Goal: Contribute content: Contribute content

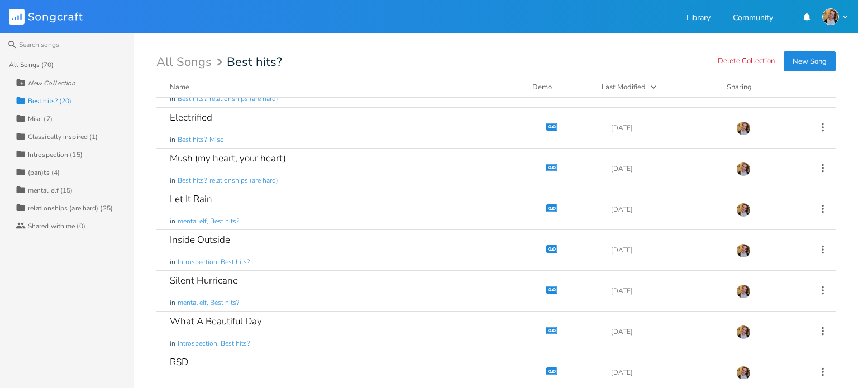
scroll to position [531, 0]
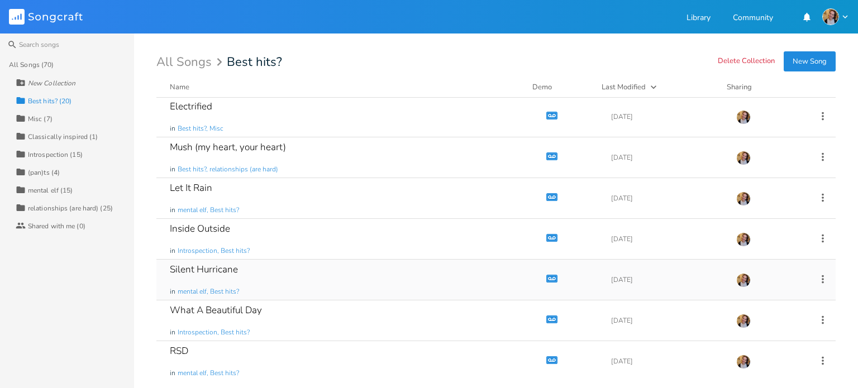
click at [547, 279] on icon "button" at bounding box center [551, 278] width 9 height 6
click at [547, 235] on icon "button" at bounding box center [551, 238] width 9 height 6
click at [546, 195] on icon "Demo" at bounding box center [551, 197] width 11 height 11
click at [547, 153] on icon "button" at bounding box center [551, 156] width 9 height 6
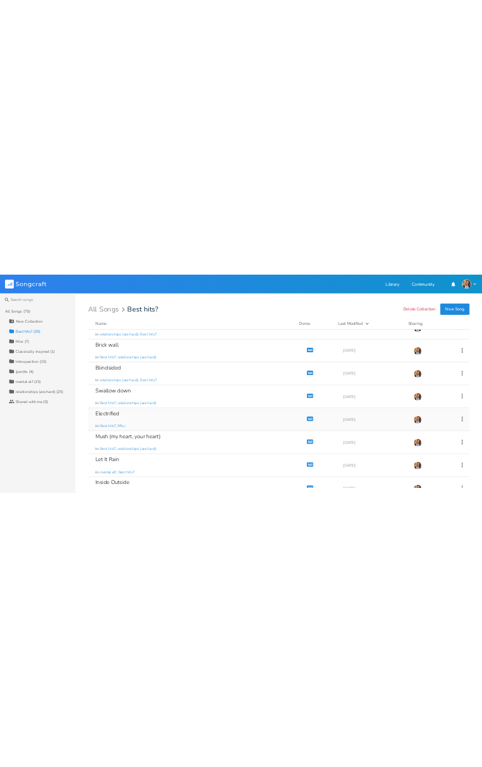
scroll to position [370, 0]
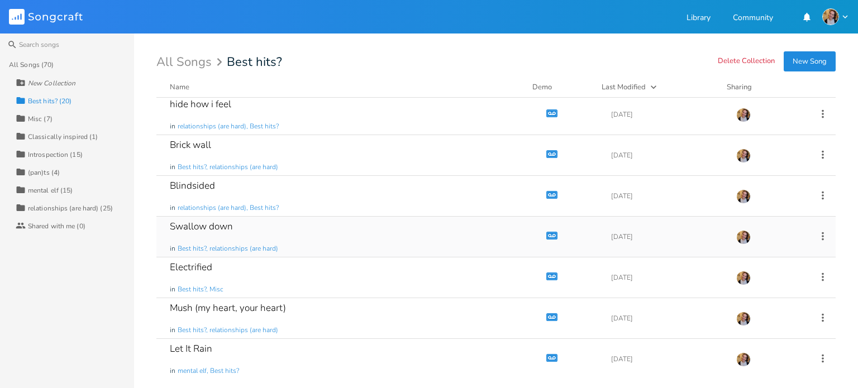
click at [547, 232] on icon "button" at bounding box center [551, 235] width 9 height 6
click at [357, 227] on div "Swallow down in Best hits?, relationships (are hard)" at bounding box center [349, 237] width 358 height 40
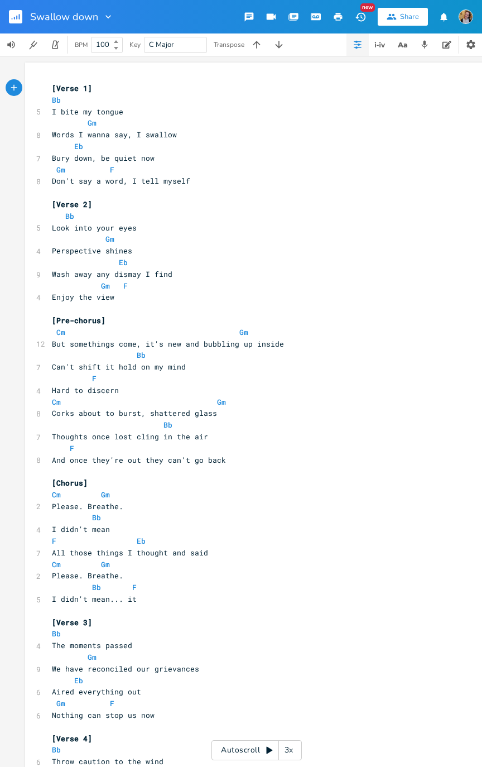
click at [252, 298] on pre "Enjoy the view" at bounding box center [251, 297] width 403 height 12
click at [253, 388] on div "Autoscroll 3x" at bounding box center [257, 750] width 90 height 20
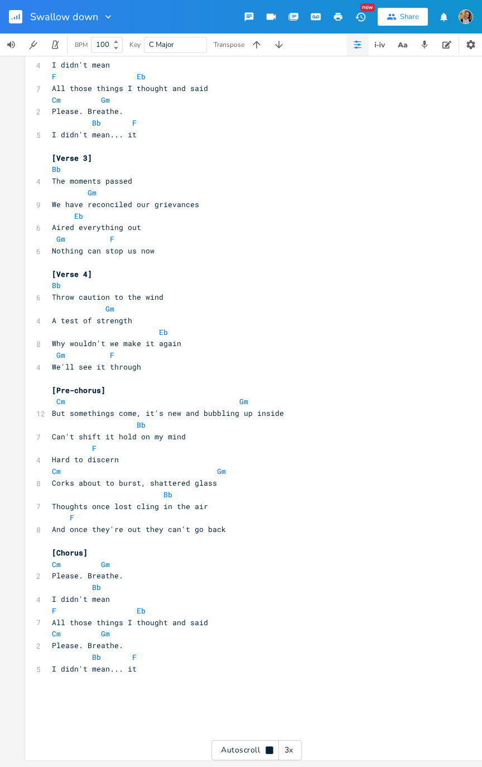
scroll to position [471, 0]
click at [283, 50] on button "button" at bounding box center [279, 45] width 22 height 22
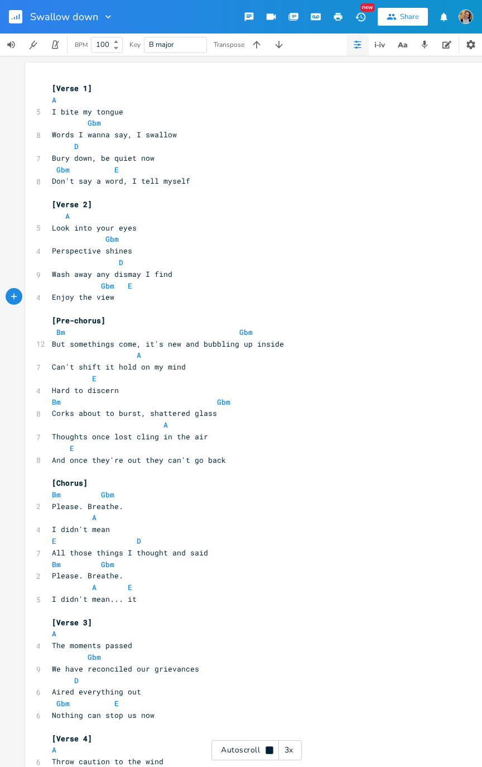
scroll to position [0, 0]
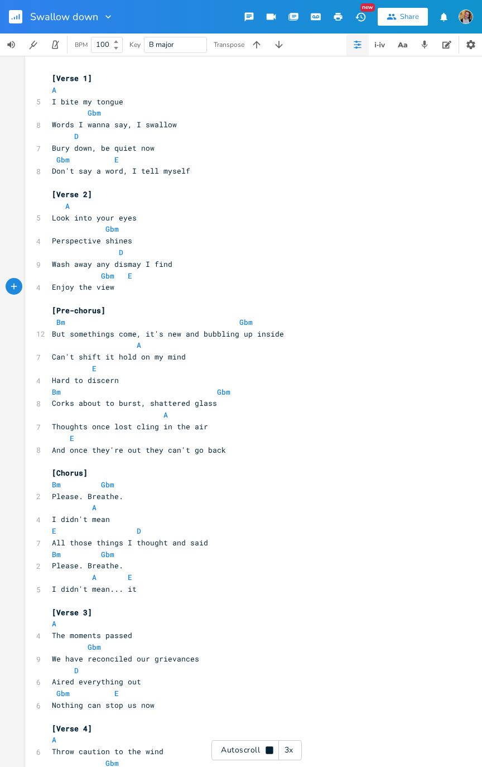
click at [252, 47] on icon "button" at bounding box center [256, 44] width 11 height 11
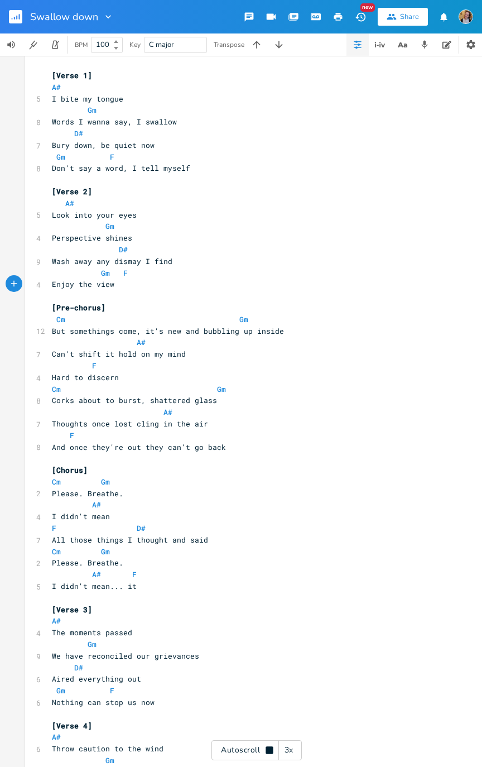
click at [241, 388] on div "Autoscroll 3x" at bounding box center [257, 750] width 90 height 20
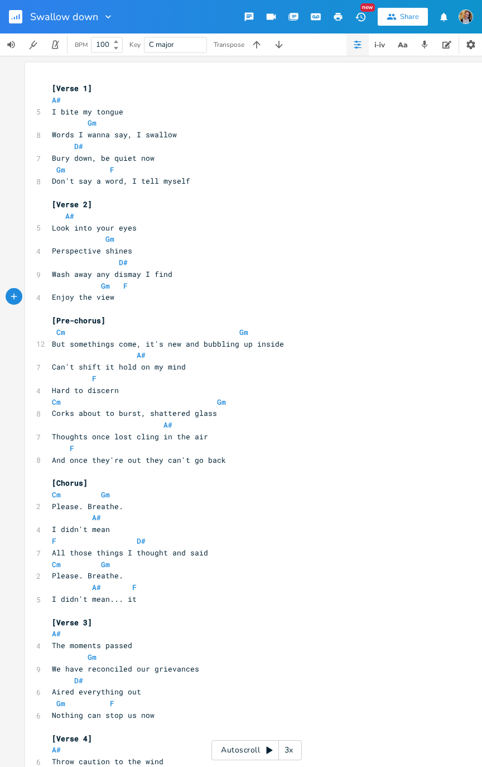
click at [107, 16] on icon "button" at bounding box center [109, 16] width 6 height 3
click at [304, 154] on pre "Bury down, be quiet now" at bounding box center [251, 158] width 403 height 12
click at [276, 40] on icon "button" at bounding box center [279, 44] width 11 height 11
click at [274, 46] on button "button" at bounding box center [279, 45] width 22 height 22
click at [254, 42] on icon "button" at bounding box center [256, 44] width 11 height 11
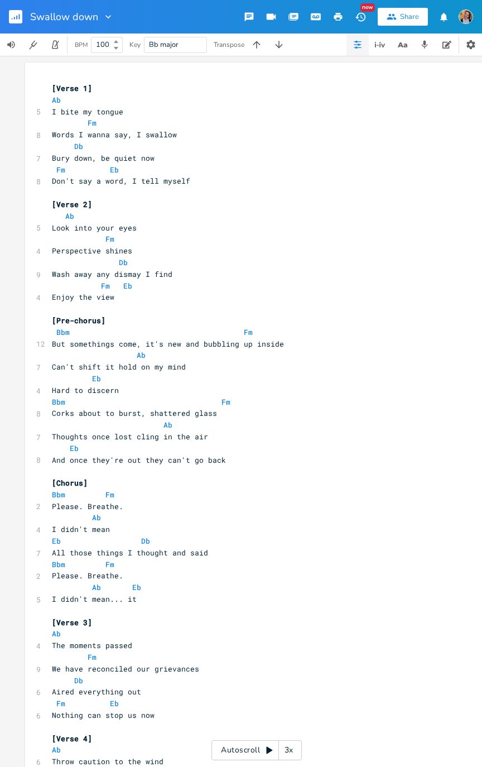
click at [254, 38] on button "button" at bounding box center [257, 45] width 22 height 22
click at [12, 18] on icon "button" at bounding box center [12, 18] width 1 height 1
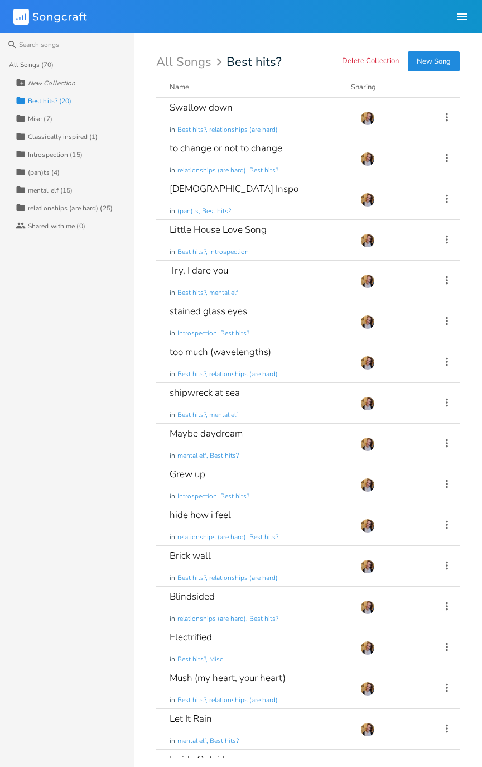
click at [293, 122] on div "Swallow down in Best hits?, relationships (are hard)" at bounding box center [259, 118] width 178 height 40
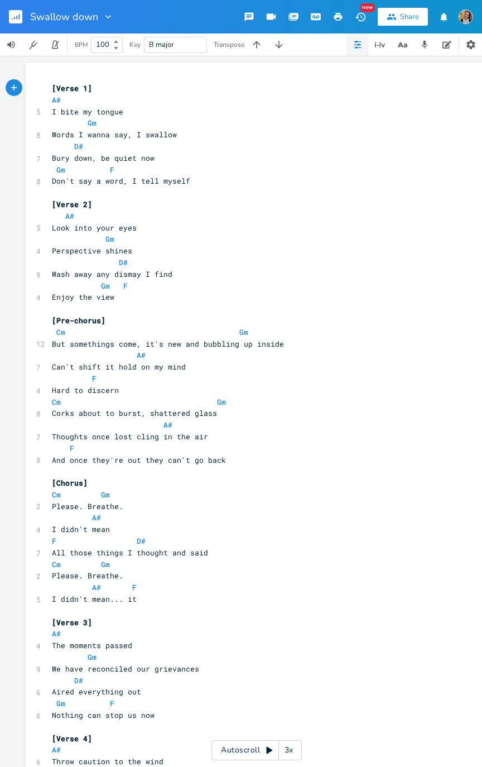
click at [227, 388] on pre "Corks about to burst, shattered glass" at bounding box center [251, 414] width 403 height 12
type textarea "everywhere"
click at [15, 18] on icon "button" at bounding box center [14, 18] width 1 height 3
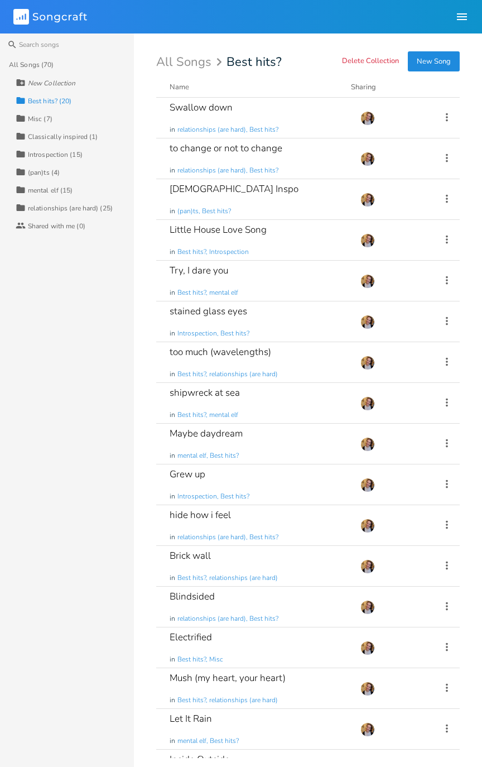
click at [311, 197] on div "[DEMOGRAPHIC_DATA] Inspo in (pan)ts, Best hits?" at bounding box center [259, 199] width 178 height 40
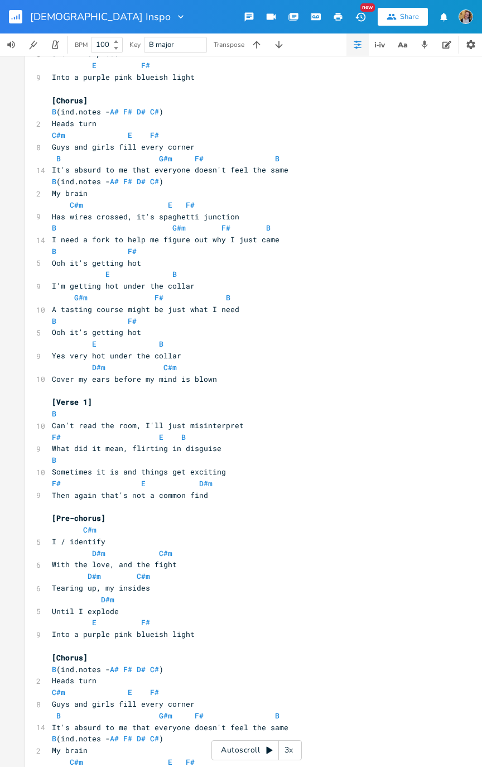
scroll to position [242, 0]
click at [13, 22] on rect "button" at bounding box center [15, 16] width 13 height 13
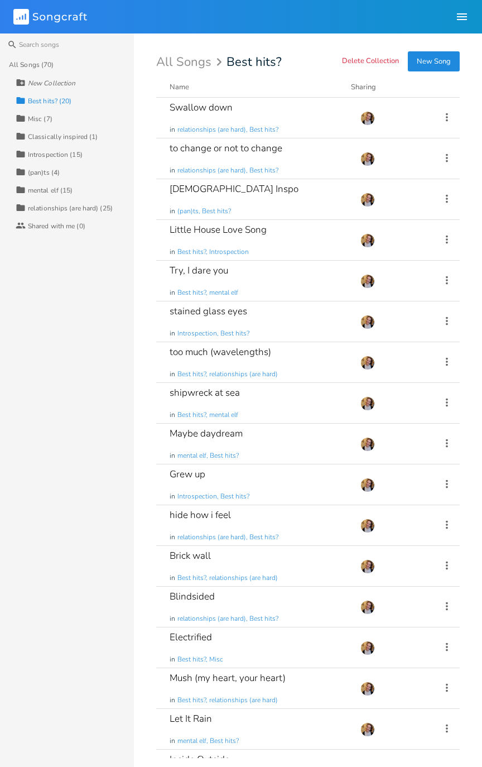
click at [444, 358] on icon at bounding box center [447, 362] width 12 height 12
click at [246, 388] on span "Best hits?, relationships (are hard)" at bounding box center [228, 577] width 101 height 9
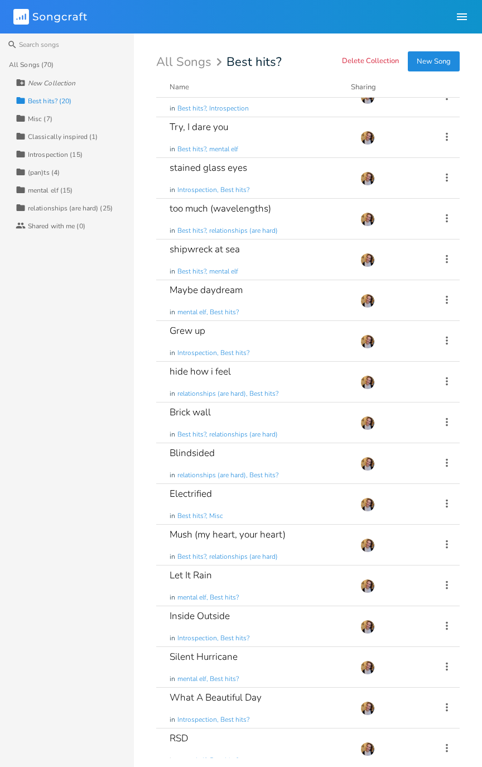
scroll to position [152, 0]
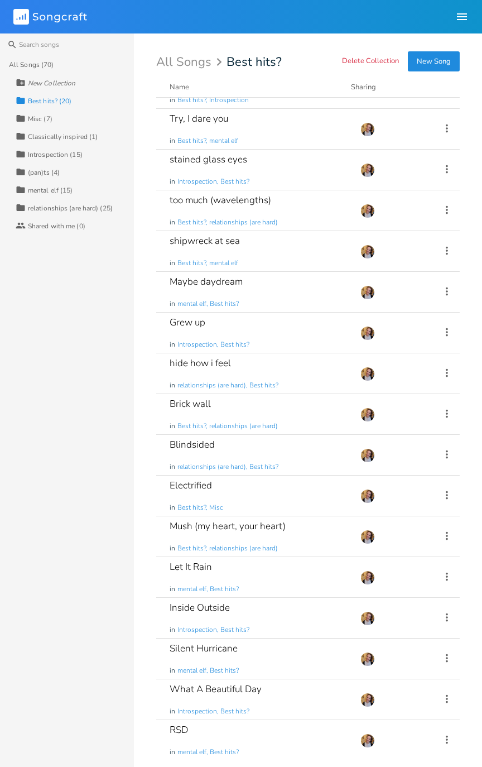
click at [283, 324] on div "Grew up in Introspection, Best hits?" at bounding box center [259, 333] width 178 height 40
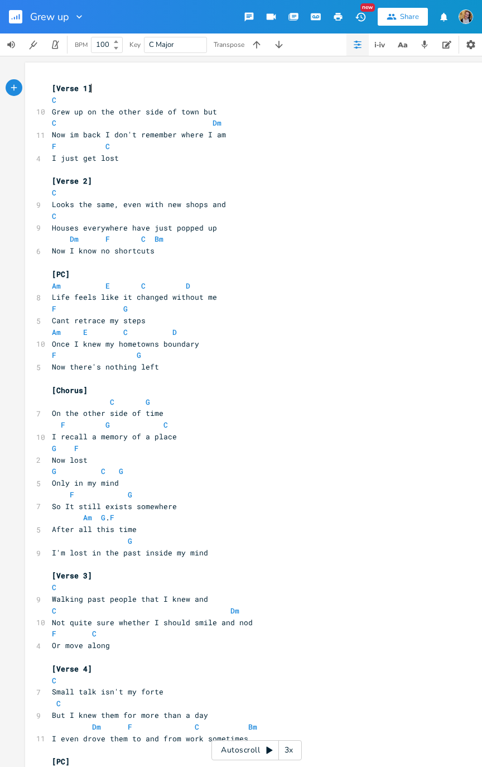
click at [239, 388] on div "Autoscroll 3x" at bounding box center [257, 750] width 90 height 20
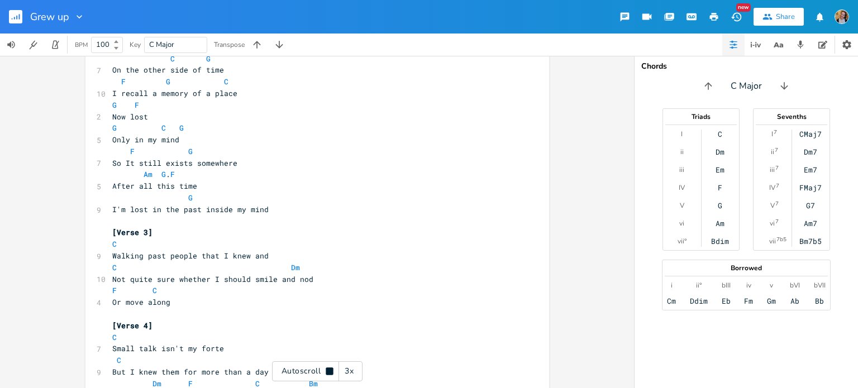
scroll to position [715, 0]
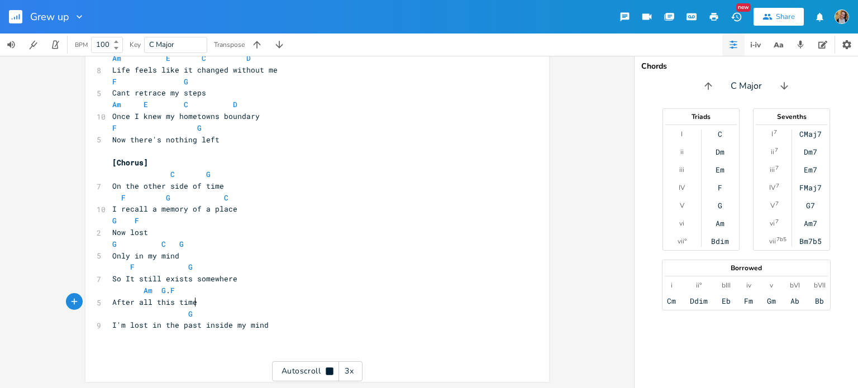
click at [289, 306] on pre "After all this time" at bounding box center [311, 302] width 403 height 12
click at [310, 325] on pre "I'm lost in the past inside my mind" at bounding box center [311, 325] width 403 height 12
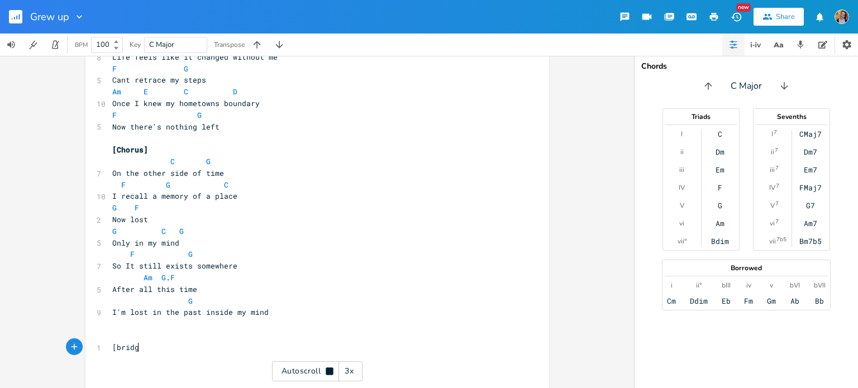
scroll to position [0, 23]
type textarea "[bridge#"
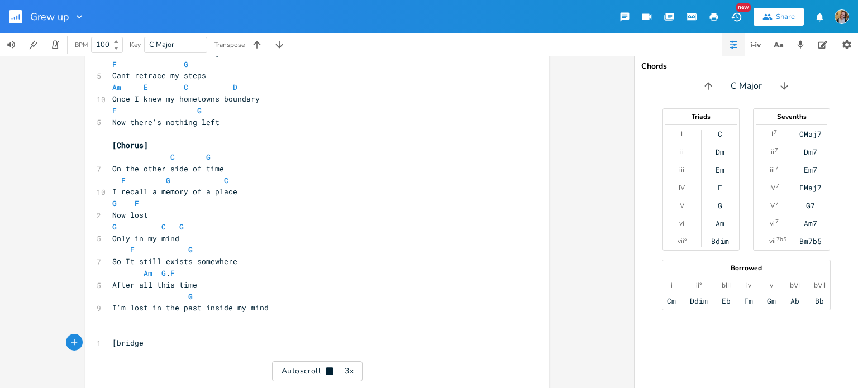
type textarea "]"
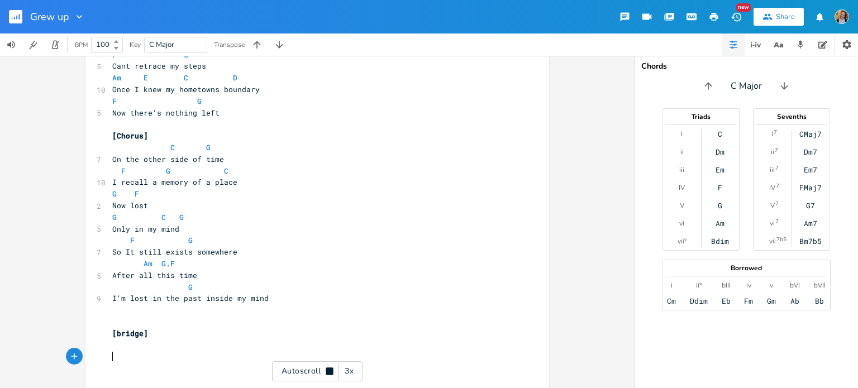
click at [280, 287] on pre "G" at bounding box center [311, 287] width 403 height 12
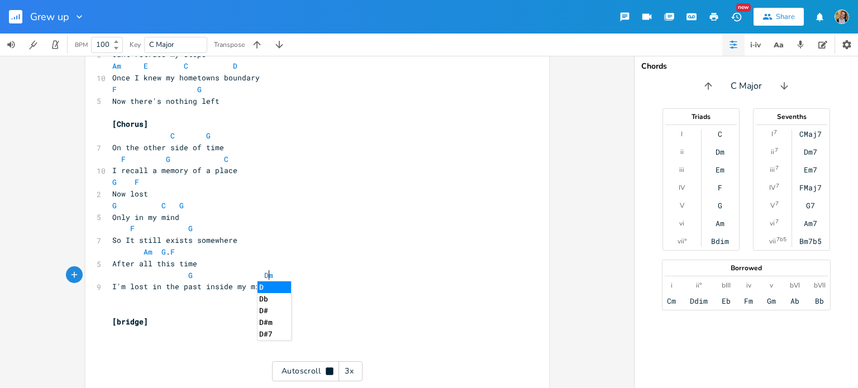
scroll to position [0, 42]
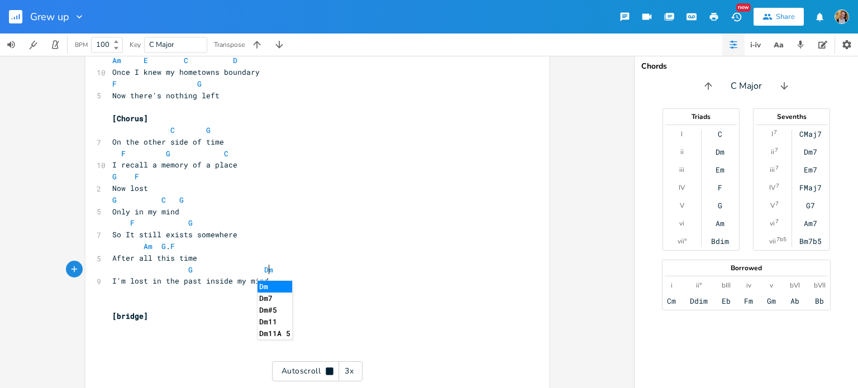
type textarea "Dm"
click at [306, 362] on div "Autoscroll 3x" at bounding box center [317, 371] width 90 height 20
click at [133, 350] on pre "​" at bounding box center [311, 351] width 403 height 12
type textarea "and whe"
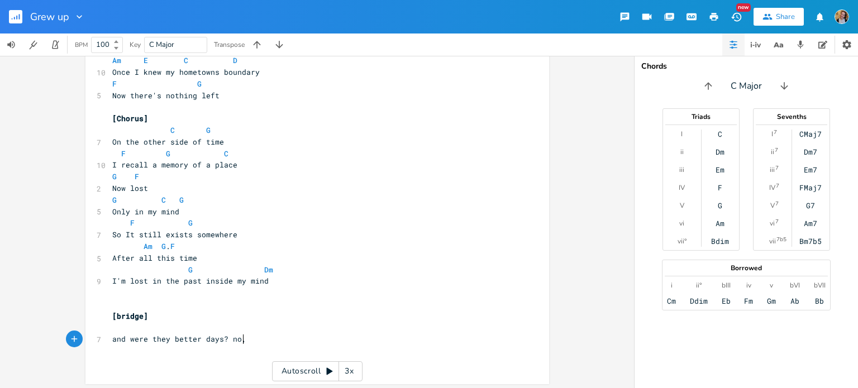
type textarea "ere they better days? no,"
type textarea "wl"
type textarea "ell, only in th"
type textarea "e ways"
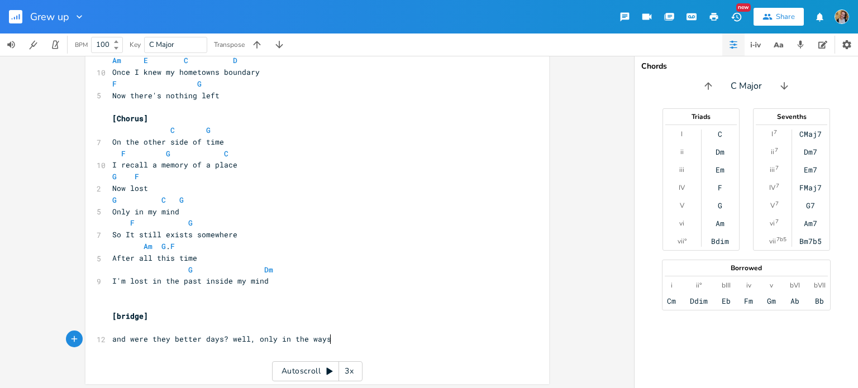
scroll to position [0, 25]
type textarea "not saying they were better days, or nbette"
type textarea "betterbt"
type textarea "rtime"
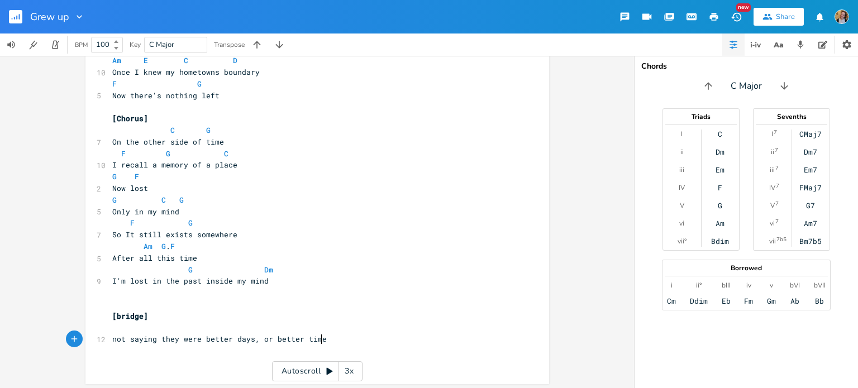
type textarea "times"
type textarea "but i te"
type textarea "reasure l"
type textarea "all the memories that made me who i am"
type textarea "am"
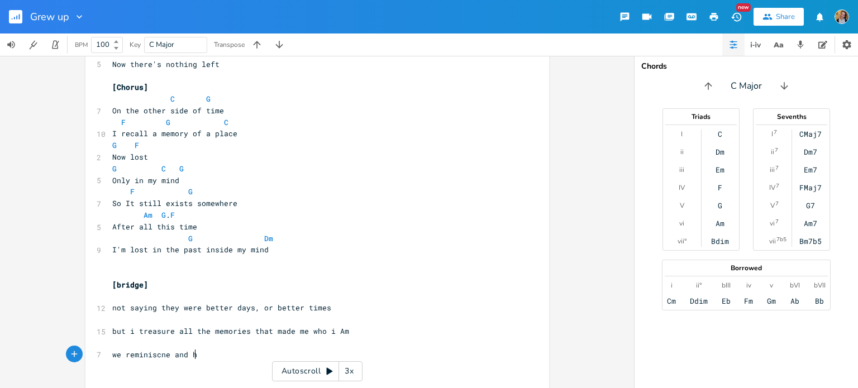
type textarea "we reminiscne and hpp"
type textarea "hope"
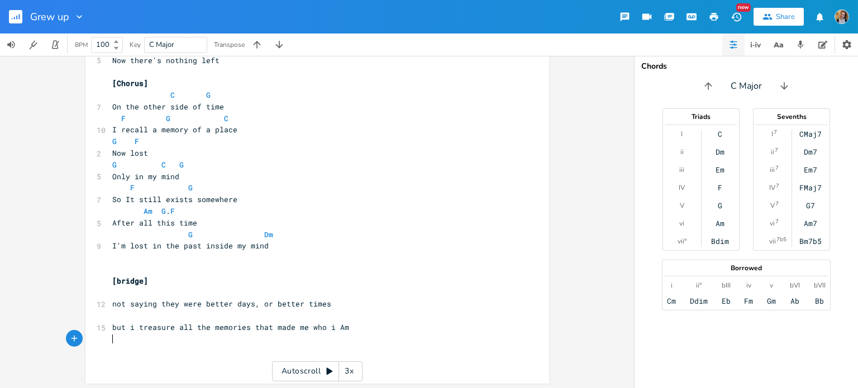
scroll to position [797, 0]
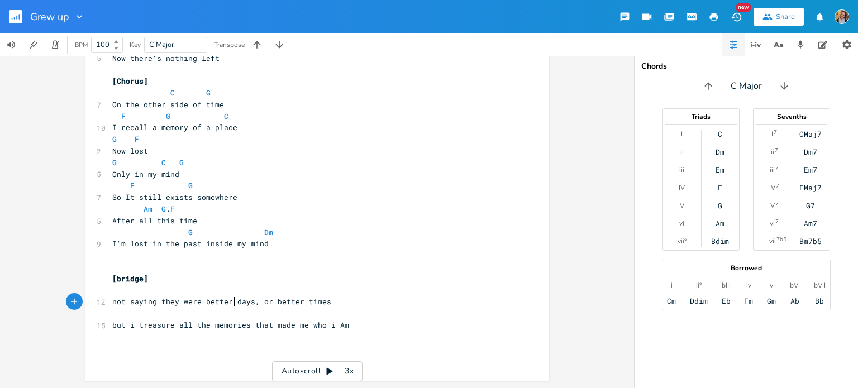
click at [232, 303] on span "not saying they were better days, or better times" at bounding box center [221, 301] width 219 height 10
type textarea "ways or better"
click at [342, 308] on pre "​" at bounding box center [311, 314] width 403 height 12
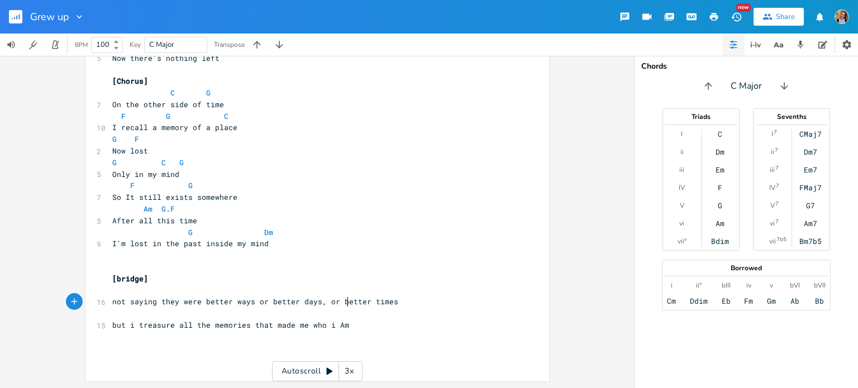
type textarea "better"
click at [342, 308] on pre "​" at bounding box center [311, 314] width 403 height 12
type textarea "s or"
click at [216, 281] on pre "[bridge]" at bounding box center [311, 279] width 403 height 12
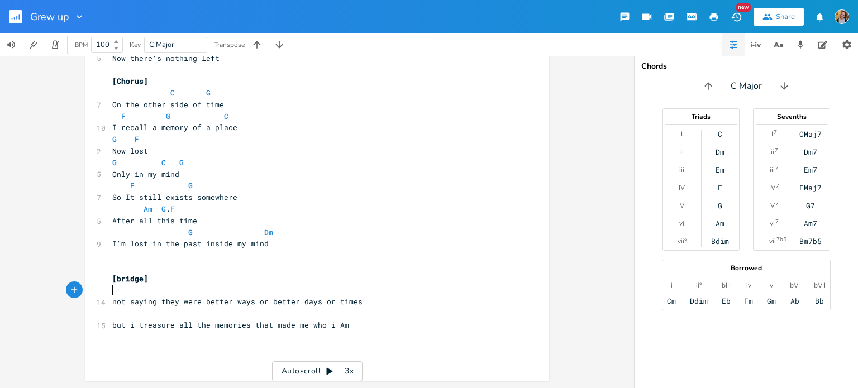
click at [226, 294] on pre "​" at bounding box center [311, 291] width 403 height 12
type textarea "Am"
click at [112, 299] on span "not saying they were better ways or better days or times" at bounding box center [237, 301] width 250 height 10
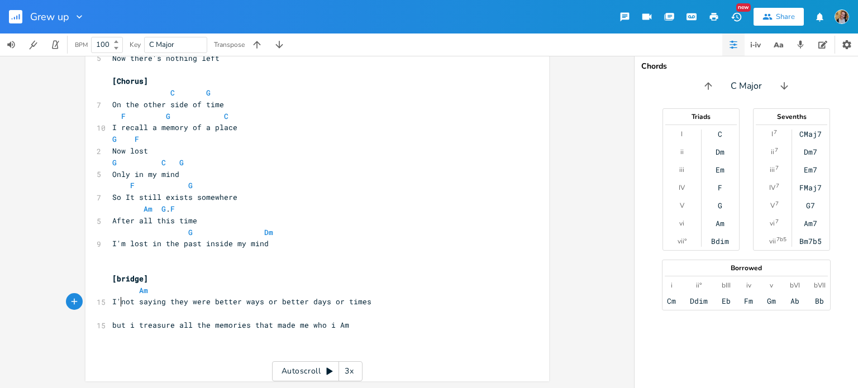
type textarea "I'm"
click at [127, 289] on span "Am" at bounding box center [130, 290] width 36 height 10
click at [188, 283] on pre "[bridge]" at bounding box center [311, 279] width 403 height 12
click at [208, 291] on pre "Am" at bounding box center [311, 291] width 403 height 12
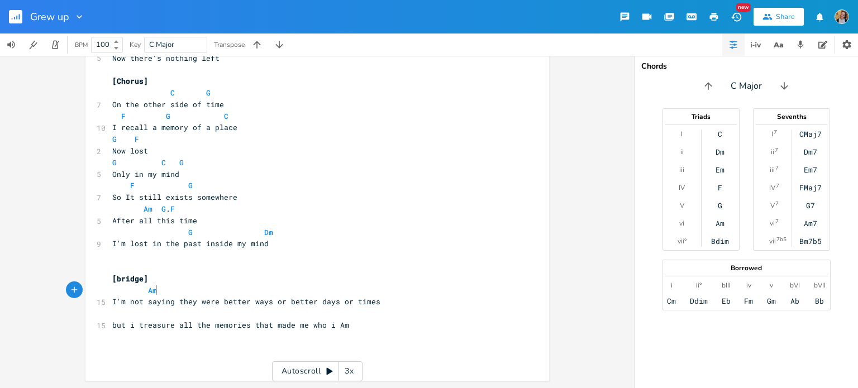
click at [275, 301] on span "I'm not saying they were better ways or better days or times" at bounding box center [246, 301] width 268 height 10
type textarea "or"
click at [275, 301] on span "I'm not saying they were better ways or better days or times" at bounding box center [246, 301] width 268 height 10
type textarea ","
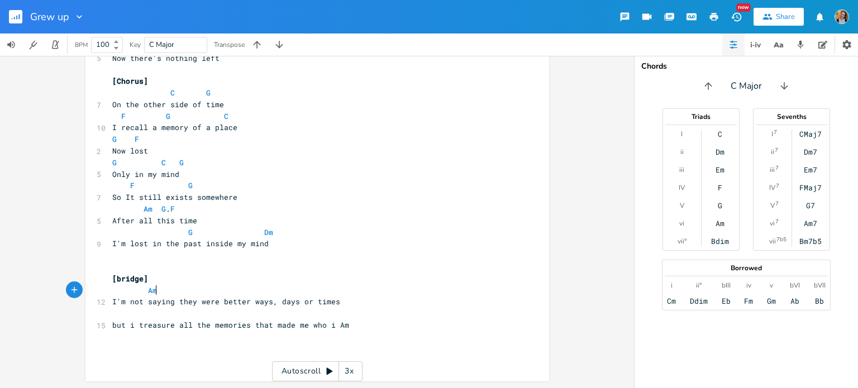
click at [278, 289] on pre "Am" at bounding box center [311, 291] width 403 height 12
click at [215, 305] on span "I'm not saying they were better ways, days or times" at bounding box center [226, 301] width 228 height 10
type textarea "y were"
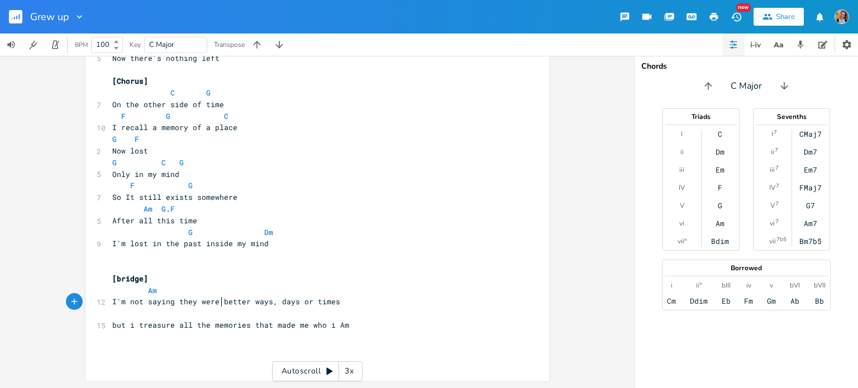
click at [255, 299] on span "I'm not saying they were better ways, days or times" at bounding box center [226, 301] width 228 height 10
type textarea "ways"
click at [255, 299] on span "I'm not saying they were better ways, days or times" at bounding box center [226, 301] width 228 height 10
click at [148, 294] on span "Am" at bounding box center [152, 290] width 9 height 11
type textarea "G"
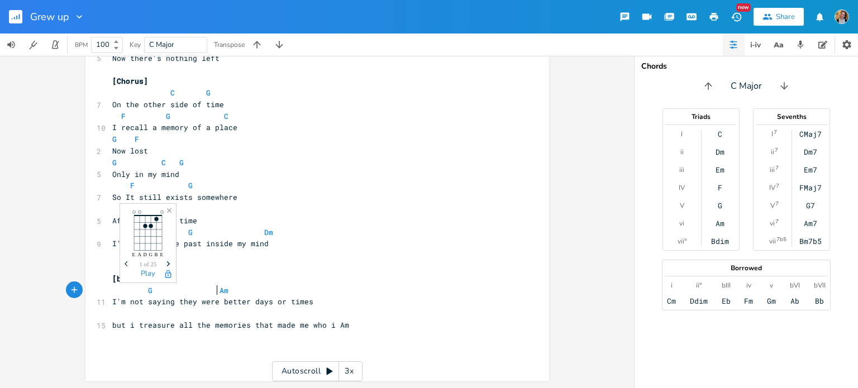
scroll to position [0, 35]
click at [266, 304] on span "I'm not saying they were better days or times" at bounding box center [212, 301] width 201 height 10
click at [216, 301] on span "I'm not saying they were better days or times" at bounding box center [212, 301] width 201 height 10
click at [194, 297] on span "I'm not saying they were better days or times" at bounding box center [212, 301] width 201 height 10
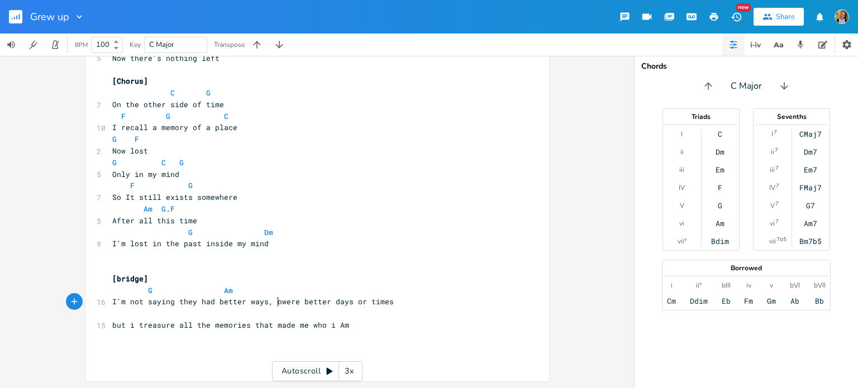
scroll to position [0, 63]
type textarea "had better ways, orwere"
click at [280, 299] on span "I'm not saying they had better ways, orwere better days or times" at bounding box center [255, 301] width 286 height 10
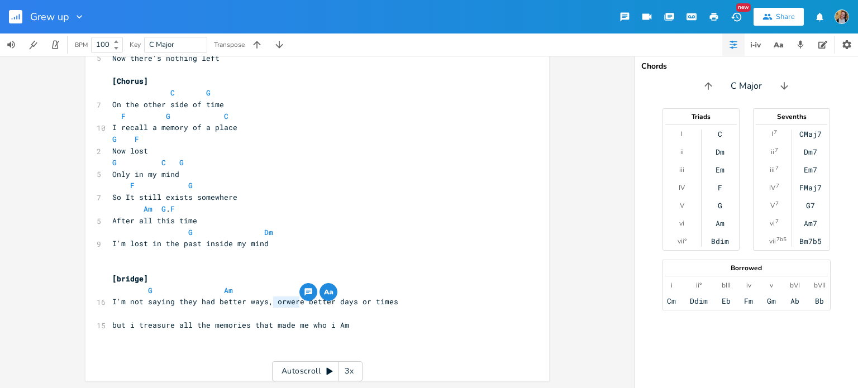
type textarea "or"
click at [341, 299] on span "I'm not saying they had better ways, or better days or times" at bounding box center [246, 301] width 268 height 10
type textarea "or"
click at [341, 299] on span "I'm not saying they had better ways, or better days or times" at bounding box center [246, 301] width 268 height 10
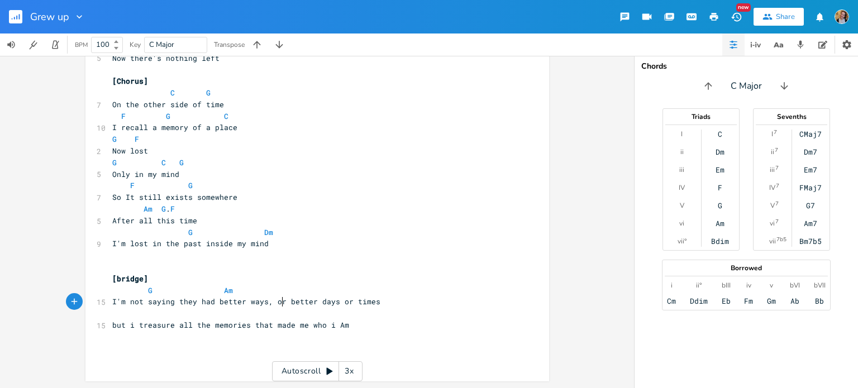
click at [279, 305] on span "I'm not saying they had better ways, or better days or times" at bounding box center [246, 301] width 268 height 10
click at [333, 302] on span "I'm not saying they had better ways, or better days or times" at bounding box center [246, 301] width 268 height 10
type textarea "and"
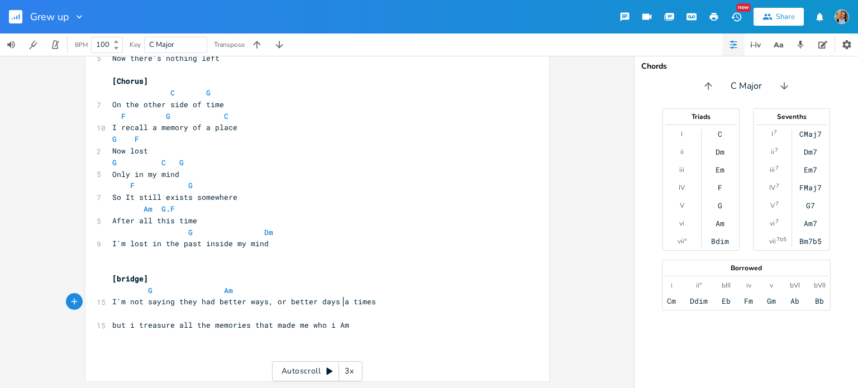
scroll to position [0, 11]
click at [362, 318] on pre "​" at bounding box center [311, 314] width 403 height 12
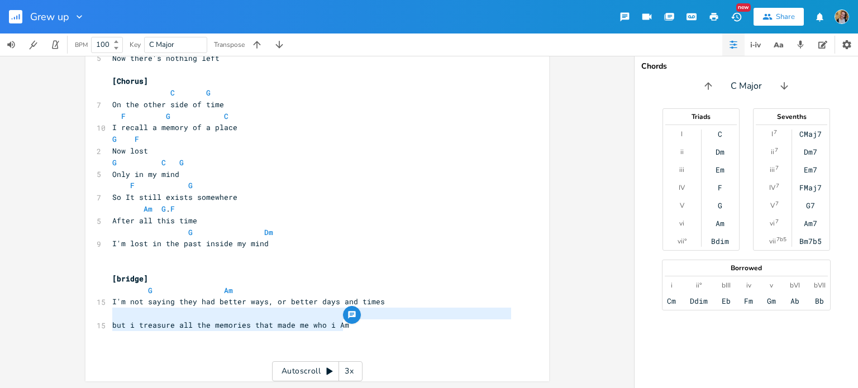
type textarea "G Am I'm not saying they had better ways, or better days and times but i treasu…"
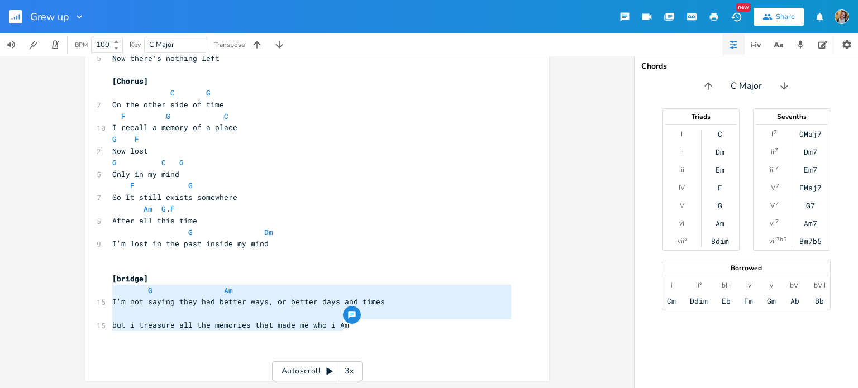
drag, startPoint x: 369, startPoint y: 324, endPoint x: 107, endPoint y: 293, distance: 263.2
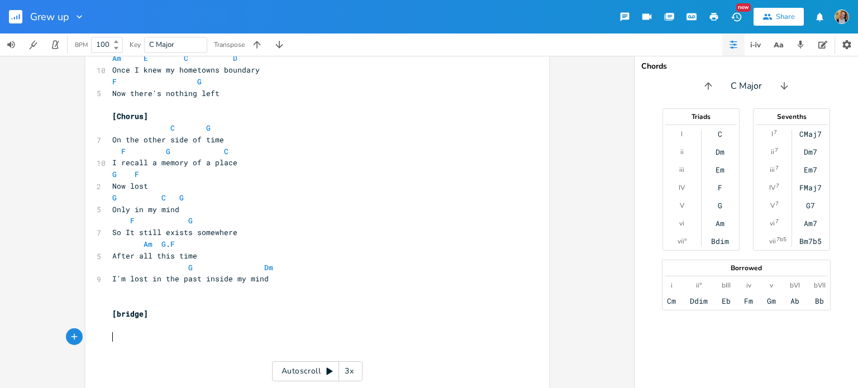
type textarea "i"
type textarea "ancd"
type textarea "d change"
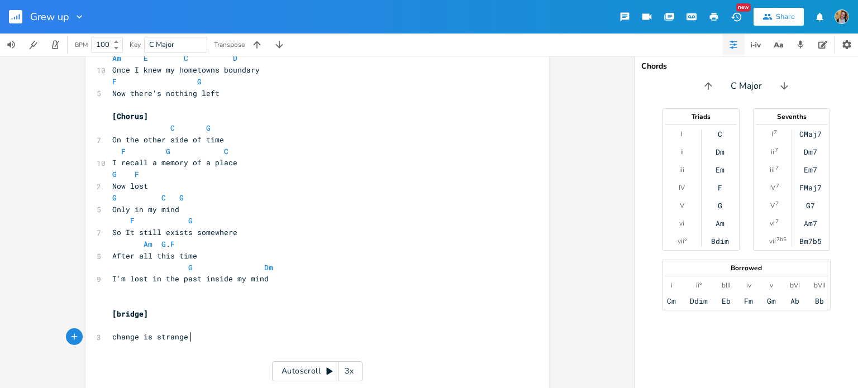
type textarea "change is strange ti"
type textarea "o witness, more so if there"
type textarea "its been a t"
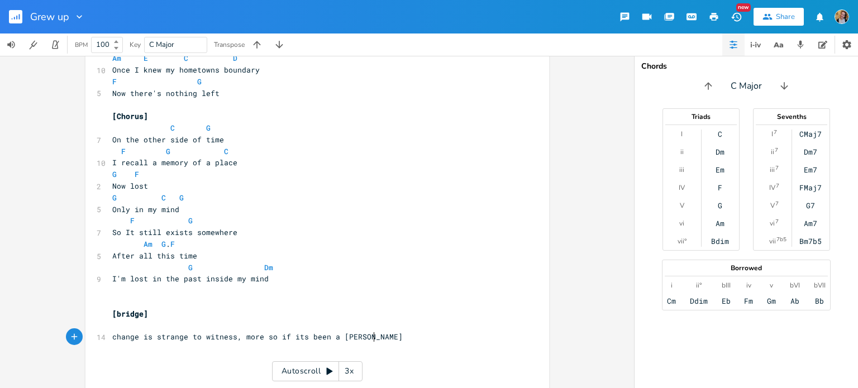
type textarea "long time"
click at [172, 332] on span "change is strange to witness, more so if its been a long time" at bounding box center [248, 337] width 272 height 10
click at [154, 329] on pre "​" at bounding box center [311, 326] width 403 height 12
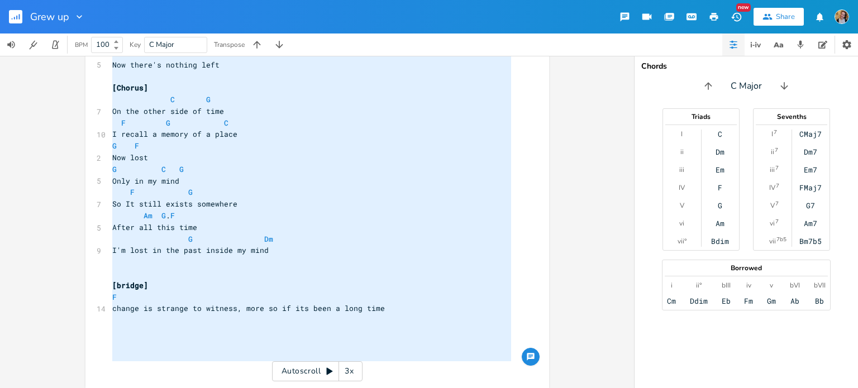
type textarea "[Verse 1] C Grew up on the other side of town but C Dm Now im back I don't reme…"
click at [196, 304] on span "change is strange to witness, more so if its been a long time" at bounding box center [248, 308] width 272 height 10
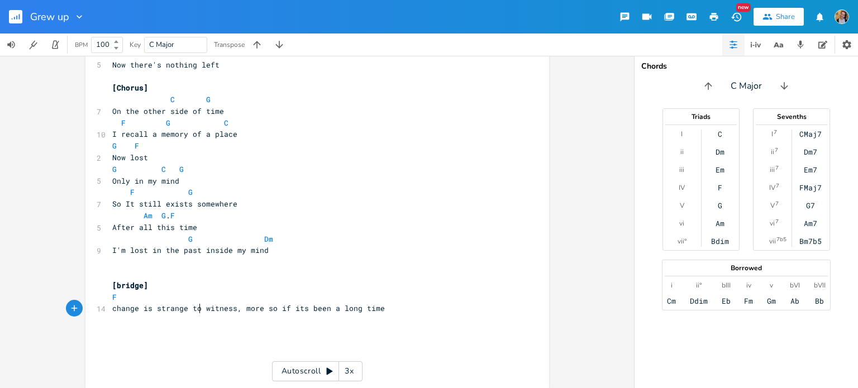
click at [205, 302] on pre "F" at bounding box center [311, 297] width 403 height 12
click at [225, 300] on pre "F" at bounding box center [311, 297] width 403 height 12
type textarea "Am"
drag, startPoint x: 275, startPoint y: 309, endPoint x: 298, endPoint y: 310, distance: 22.4
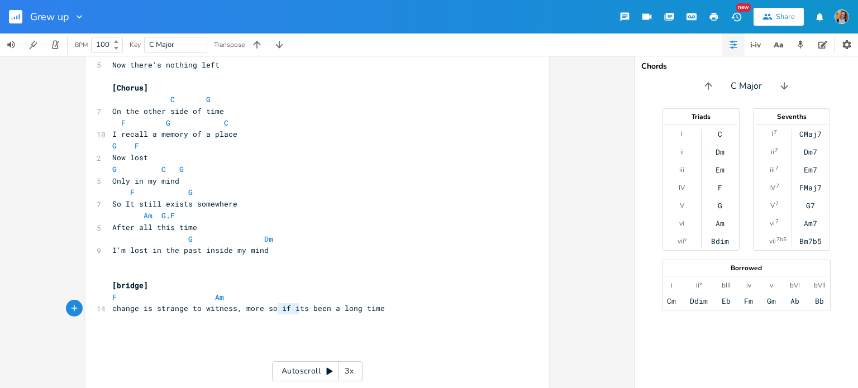
click at [298, 310] on span "change is strange to witness, more so if its been a long time" at bounding box center [248, 308] width 272 height 10
type textarea "when"
type textarea "after"
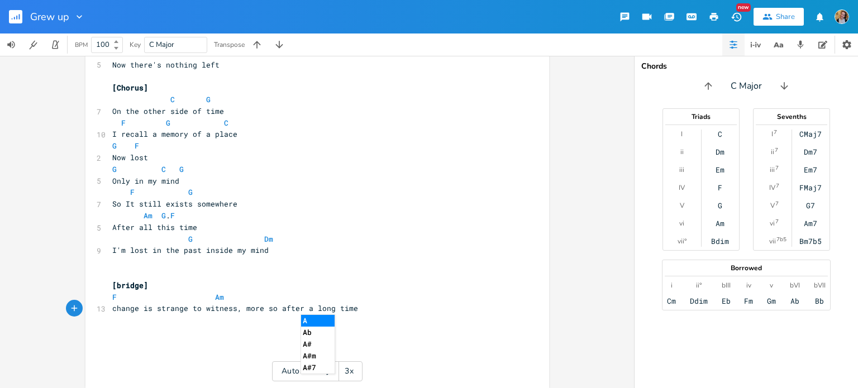
click at [331, 296] on pre "F Am" at bounding box center [311, 297] width 403 height 12
type textarea "G Dm C"
type textarea "Em Dm"
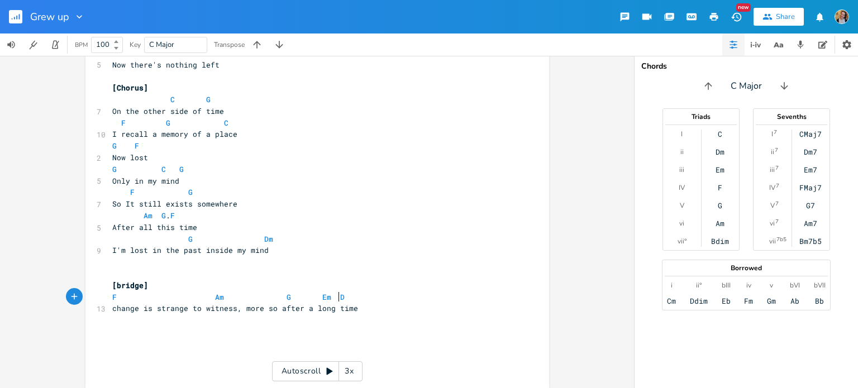
scroll to position [0, 26]
click at [304, 265] on pre "​" at bounding box center [311, 262] width 403 height 12
click at [357, 301] on pre "F Am G Em Dm" at bounding box center [311, 297] width 403 height 12
click at [370, 314] on pre "​" at bounding box center [311, 320] width 403 height 12
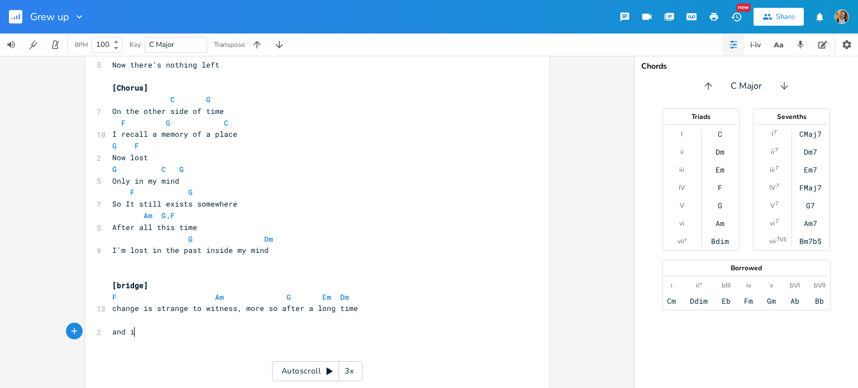
type textarea "and i"
type textarea "when"
type textarea "loo"
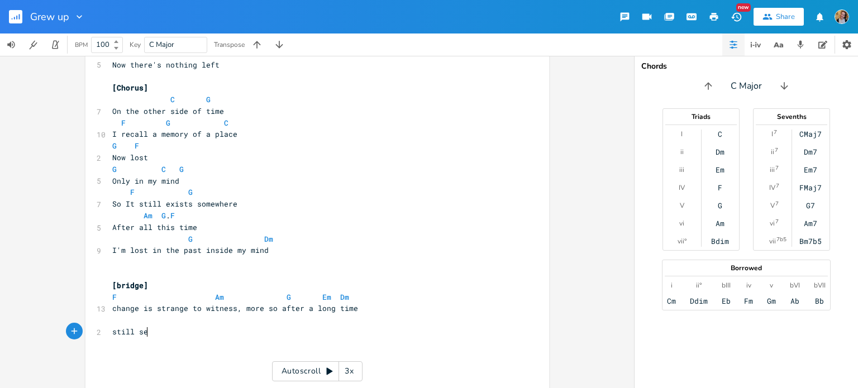
scroll to position [0, 27]
type textarea "still see jf"
type textarea "eff on the cofrner"
type textarea "rmer"
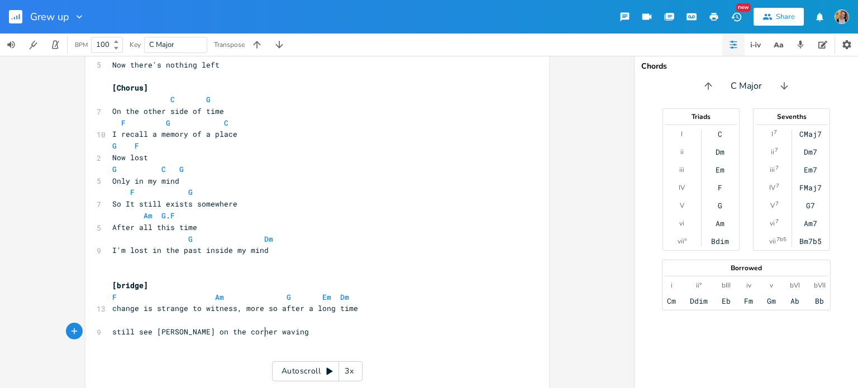
scroll to position [0, 38]
type textarea "ner waving every day when i pass by"
click at [141, 332] on span "still see [PERSON_NAME] on the corner waving every day when i pass by" at bounding box center [266, 332] width 308 height 10
click at [159, 329] on span "still see [PERSON_NAME] on the corner waving every day when i pass by" at bounding box center [266, 332] width 308 height 10
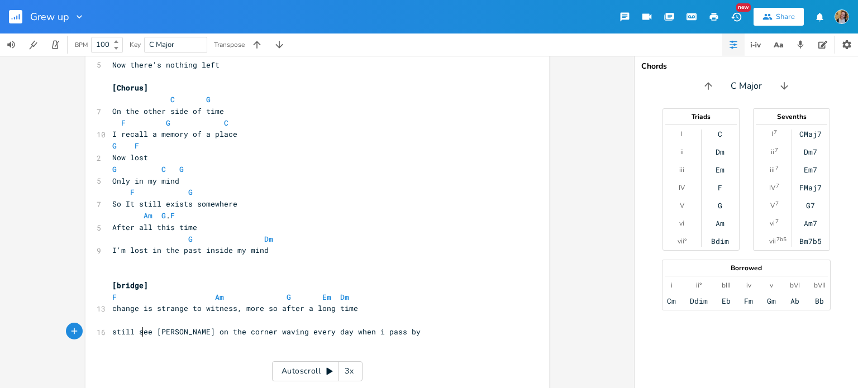
type textarea "[PERSON_NAME]"
click at [159, 329] on span "still see [PERSON_NAME] on the corner waving every day when i pass by" at bounding box center [266, 332] width 308 height 10
click at [173, 333] on span "still see [PERSON_NAME] on the corner waving every day when i pass by" at bounding box center [266, 332] width 308 height 10
click at [177, 332] on span "still see [PERSON_NAME] on the corner waving every day when i pass by" at bounding box center [266, 332] width 308 height 10
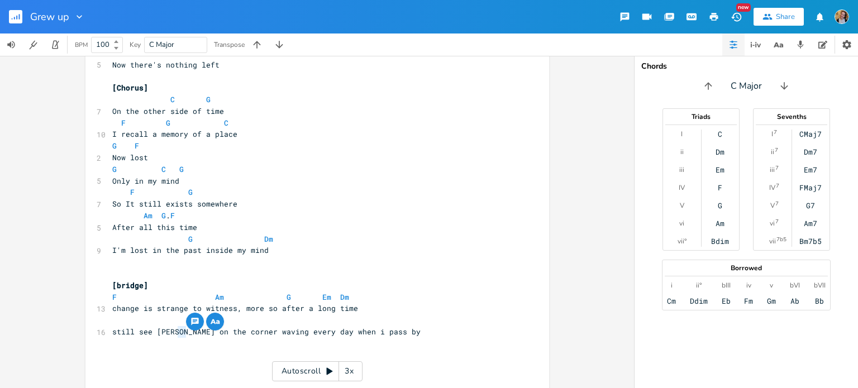
type textarea "st"
type textarea "at"
click at [278, 328] on span "still see [PERSON_NAME] at the corner waving every day when i pass by" at bounding box center [266, 332] width 308 height 10
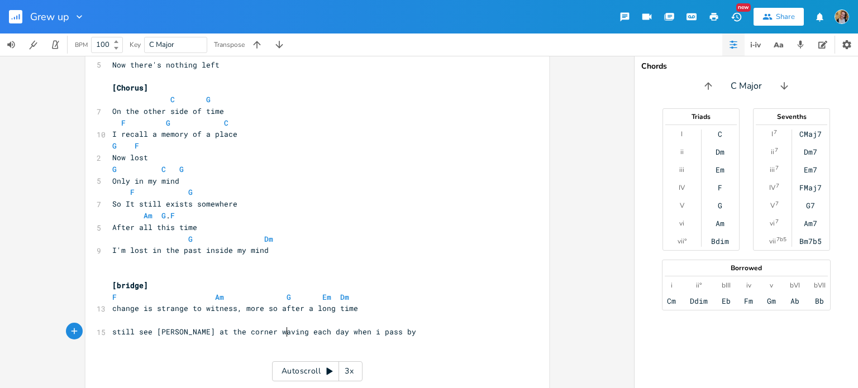
type textarea "each"
type textarea "h"
click at [342, 330] on span "still see [PERSON_NAME] at the corner waving each day when i pass by" at bounding box center [264, 332] width 304 height 10
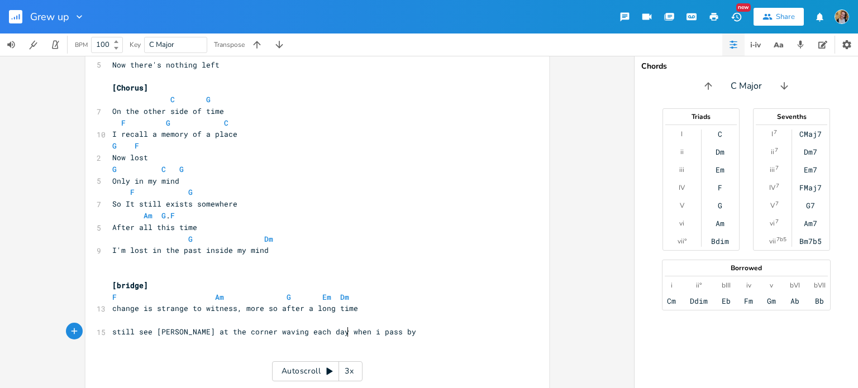
click at [342, 330] on span "still see [PERSON_NAME] at the corner waving each day when i pass by" at bounding box center [264, 332] width 304 height 10
type textarea "passed"
click at [311, 319] on pre "​" at bounding box center [311, 320] width 403 height 12
type textarea "day when i passed by"
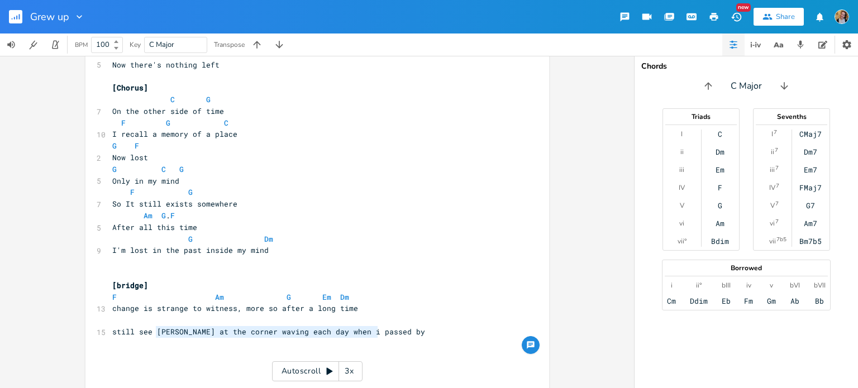
type textarea "[PERSON_NAME] at the corner waving each day when i passed by"
drag, startPoint x: 372, startPoint y: 331, endPoint x: 150, endPoint y: 334, distance: 222.8
click at [150, 334] on span "still see [PERSON_NAME] at the corner waving each day when i passed by" at bounding box center [268, 332] width 313 height 10
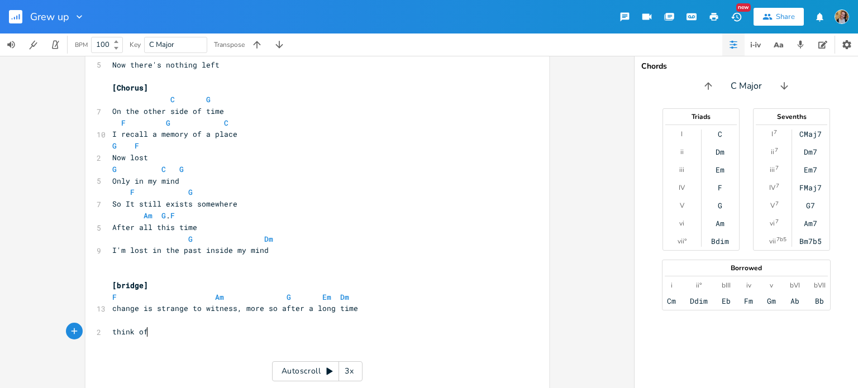
scroll to position [0, 26]
type textarea "think of the orange cat thay greeted me each day as i passed by"
click at [123, 333] on span "think of the orange cat thay greeted me each day as i passed by" at bounding box center [252, 332] width 281 height 10
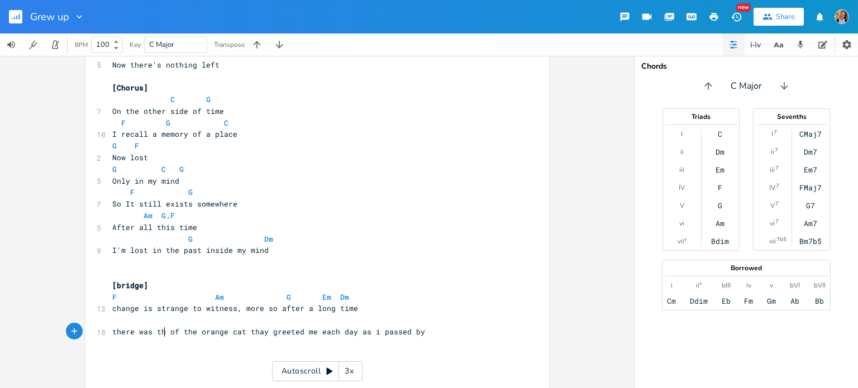
type textarea "there was that"
click at [223, 333] on span "there was that orange cat thay greeted me each day as i passed by" at bounding box center [257, 332] width 290 height 10
type textarea "thay"
click at [223, 333] on span "there was that orange cat thay greeted me each day as i passed by" at bounding box center [257, 332] width 290 height 10
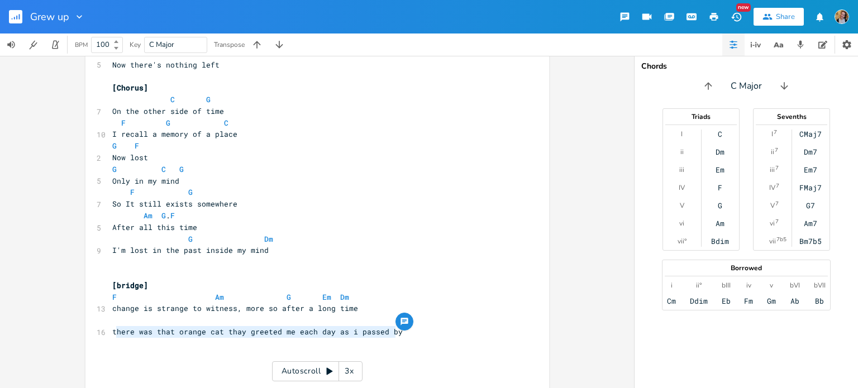
type textarea "there was that orange cat thay greeted me each day as i passed by"
drag, startPoint x: 410, startPoint y: 337, endPoint x: 110, endPoint y: 328, distance: 300.0
click at [110, 328] on pre "there was that orange cat thay greeted me each day as i passed by" at bounding box center [311, 332] width 403 height 12
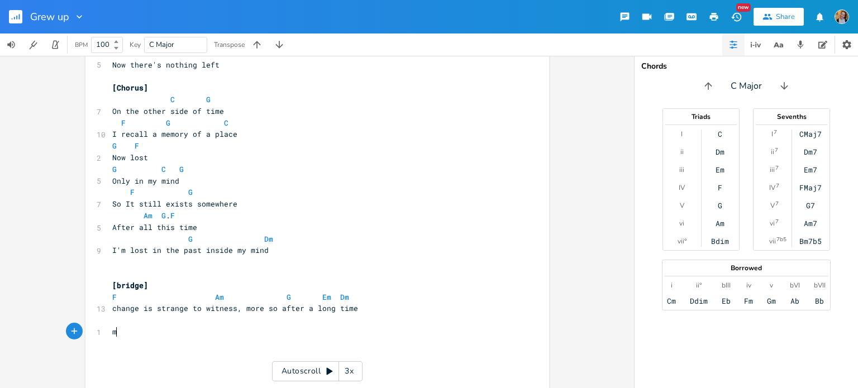
type textarea "mio"
type textarea "riplles"
type textarea "p"
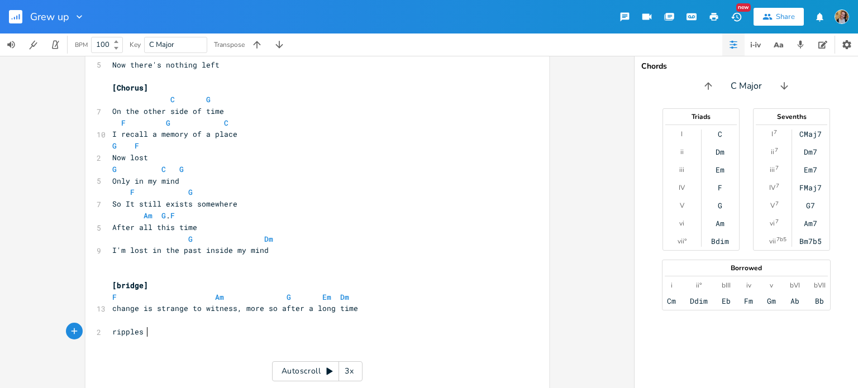
type textarea "ples i"
type textarea "as i g"
type textarea "walk the same route as"
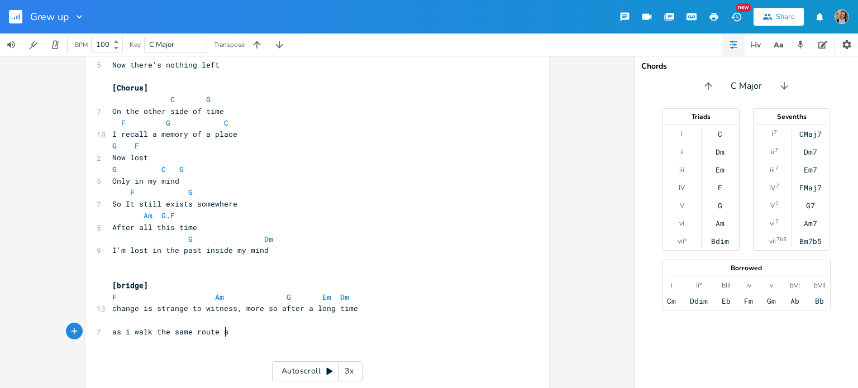
scroll to position [0, 78]
type textarea "i"
type textarea "tht"
type textarea "at i did oft as a child"
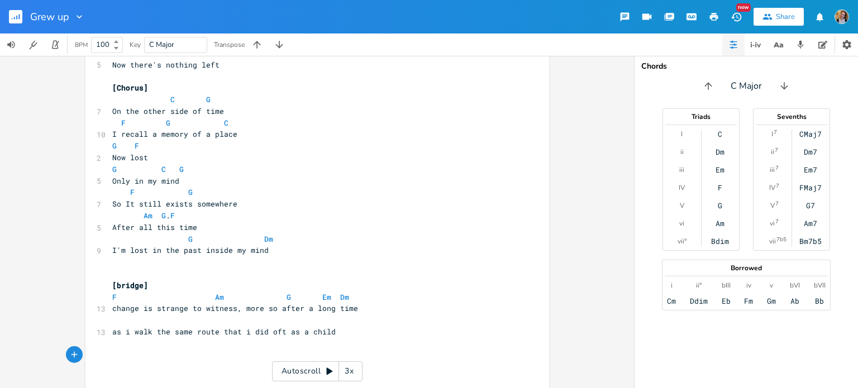
click at [114, 326] on pre "​" at bounding box center [311, 320] width 403 height 12
click at [117, 330] on span "as i walk the same route that i did oft as a child" at bounding box center [223, 332] width 223 height 10
type textarea "when"
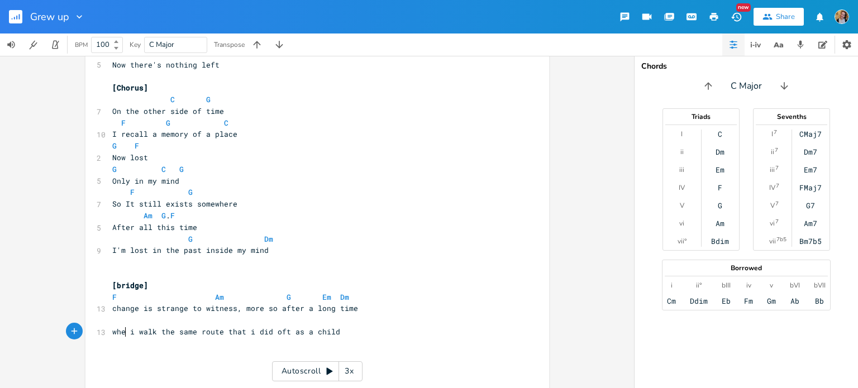
scroll to position [0, 18]
click at [224, 332] on span "when i walk the same route that i did oft as a child" at bounding box center [228, 332] width 232 height 10
type textarea "s"
click at [257, 359] on pre "​" at bounding box center [311, 356] width 403 height 12
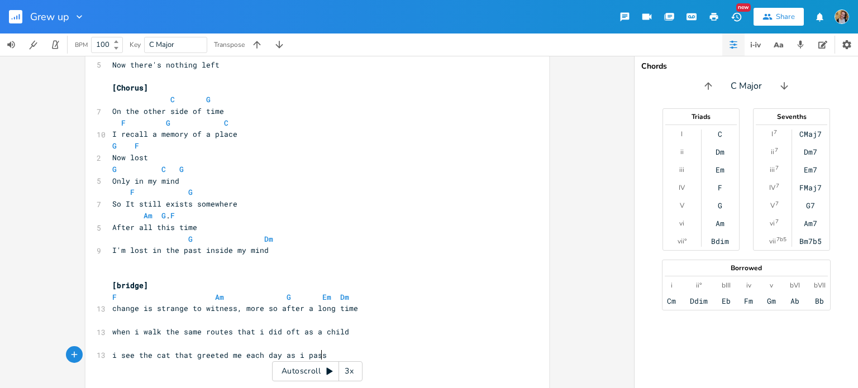
type textarea "i see the cat that greeted me each day as i pass"
type textarea "ed by"
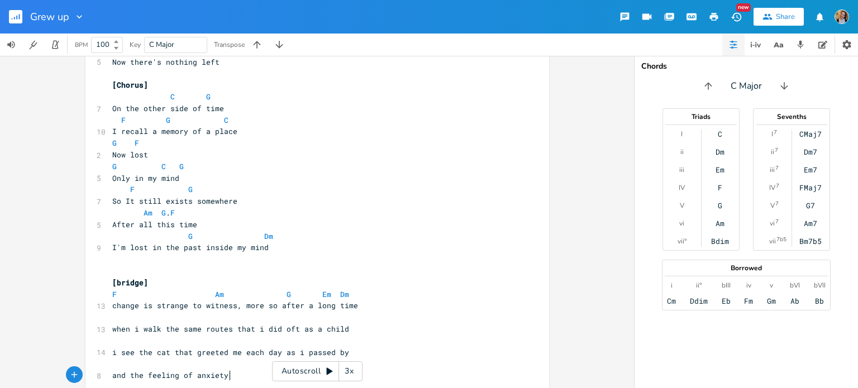
scroll to position [889, 0]
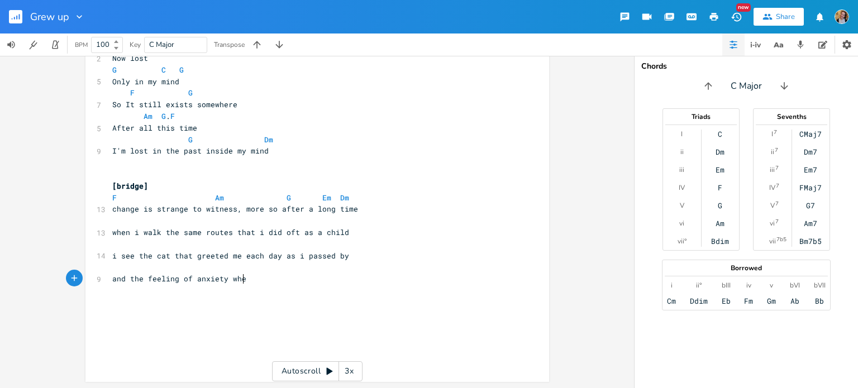
type textarea "and the feeling of anxiety when"
type textarea "F"
type textarea "Am G"
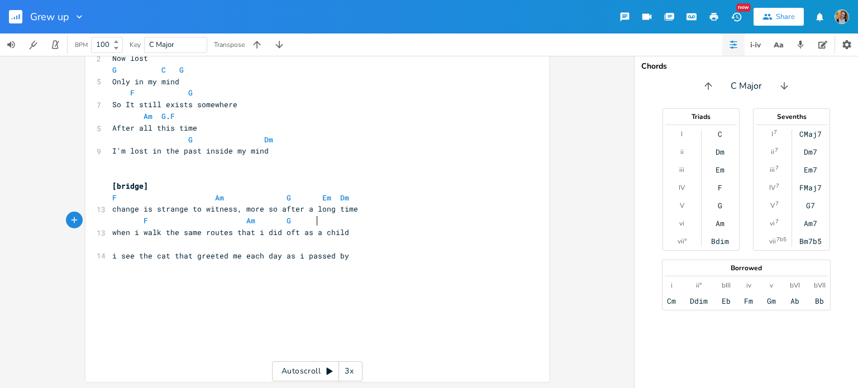
scroll to position [0, 43]
type textarea "Em Dm"
click at [192, 237] on pre "when i walk the same routes that i did oft as a child" at bounding box center [311, 233] width 403 height 12
click at [184, 243] on pre "​" at bounding box center [311, 244] width 403 height 12
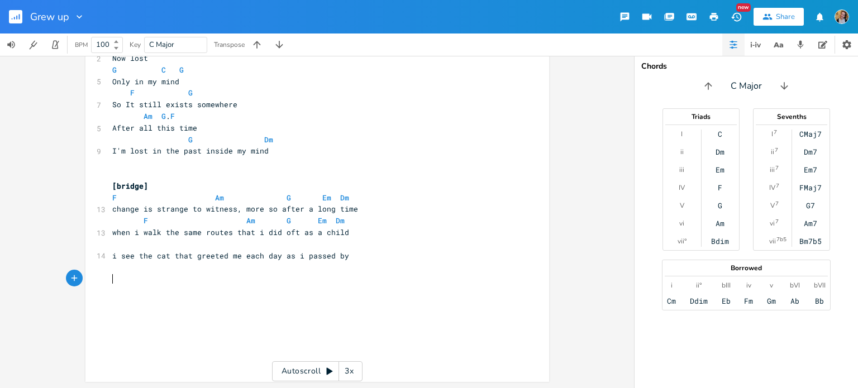
click at [221, 279] on pre "​" at bounding box center [311, 279] width 403 height 12
type textarea "and rm"
type textarea "ememe"
type textarea "ber the routine that"
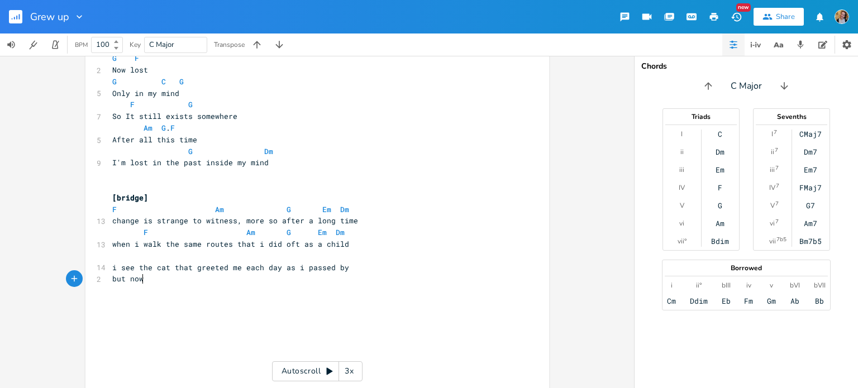
scroll to position [0, 28]
type textarea "but now the mone"
type textarea "key puzzle tree is gone"
click at [110, 274] on pre "but now the monkey puzzle tree is gone" at bounding box center [311, 279] width 403 height 12
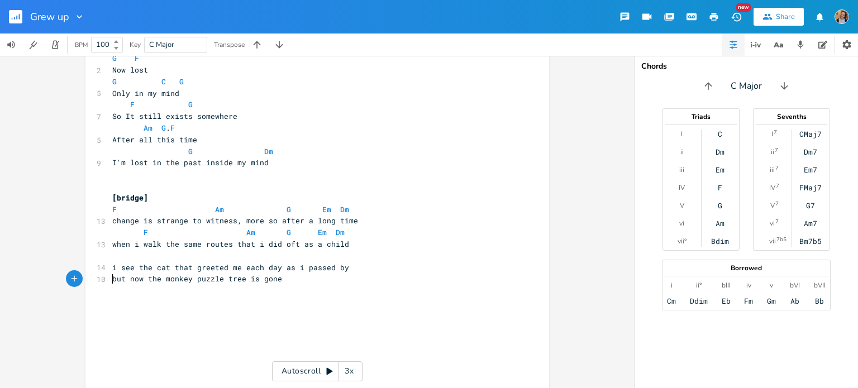
type textarea "but"
click at [110, 274] on pre "but now the monkey puzzle tree is gone" at bounding box center [311, 279] width 403 height 12
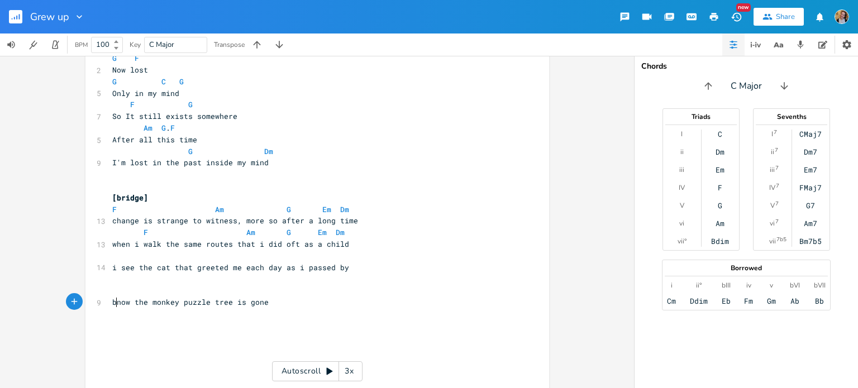
type textarea "but"
click at [112, 295] on pre "now the monkey puzzle tree is gone" at bounding box center [311, 291] width 403 height 12
click at [259, 290] on pre "the monkey puzzle tree is gone" at bounding box center [311, 291] width 403 height 12
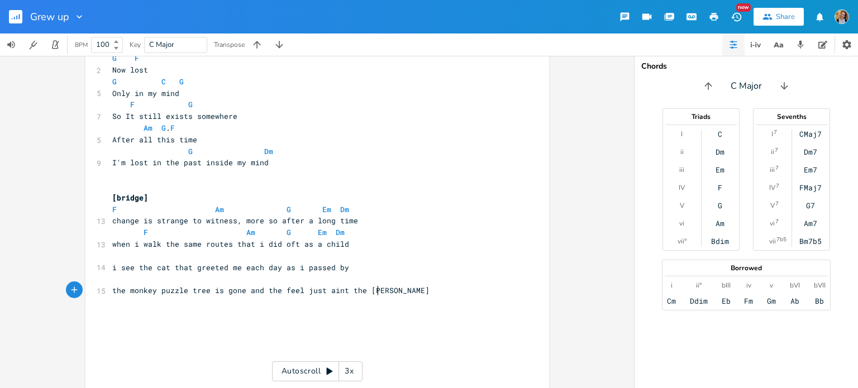
type textarea "and the feel just aint the same"
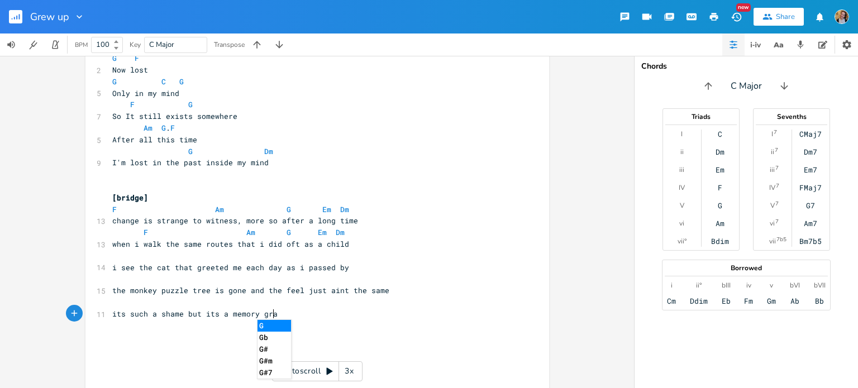
type textarea "its such a shame but its a memory grave"
type textarea "its such a shame, that"
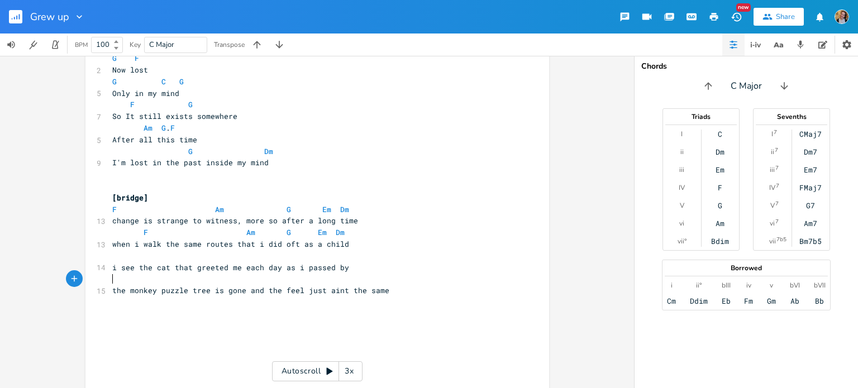
click at [214, 281] on pre "​" at bounding box center [311, 279] width 403 height 12
click at [171, 321] on pre "​" at bounding box center [311, 326] width 403 height 12
click at [125, 267] on span "i see the cat that greeted me each day as i passed by" at bounding box center [230, 267] width 237 height 10
type textarea "see"
click at [125, 267] on span "i see the cat that greeted me each day as i passed by" at bounding box center [230, 267] width 237 height 10
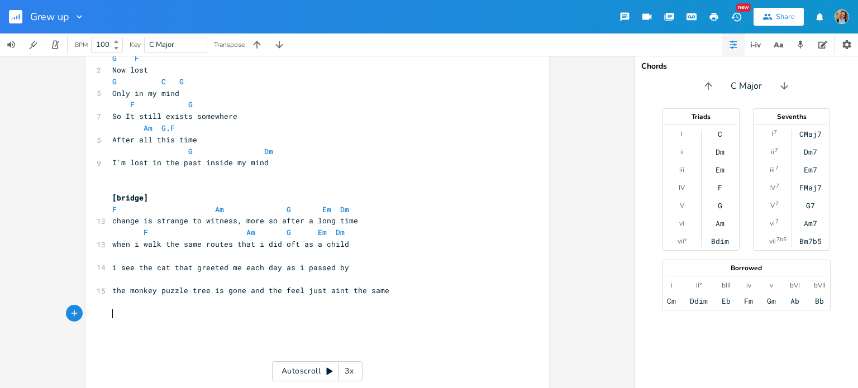
click at [155, 312] on pre "​" at bounding box center [311, 314] width 403 height 12
click at [131, 268] on span "i see the cat that greeted me each day as i passed by" at bounding box center [230, 267] width 237 height 10
click at [119, 266] on span "i see the cat that greeted me each day as i passed by" at bounding box center [230, 267] width 237 height 10
type textarea "see"
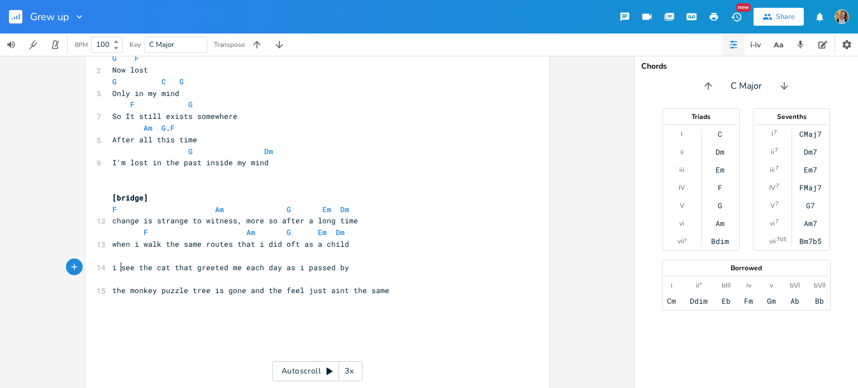
click at [119, 266] on span "i see the cat that greeted me each day as i passed by" at bounding box center [230, 267] width 237 height 10
type textarea "both the ma"
type textarea "neigbour and cat"
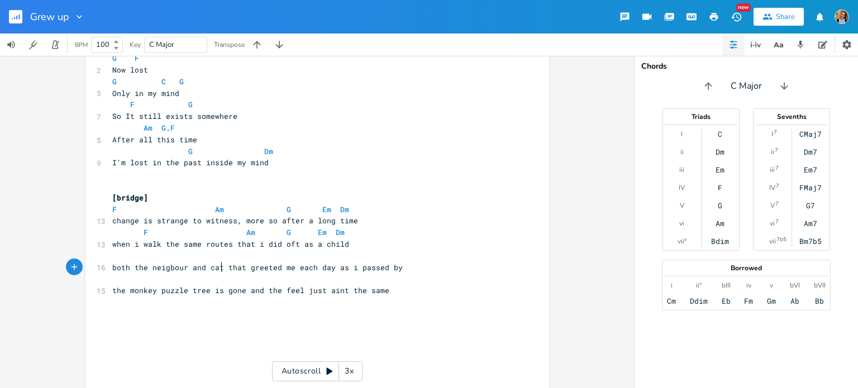
click at [232, 264] on span "both the neigbour and cat that greeted me each day as i passed by" at bounding box center [257, 267] width 290 height 10
type textarea "who"
drag, startPoint x: 403, startPoint y: 266, endPoint x: 321, endPoint y: 270, distance: 82.2
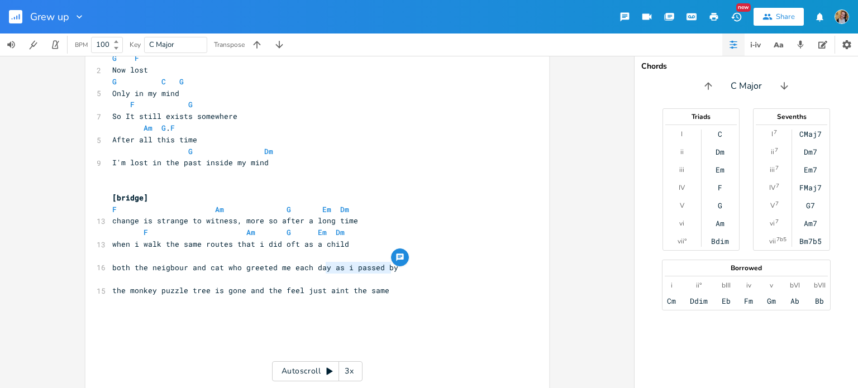
click at [321, 270] on pre "both the neigbour and cat who greeted me each day as i passed by" at bounding box center [311, 268] width 403 height 12
type textarea "as i passed by"
click at [333, 270] on span "both the neigbour and cat who greeted me each day as i passed by" at bounding box center [255, 267] width 286 height 10
type textarea "have"
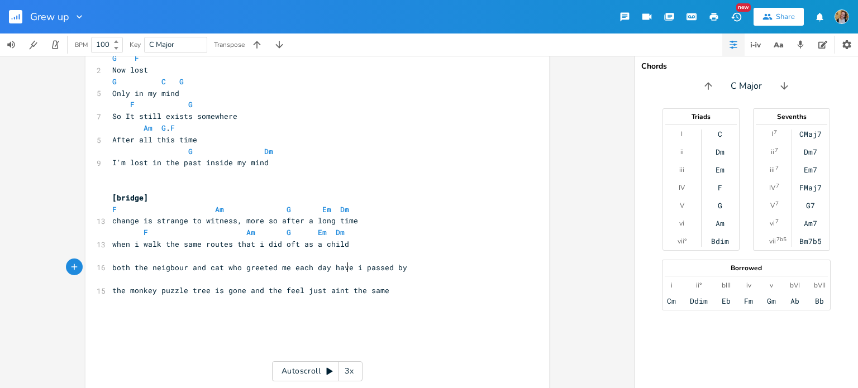
scroll to position [0, 15]
click at [379, 271] on span "both the neigbour and cat who greeted me each day have passed by" at bounding box center [255, 267] width 286 height 10
type textarea "me"
click at [393, 285] on pre "the monkey puzzle tree is gone and the feel just aint the same" at bounding box center [311, 291] width 403 height 12
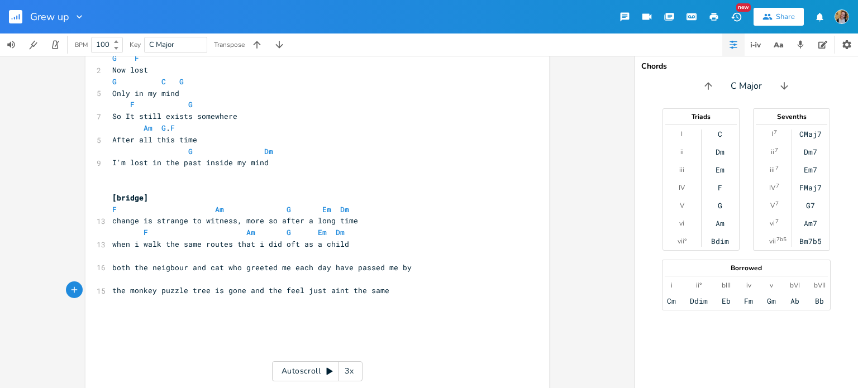
type textarea "eel just aint the same"
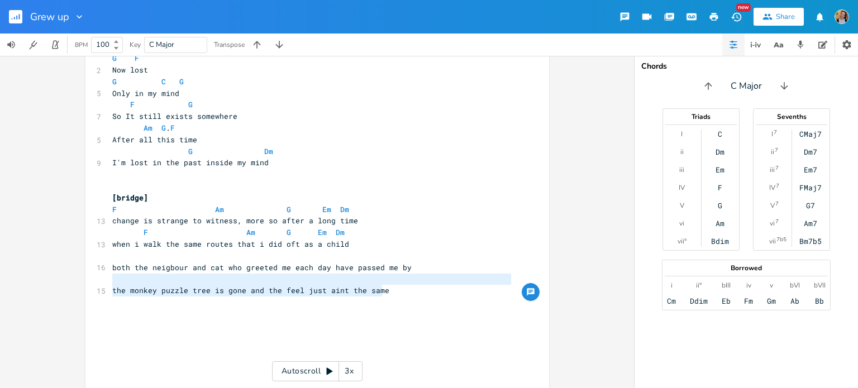
type textarea "the monkey puzzle tree is gone and the feel just aint the same"
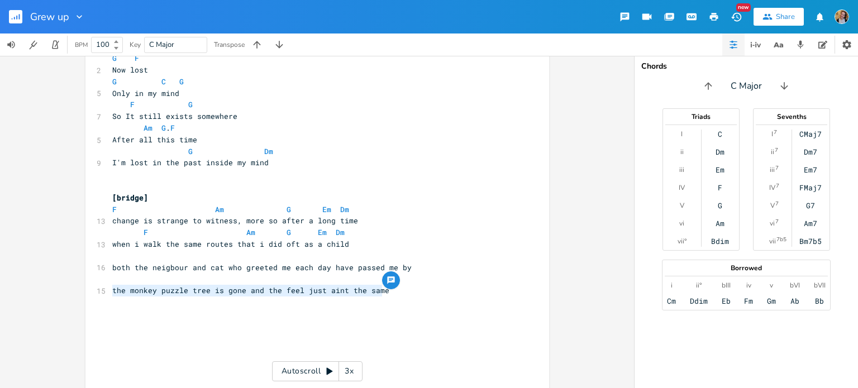
drag, startPoint x: 404, startPoint y: 287, endPoint x: 109, endPoint y: 285, distance: 294.3
click at [110, 285] on pre "the monkey puzzle tree is gone and the feel just aint the same" at bounding box center [311, 291] width 403 height 12
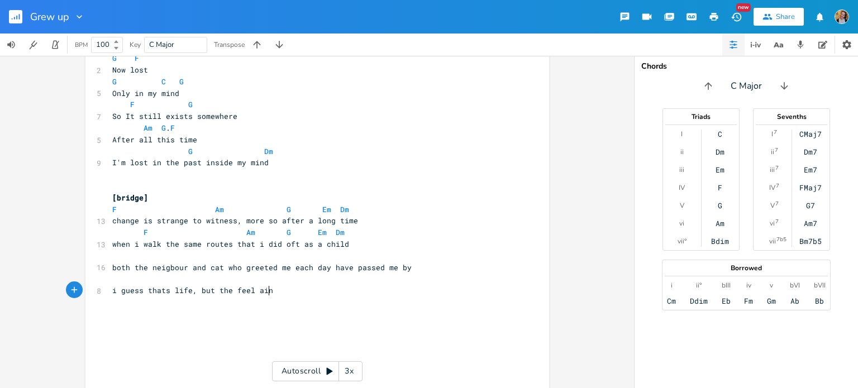
type textarea "i guess thats life, but the feel ain t"
type textarea "t the saem"
type textarea "me"
click at [277, 165] on pre "I'm lost in the past inside my mind" at bounding box center [311, 163] width 403 height 12
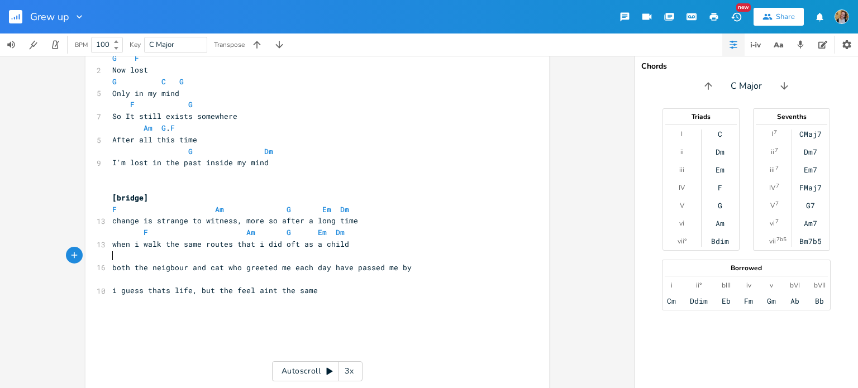
click at [384, 254] on pre "​" at bounding box center [311, 256] width 403 height 12
type textarea "Bb"
click at [293, 279] on pre "​" at bounding box center [311, 279] width 403 height 12
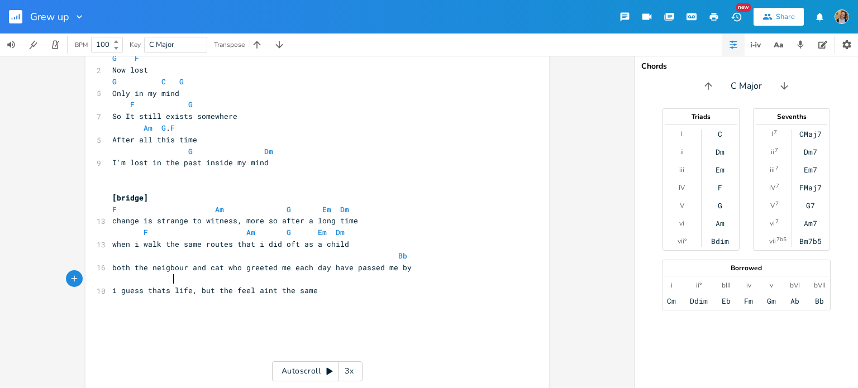
type textarea "G"
click at [322, 291] on pre "i guess thats life, but the feel aint the same" at bounding box center [311, 291] width 403 height 12
click at [283, 283] on pre "G" at bounding box center [311, 279] width 403 height 12
click at [354, 258] on span "Bb" at bounding box center [259, 256] width 295 height 10
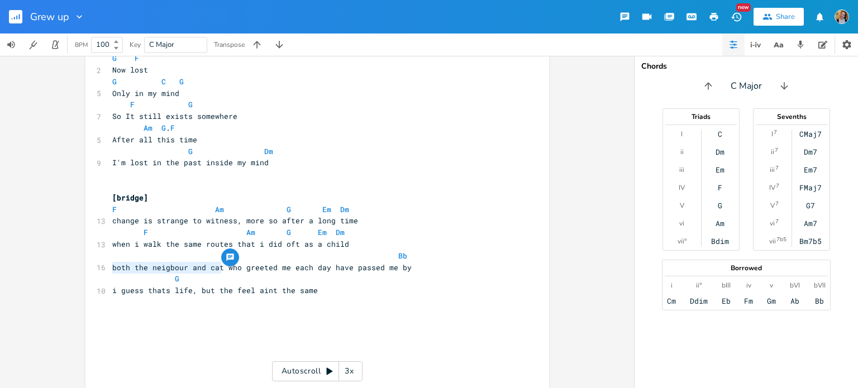
drag, startPoint x: 217, startPoint y: 268, endPoint x: 106, endPoint y: 267, distance: 111.1
type textarea "the people and"
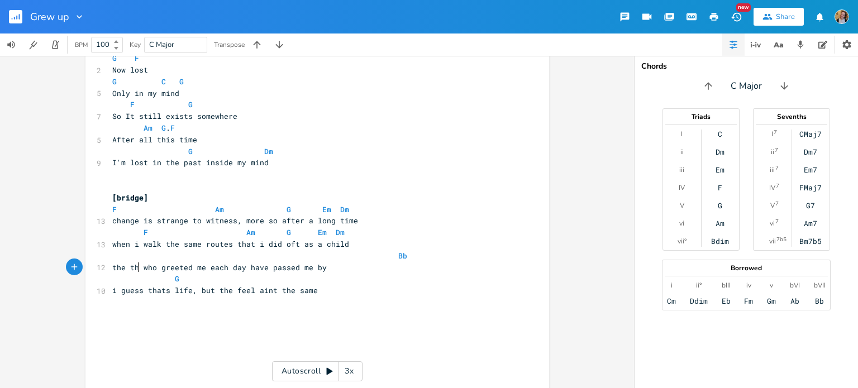
type textarea "he thi"
type textarea "familiar things that"
click at [279, 255] on span "Bb" at bounding box center [259, 256] width 295 height 10
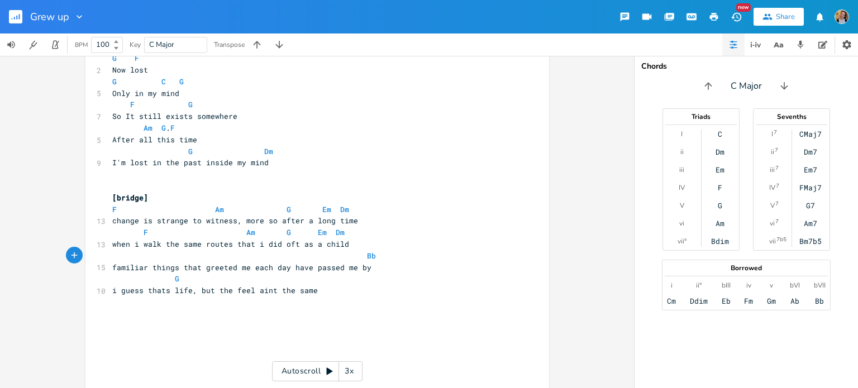
click at [286, 170] on pre "​" at bounding box center [311, 175] width 403 height 12
click at [195, 257] on span "Bb" at bounding box center [244, 256] width 264 height 10
click at [192, 254] on span "Bb" at bounding box center [246, 256] width 268 height 10
click at [127, 260] on span "Bb" at bounding box center [246, 256] width 268 height 10
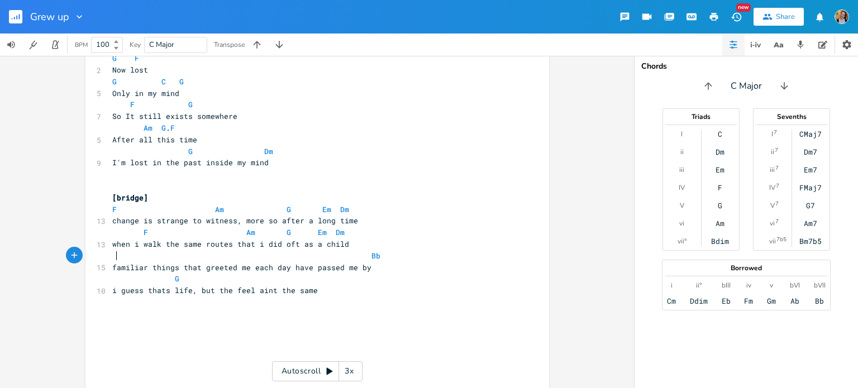
click at [113, 259] on span "Bb" at bounding box center [246, 256] width 268 height 10
type textarea "F G Am"
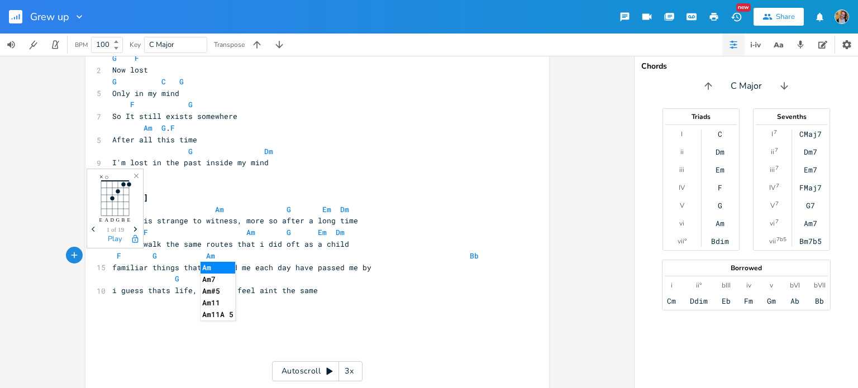
click at [140, 257] on span "F G Am Bb" at bounding box center [295, 256] width 366 height 10
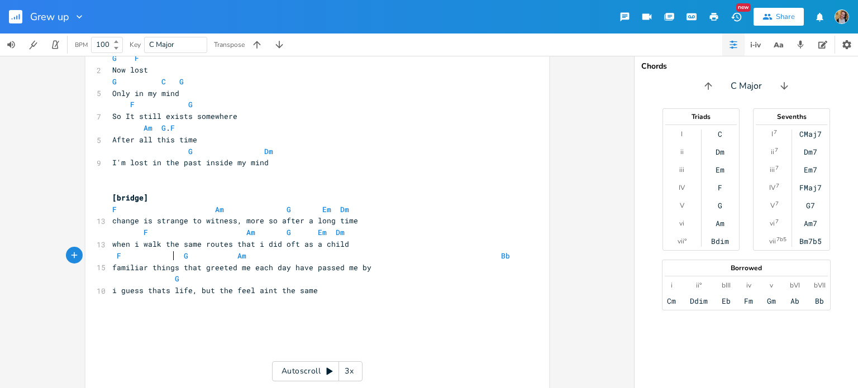
scroll to position [0, 12]
click at [209, 256] on span "F G Am Bb" at bounding box center [311, 256] width 398 height 10
click at [353, 245] on pre "when i walk the same routes that i did oft as a child" at bounding box center [311, 244] width 403 height 12
click at [361, 252] on span "F G Am Bb" at bounding box center [302, 256] width 380 height 10
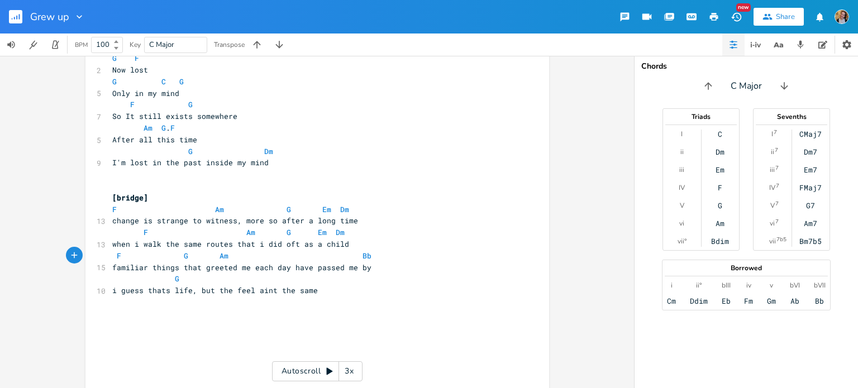
click at [282, 256] on span "F G Am Bb" at bounding box center [241, 256] width 259 height 10
type textarea "G"
click at [347, 256] on span "F G Am G Bb" at bounding box center [239, 256] width 255 height 10
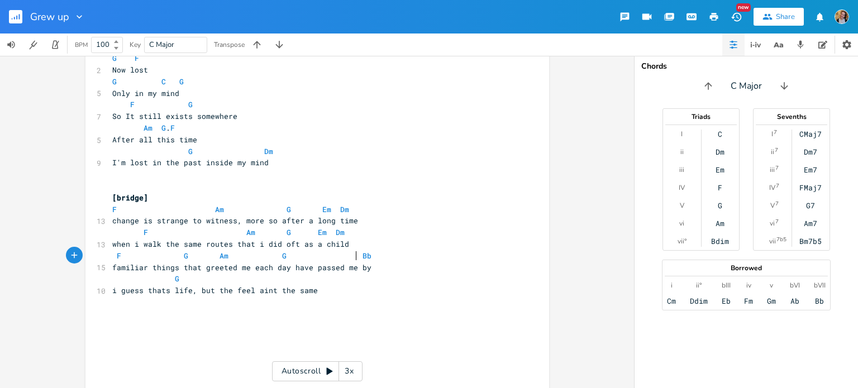
click at [284, 279] on pre "G" at bounding box center [311, 279] width 403 height 12
type textarea "same"
type textarea ", but the feel aint the same"
drag, startPoint x: 335, startPoint y: 291, endPoint x: 186, endPoint y: 289, distance: 148.5
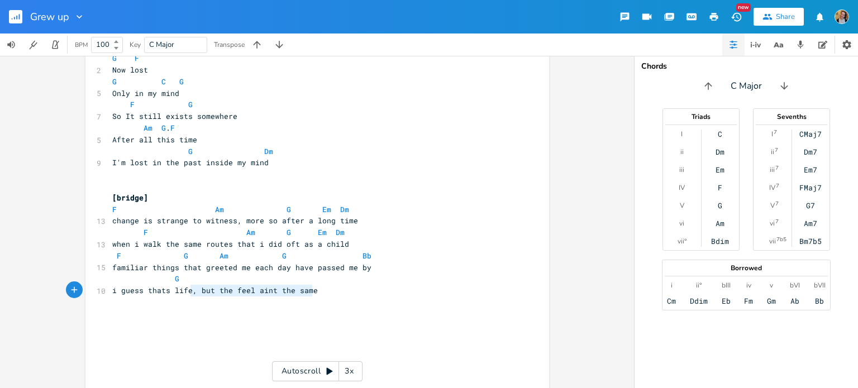
click at [186, 289] on pre "i guess thats life, but the feel aint the same" at bounding box center [311, 291] width 403 height 12
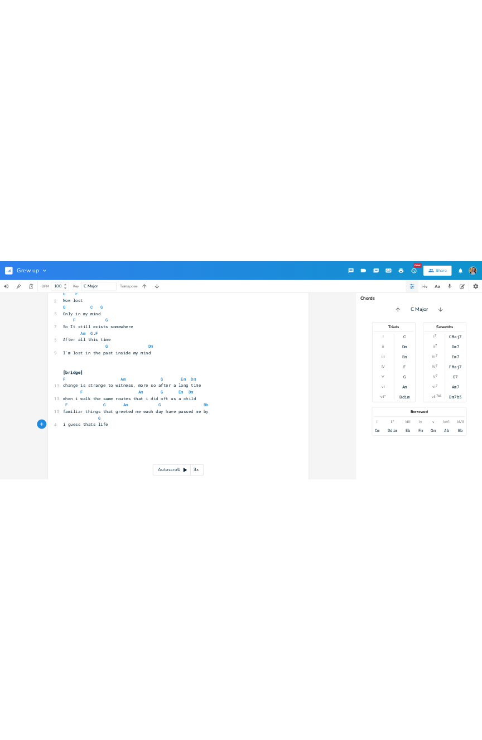
scroll to position [844, 0]
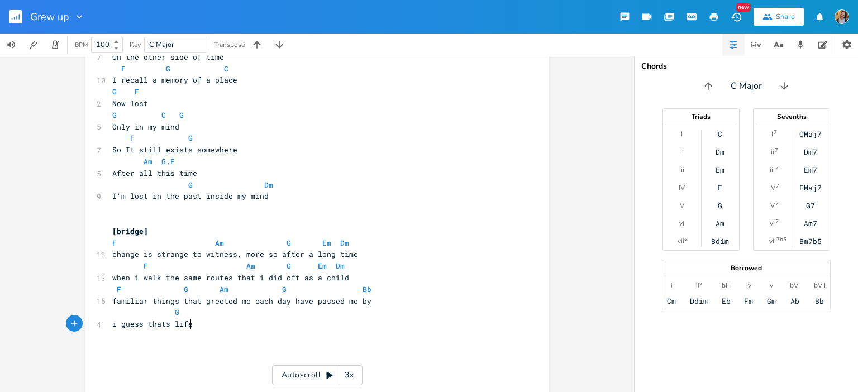
click at [482, 290] on pre "F G Am G Bb" at bounding box center [311, 290] width 403 height 12
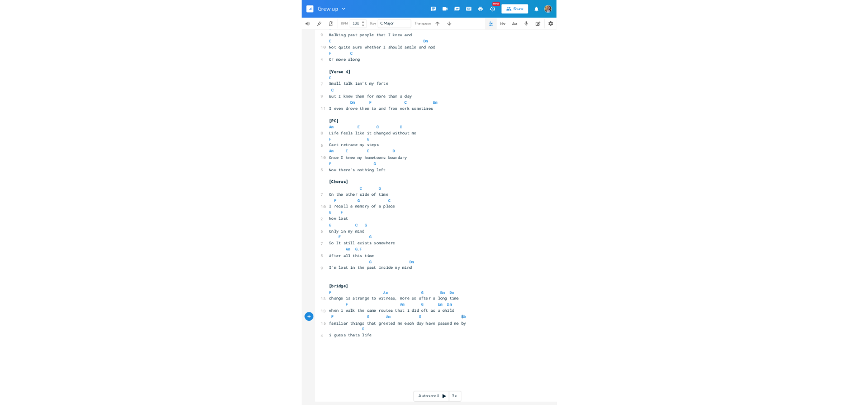
scroll to position [0, 0]
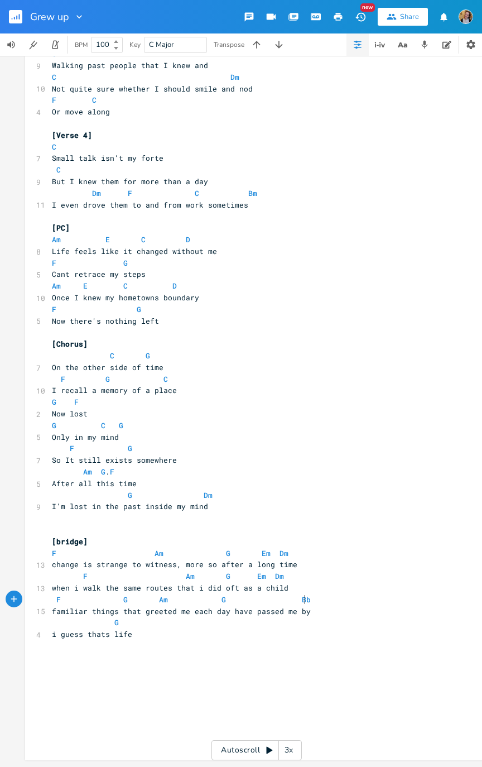
click at [144, 388] on pre "​" at bounding box center [251, 670] width 403 height 12
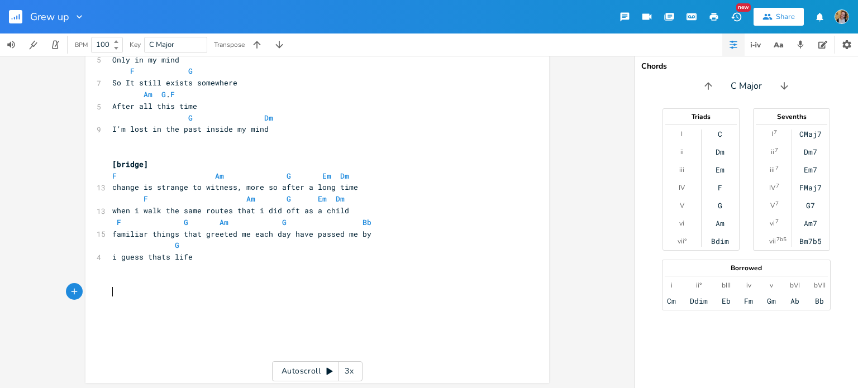
scroll to position [844, 0]
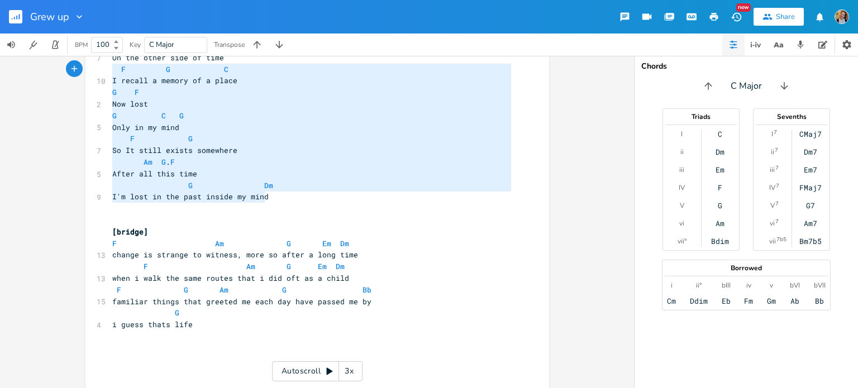
type textarea "On the other side of time F G C I recall a memory of a place G F Now lost G C G…"
drag, startPoint x: 263, startPoint y: 196, endPoint x: 102, endPoint y: 52, distance: 215.9
click at [102, 52] on div "Grew up New Share BPM 100 Key C Major Transpose On the other side of time F G C…" at bounding box center [429, 194] width 858 height 388
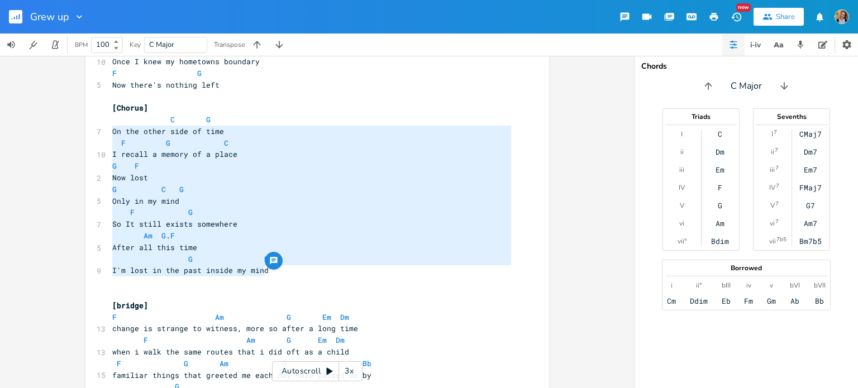
scroll to position [769, 0]
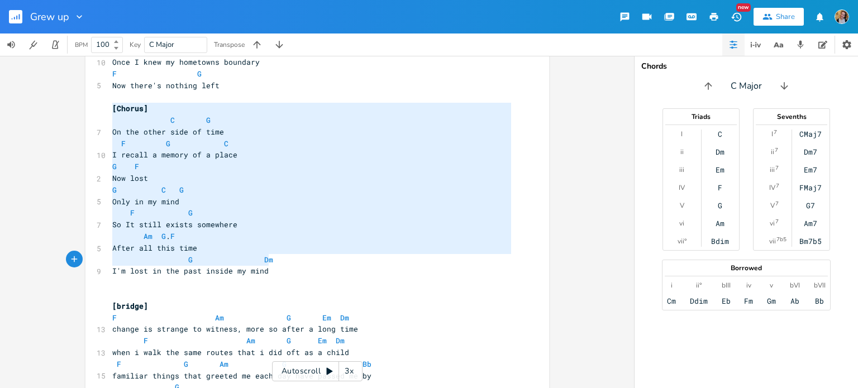
type textarea "[Chorus] C G On the other side of time F G C I recall a memory of a place G F N…"
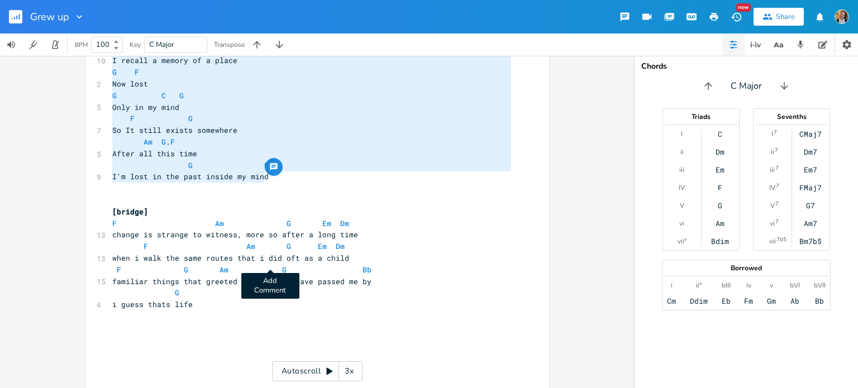
scroll to position [913, 0]
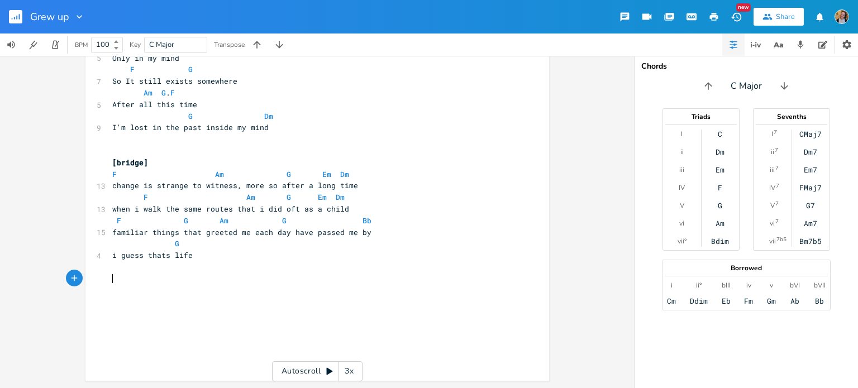
click at [184, 280] on pre "​" at bounding box center [311, 279] width 403 height 12
paste textarea
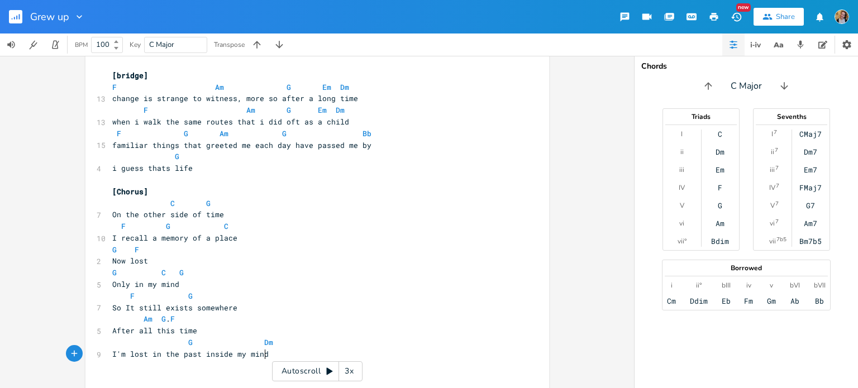
click at [137, 192] on span "[Chorus]" at bounding box center [130, 191] width 36 height 10
type textarea "- key change to G"
click at [226, 222] on li "G#" at bounding box center [231, 228] width 34 height 12
click at [174, 201] on span "C G" at bounding box center [161, 203] width 98 height 10
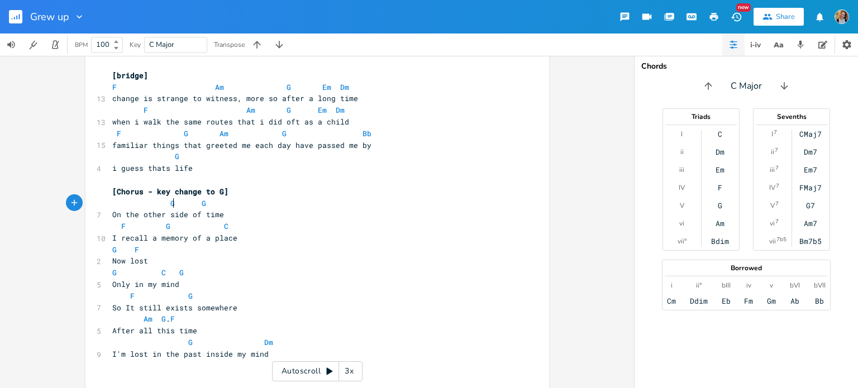
type textarea "G"
click at [206, 204] on span "G" at bounding box center [208, 203] width 4 height 11
type textarea "D"
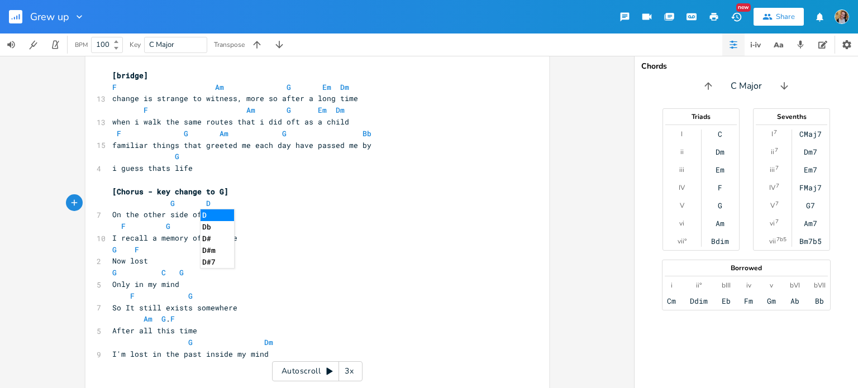
click at [270, 200] on pre "G D" at bounding box center [311, 204] width 403 height 12
click at [175, 207] on span "G D" at bounding box center [161, 203] width 98 height 10
type textarea "D"
click at [222, 199] on pre "D D" at bounding box center [311, 204] width 403 height 12
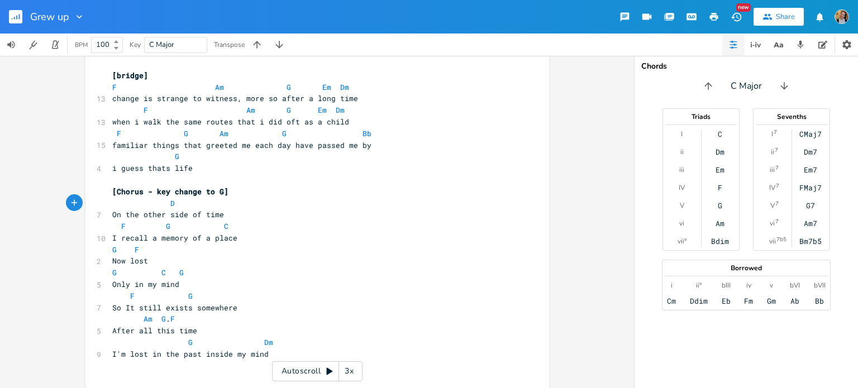
type textarea "A"
click at [217, 194] on span "[Chorus - key change to G]" at bounding box center [170, 191] width 116 height 10
type textarea "D"
click at [121, 222] on span "F" at bounding box center [123, 226] width 4 height 11
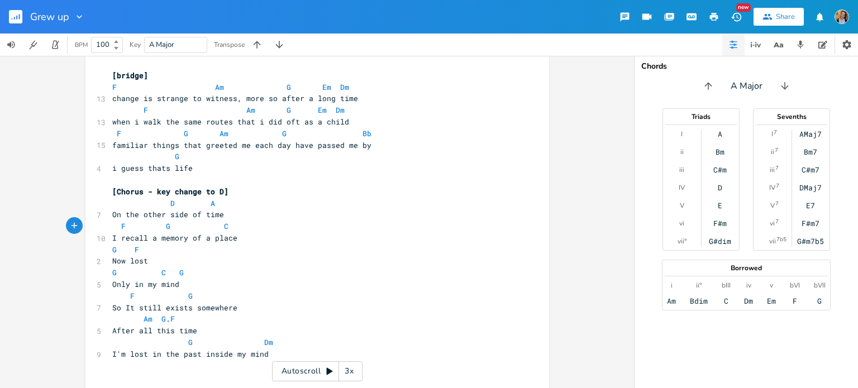
type textarea "#"
type textarea "G"
click at [166, 225] on span "G G C" at bounding box center [170, 226] width 116 height 10
type textarea "A"
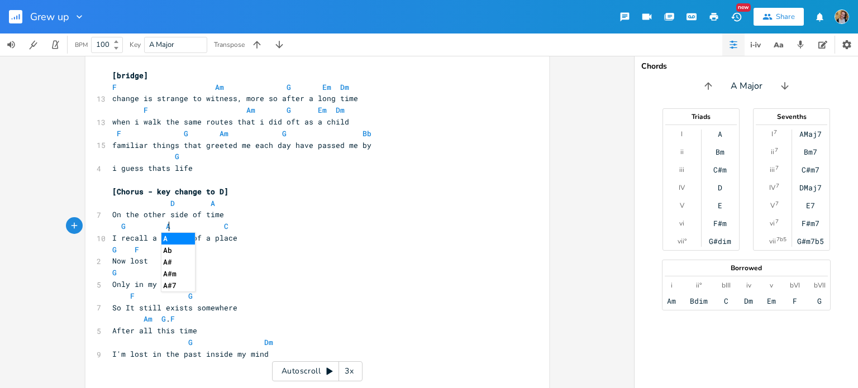
click at [227, 227] on pre "G A C" at bounding box center [311, 227] width 403 height 12
type textarea "D"
click at [116, 251] on span "G F" at bounding box center [125, 250] width 27 height 10
type textarea "A"
type textarea "G"
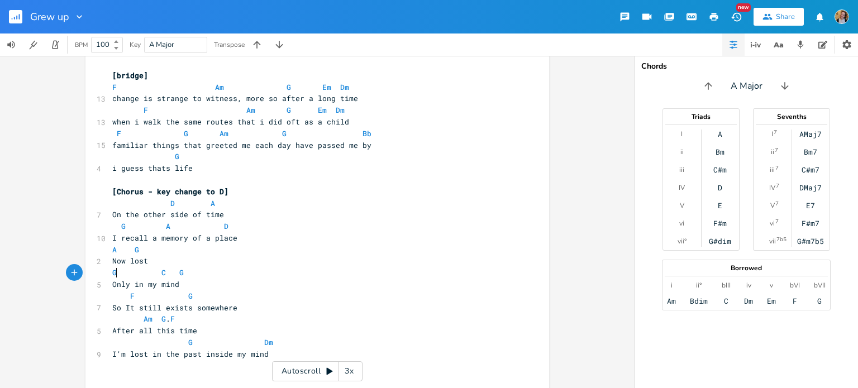
click at [115, 278] on pre "G C G" at bounding box center [311, 273] width 403 height 12
type textarea "A"
type textarea "D"
type textarea "A"
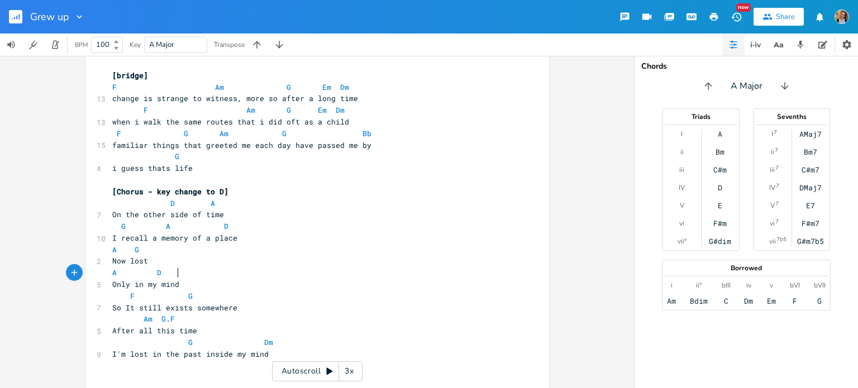
scroll to position [0, 6]
click at [135, 294] on span "F G" at bounding box center [152, 296] width 80 height 10
type textarea "G"
click at [183, 300] on pre "G G" at bounding box center [311, 296] width 403 height 12
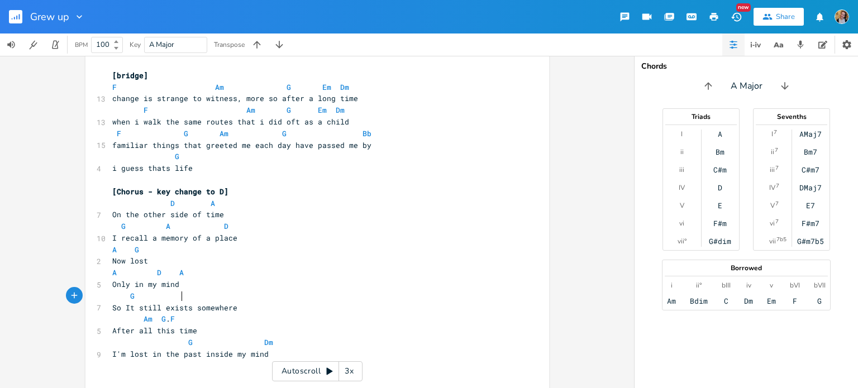
type textarea "A"
click at [144, 323] on span "Am" at bounding box center [148, 319] width 9 height 11
click at [348, 203] on pre "D A" at bounding box center [311, 204] width 403 height 12
click at [144, 315] on span "Am" at bounding box center [148, 319] width 9 height 11
type textarea "B"
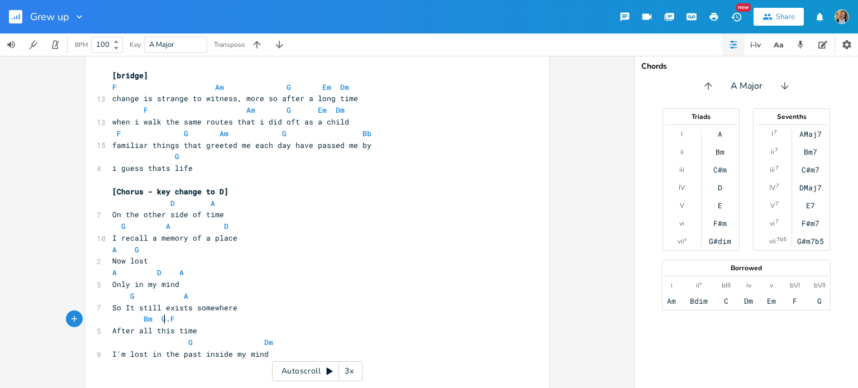
click at [163, 319] on span "[PERSON_NAME] F" at bounding box center [143, 319] width 63 height 10
type textarea "A G"
click at [143, 346] on span "G Dm" at bounding box center [192, 342] width 161 height 10
click at [189, 343] on span "G Dm" at bounding box center [192, 342] width 161 height 10
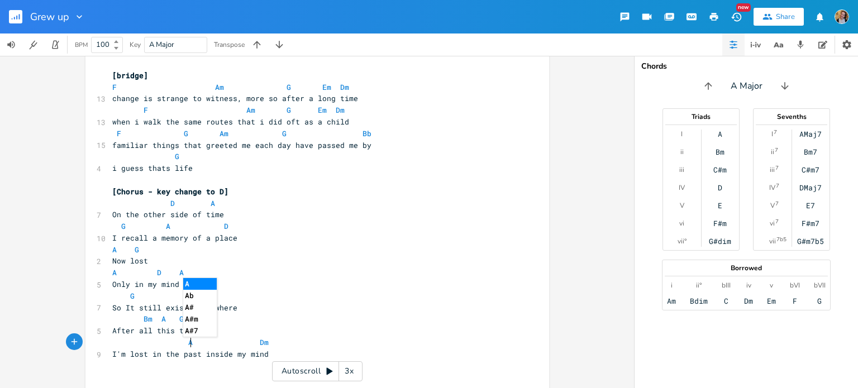
type textarea "A"
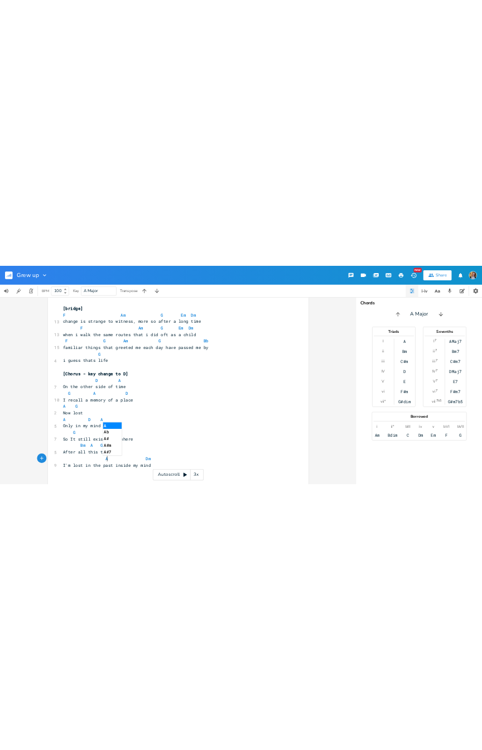
scroll to position [0, 7]
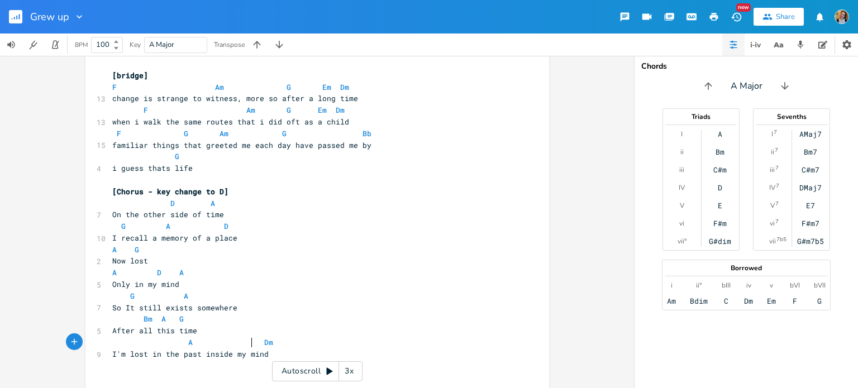
click at [247, 343] on span "A Dm" at bounding box center [192, 342] width 161 height 10
click at [264, 346] on span "Dm" at bounding box center [268, 342] width 9 height 11
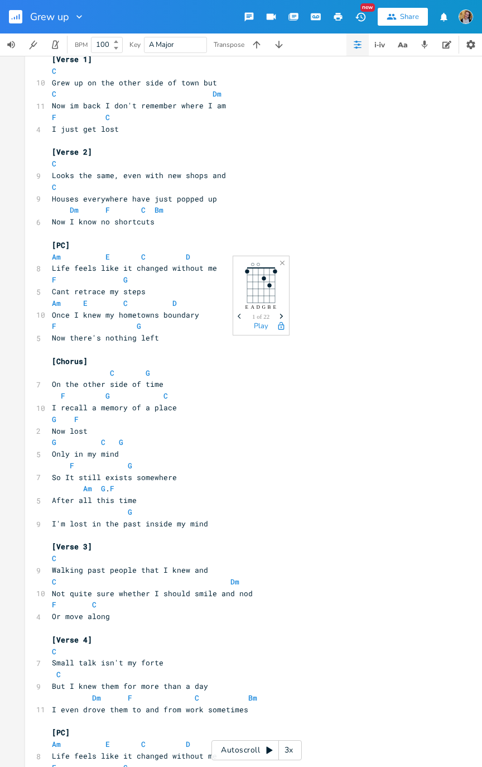
scroll to position [0, 0]
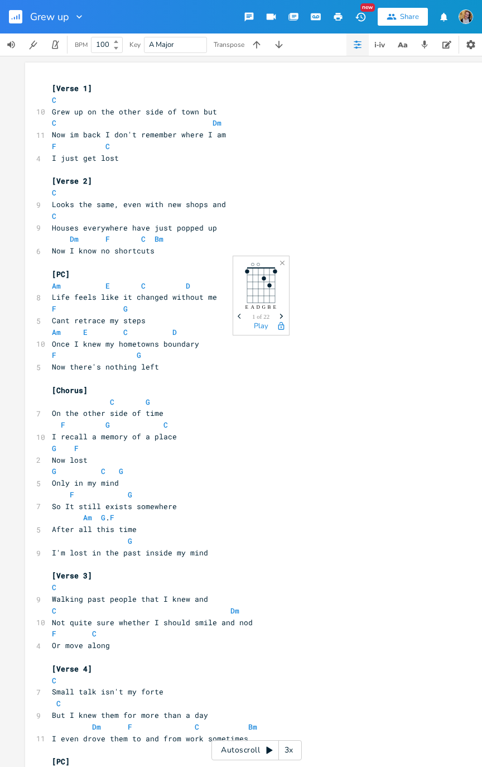
click at [289, 261] on div "Close E A D G B E Previous 1 of 22 Next Play" at bounding box center [261, 296] width 57 height 80
click at [279, 264] on icon "Close" at bounding box center [283, 263] width 8 height 8
click at [226, 388] on div "Autoscroll 3x" at bounding box center [257, 750] width 90 height 20
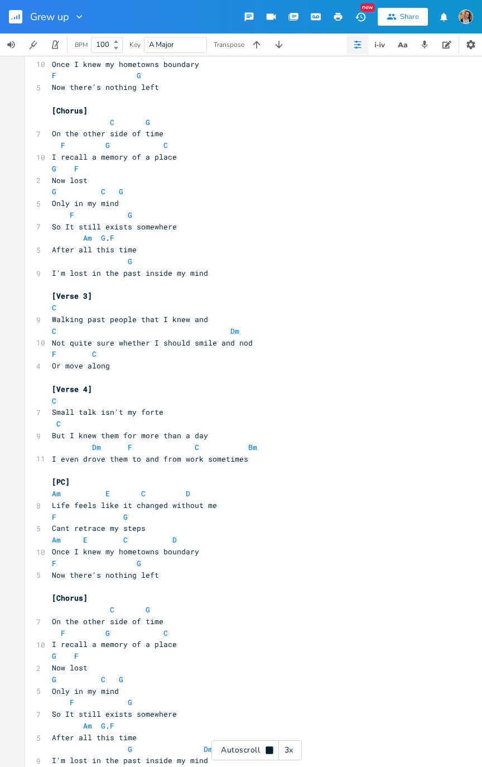
click at [128, 192] on pre "G C G" at bounding box center [251, 192] width 403 height 12
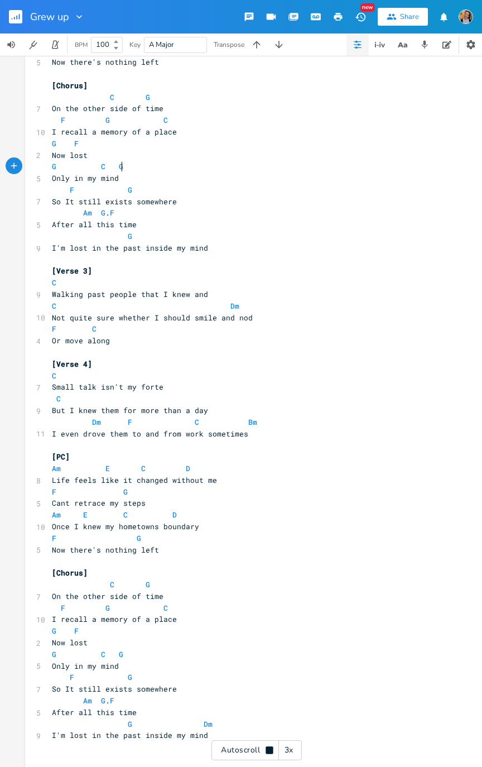
click at [259, 388] on div "Autoscroll 3x" at bounding box center [257, 750] width 90 height 20
click at [52, 193] on span "F G" at bounding box center [92, 189] width 80 height 10
type textarea "G"
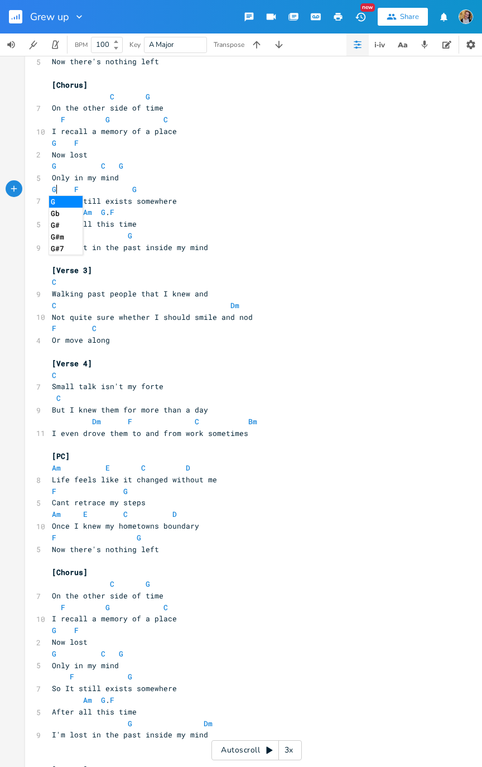
click at [119, 164] on span "G" at bounding box center [121, 166] width 4 height 10
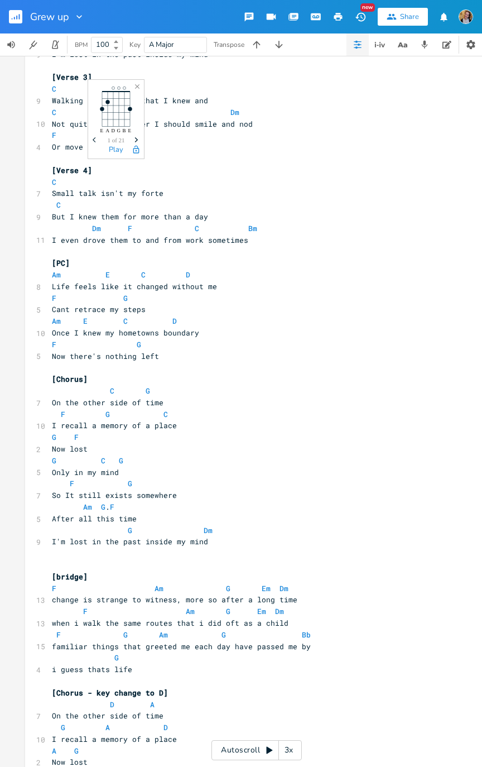
scroll to position [496, 0]
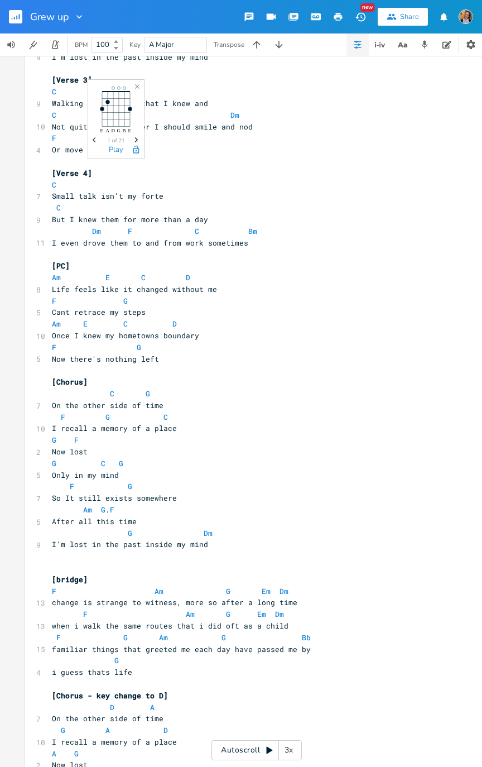
click at [36, 388] on div "5" at bounding box center [36, 476] width 0 height 12
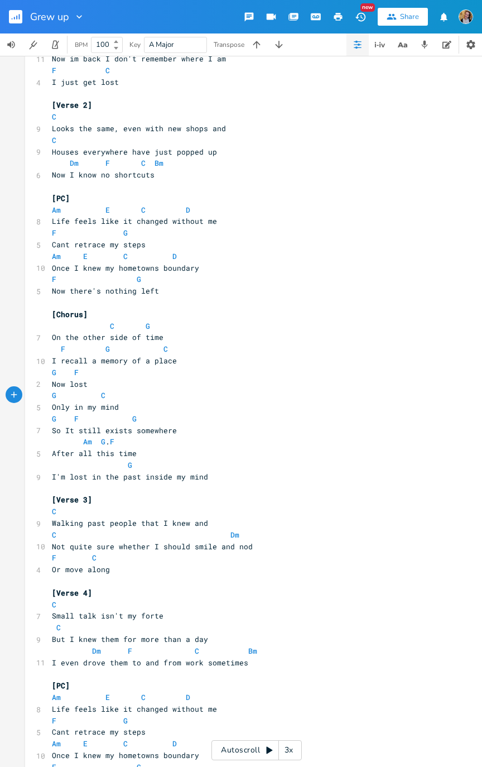
click at [59, 388] on pre "​" at bounding box center [251, 489] width 403 height 12
click at [50, 388] on pre "So It still exists somewhere" at bounding box center [251, 431] width 403 height 12
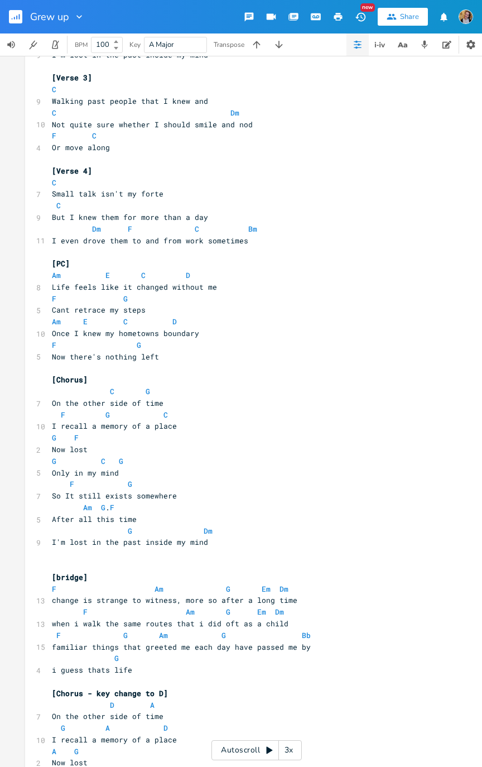
scroll to position [562, 0]
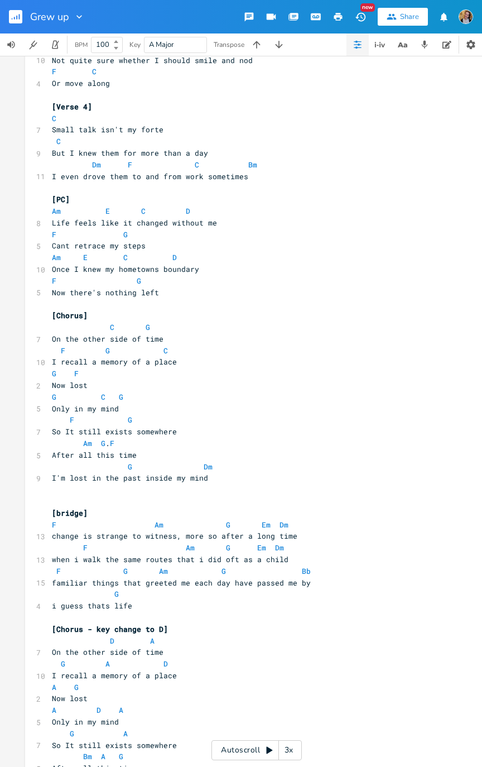
click at [52, 388] on span "F G" at bounding box center [92, 420] width 80 height 10
type textarea "g"
click at [74, 388] on li "G" at bounding box center [71, 433] width 34 height 12
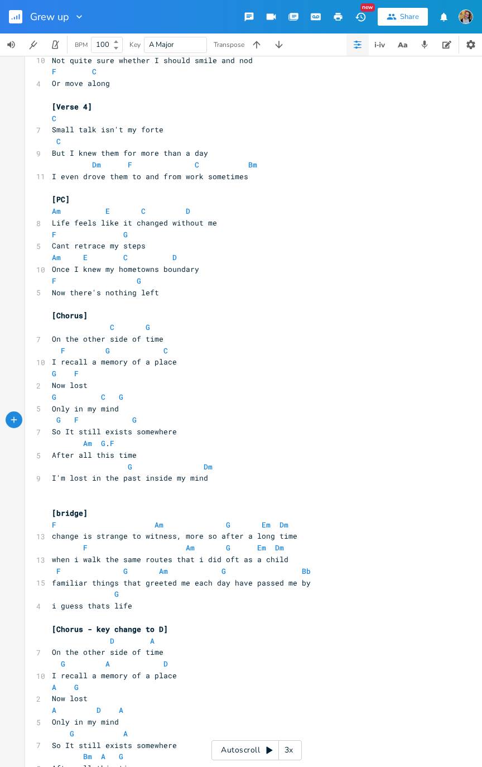
click at [119, 388] on span "G" at bounding box center [121, 397] width 4 height 10
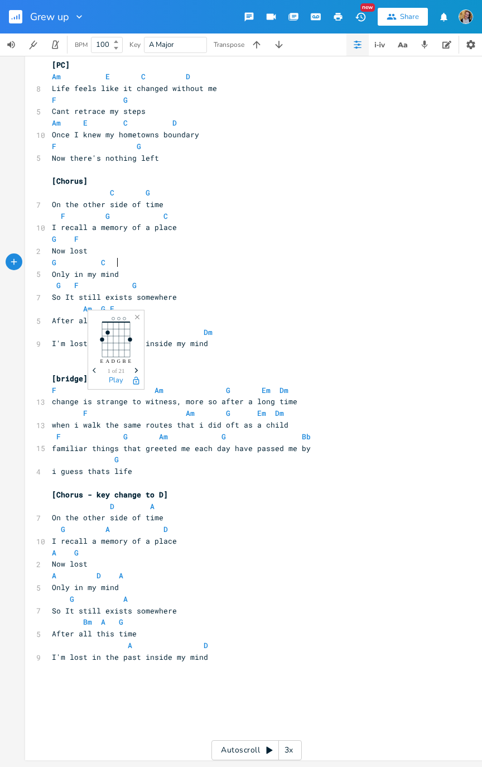
scroll to position [703, 0]
click at [50, 388] on pre "Only in my mind" at bounding box center [251, 588] width 403 height 12
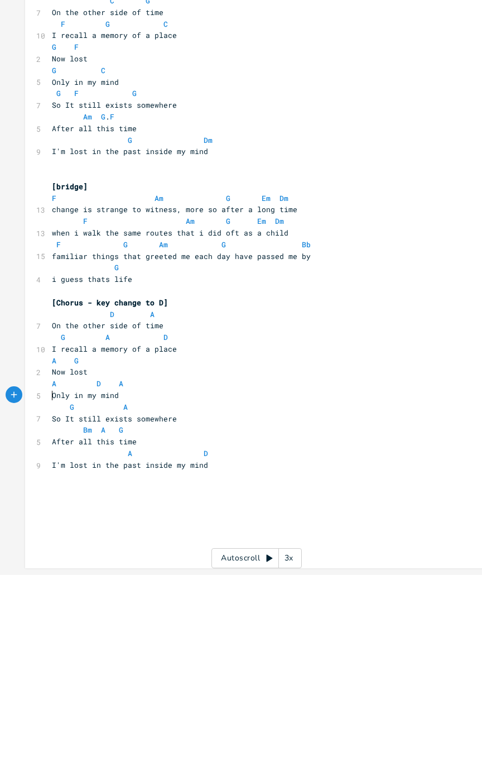
click at [50, 388] on pre "G A" at bounding box center [251, 600] width 403 height 12
type textarea "a"
click at [66, 388] on li "A" at bounding box center [66, 605] width 34 height 12
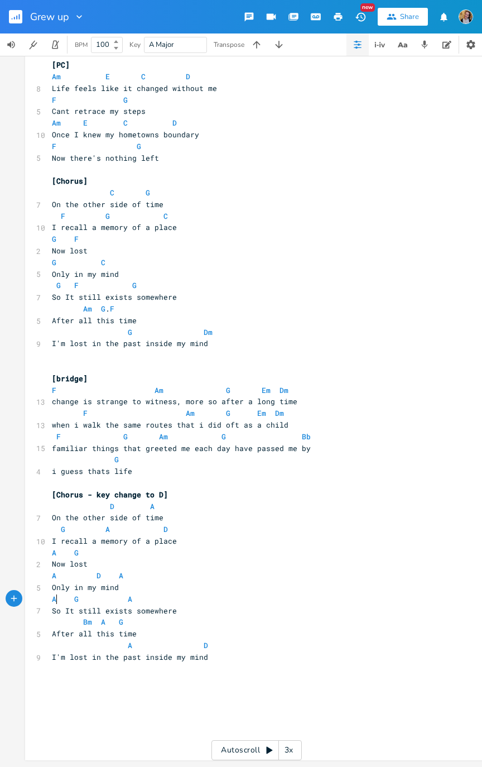
click at [130, 377] on pre "[bridge]" at bounding box center [251, 379] width 403 height 12
click at [119, 388] on span "A" at bounding box center [121, 576] width 4 height 10
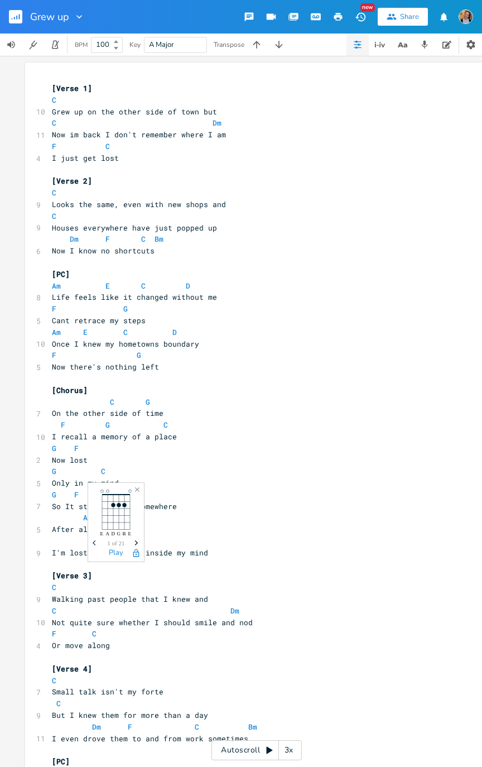
click at [134, 388] on icon "Close" at bounding box center [137, 490] width 8 height 8
click at [253, 388] on div "Autoscroll 3x" at bounding box center [257, 750] width 90 height 20
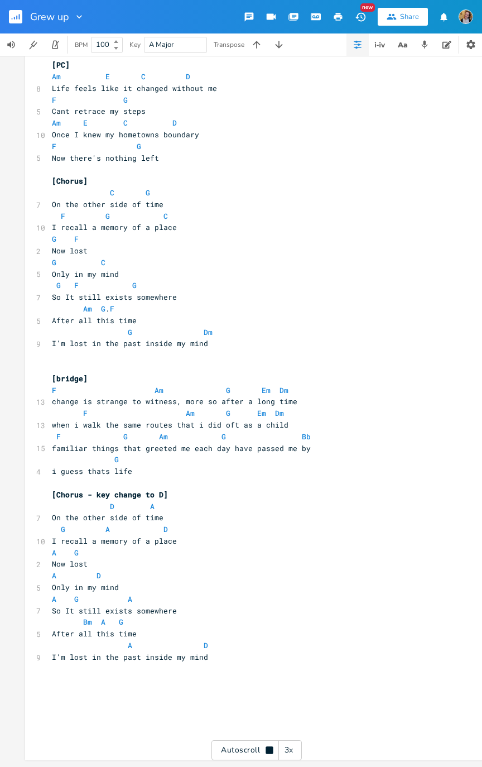
scroll to position [704, 0]
click at [114, 388] on span "G" at bounding box center [116, 460] width 4 height 10
click at [145, 388] on span "familiar things that greeted me each day have passed me by" at bounding box center [181, 448] width 259 height 10
click at [136, 388] on span "familiar things that greeted me each day have passed me by" at bounding box center [181, 448] width 259 height 10
type textarea "Once"
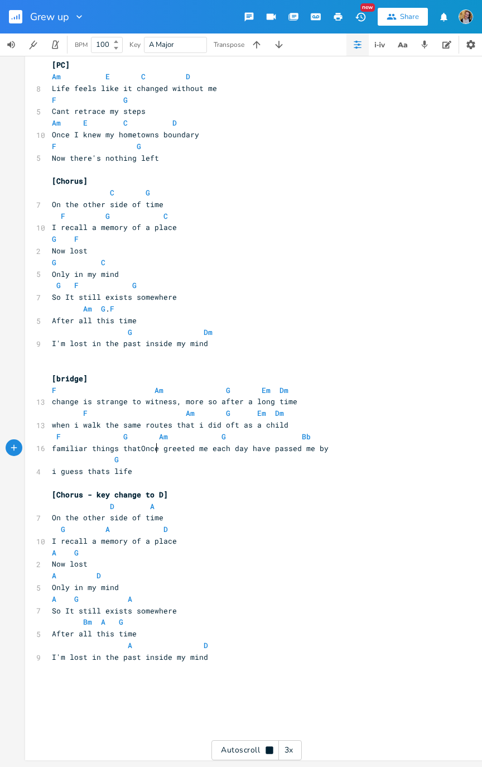
click at [136, 388] on span "familiar things thatOnce greeted me each day have passed me by" at bounding box center [190, 448] width 277 height 10
click at [353, 388] on pre "familiar things that Once greeted me each day have passed me by" at bounding box center [251, 449] width 403 height 12
click at [315, 16] on icon "button" at bounding box center [316, 17] width 10 height 10
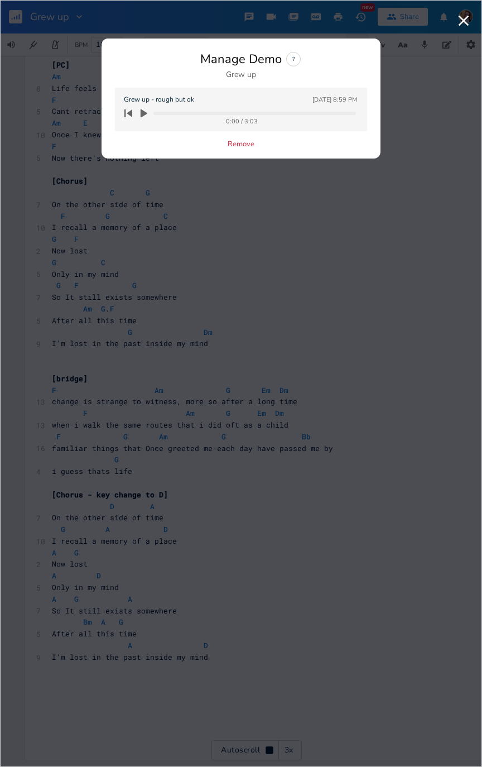
click at [146, 109] on icon "button" at bounding box center [144, 113] width 10 height 10
click at [272, 112] on progress at bounding box center [255, 113] width 203 height 3
click at [279, 123] on div "1:50 / 3:03" at bounding box center [241, 121] width 229 height 6
click at [283, 113] on progress at bounding box center [255, 113] width 203 height 3
click at [467, 18] on icon "button" at bounding box center [464, 21] width 18 height 18
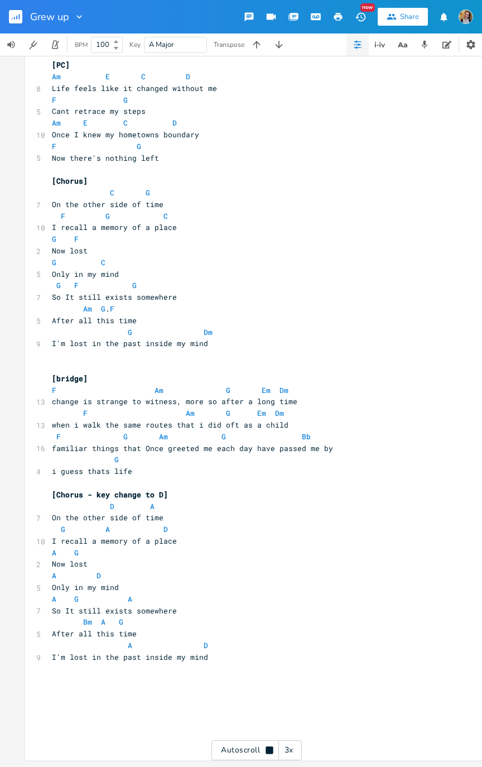
click at [17, 24] on button "button" at bounding box center [20, 16] width 22 height 27
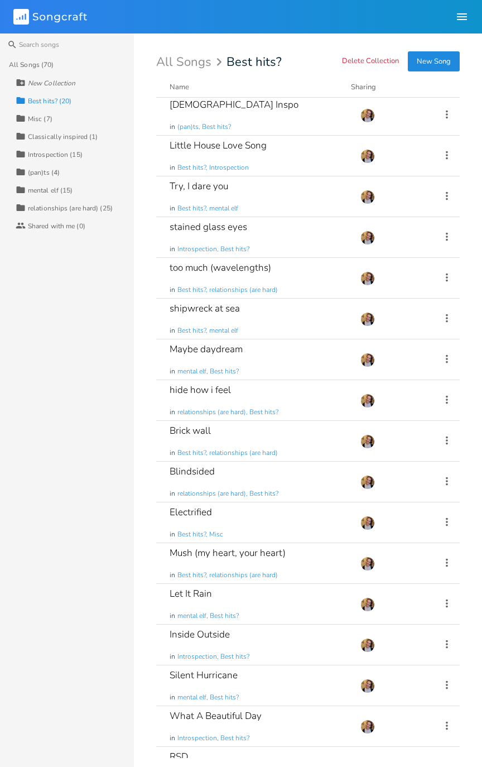
scroll to position [152, 0]
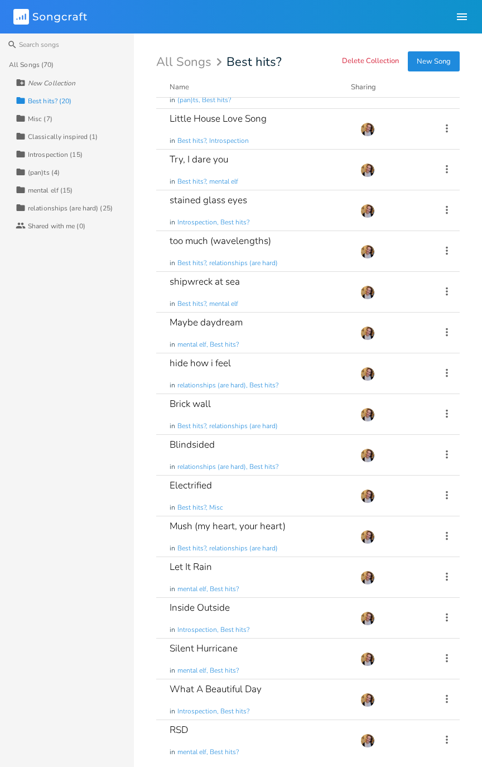
click at [337, 295] on div "shipwreck at sea in Best hits?, mental elf" at bounding box center [259, 292] width 178 height 40
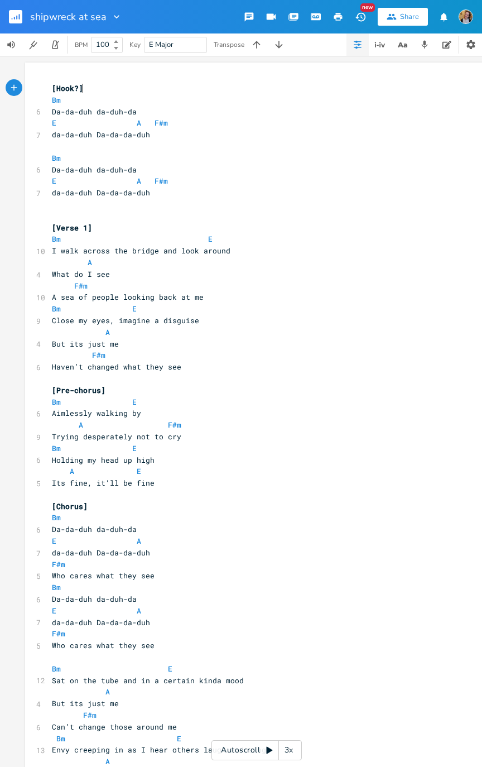
click at [475, 388] on div "xxxxxxxxxx [Hook?] Bm 6 Da-da-duh da-duh-da E A F#m 7 da-da-duh Da-da-da-duh ​ …" at bounding box center [265, 779] width 431 height 1398
click at [262, 388] on div "Autoscroll 3x" at bounding box center [257, 750] width 90 height 20
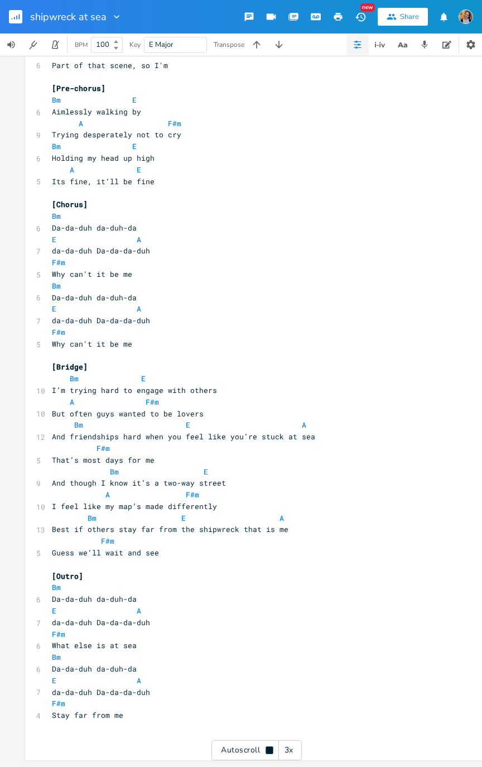
scroll to position [738, 0]
click at [251, 42] on button "button" at bounding box center [257, 45] width 22 height 22
click at [250, 43] on button "button" at bounding box center [257, 45] width 22 height 22
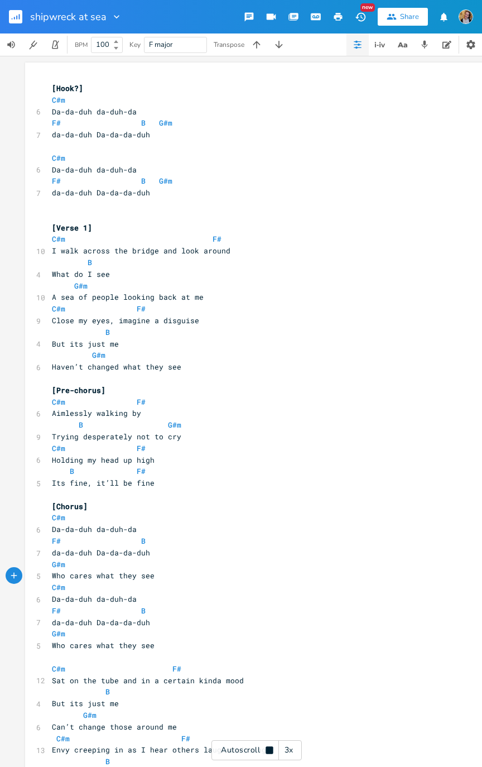
scroll to position [0, 0]
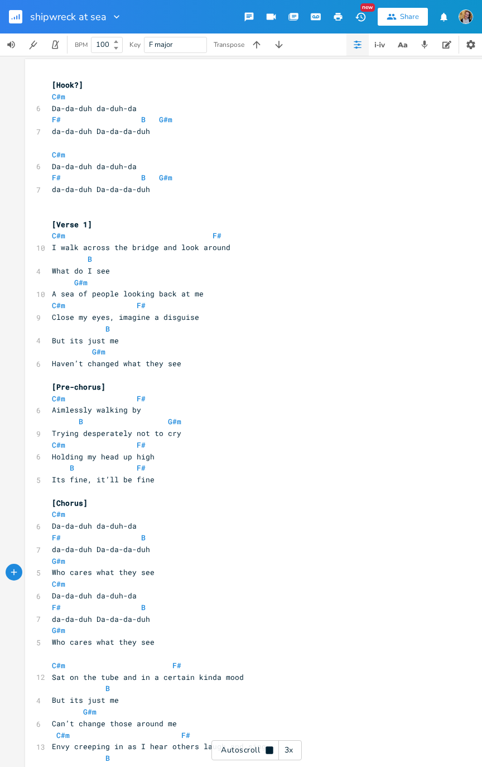
click at [280, 48] on icon "button" at bounding box center [279, 44] width 11 height 11
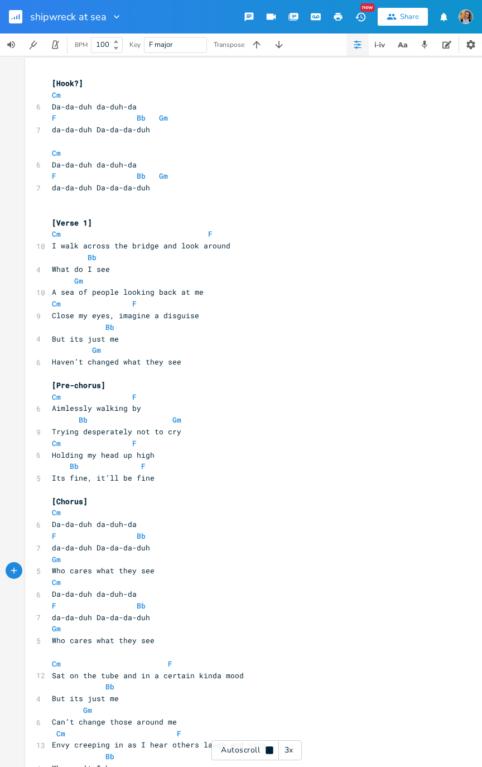
click at [281, 47] on icon "button" at bounding box center [279, 44] width 11 height 11
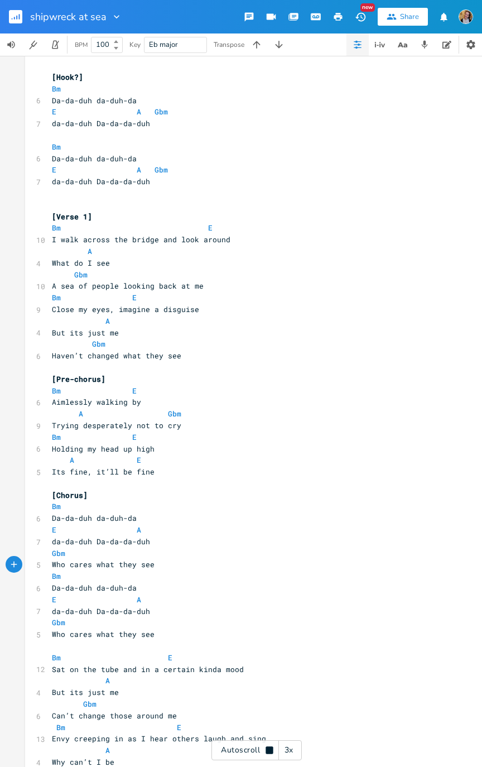
click at [251, 42] on button "button" at bounding box center [257, 45] width 22 height 22
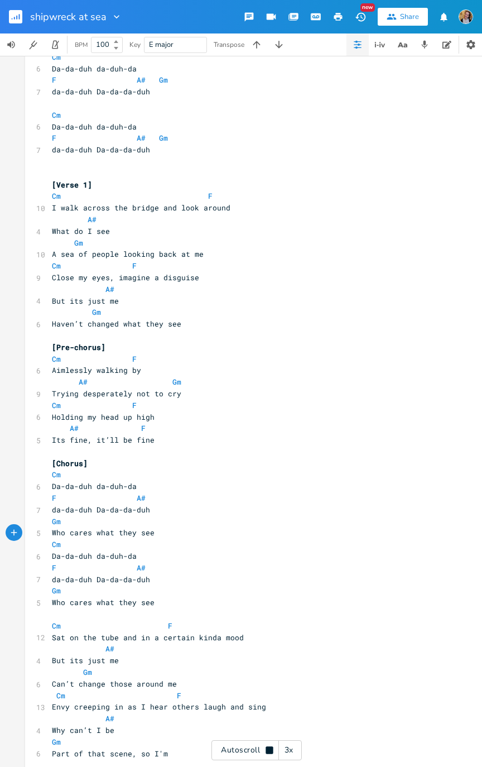
click at [255, 40] on icon "button" at bounding box center [256, 44] width 11 height 11
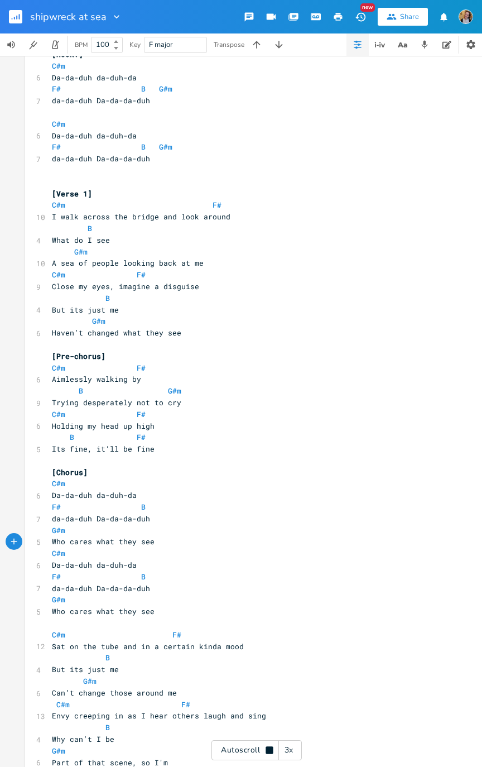
scroll to position [35, 0]
click at [268, 388] on div "Autoscroll 3x" at bounding box center [257, 750] width 90 height 20
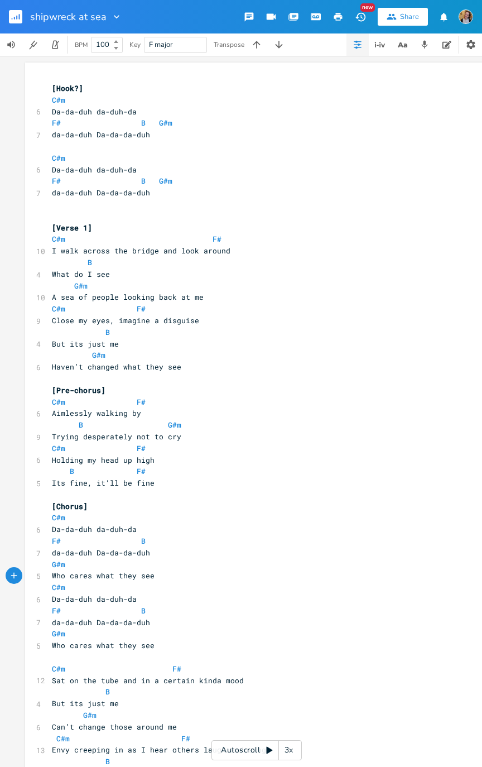
scroll to position [2, 0]
click at [256, 388] on div "Autoscroll 3x" at bounding box center [257, 750] width 90 height 20
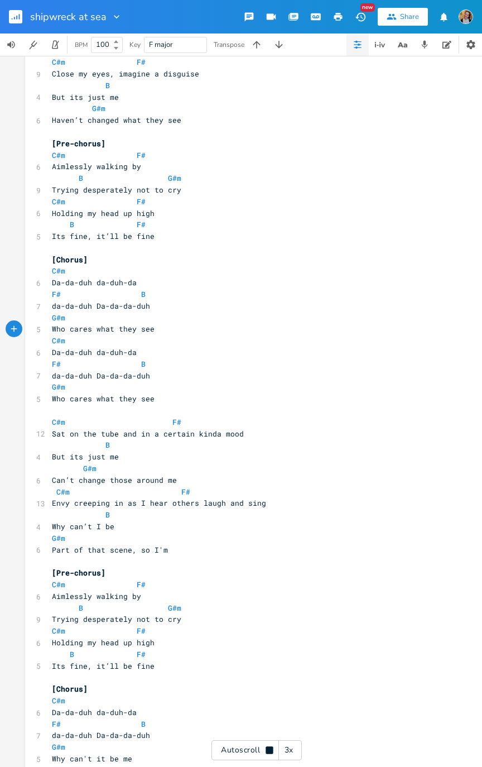
click at [14, 12] on rect "button" at bounding box center [15, 16] width 13 height 13
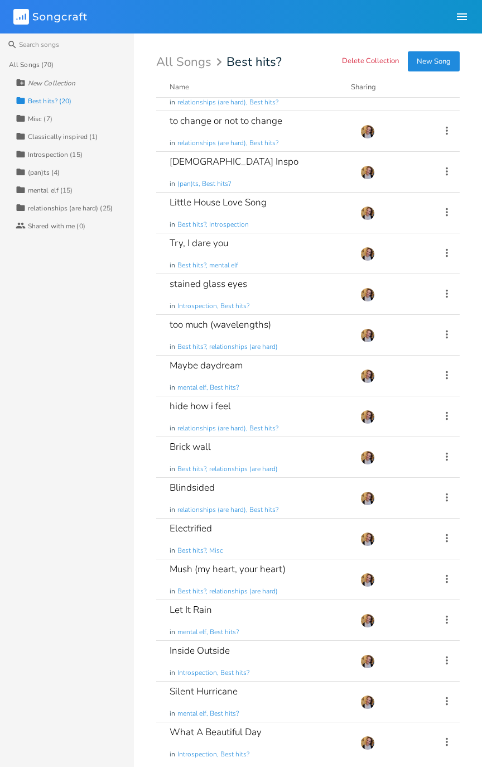
scroll to position [152, 0]
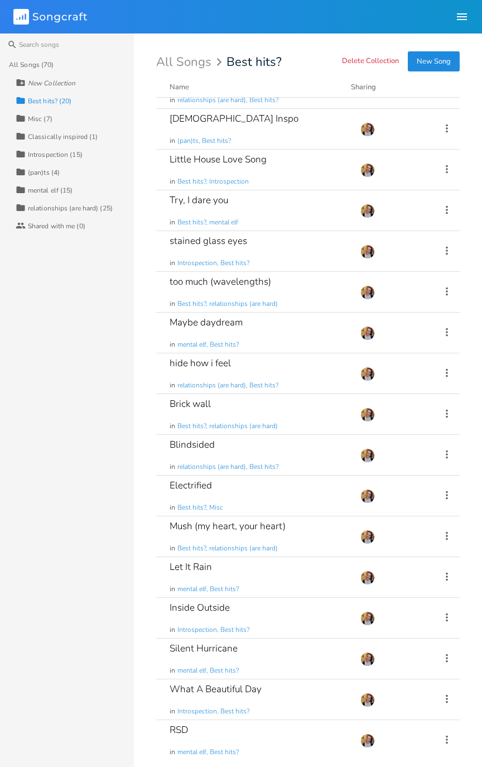
click at [441, 388] on icon at bounding box center [447, 617] width 12 height 12
click at [384, 388] on li "Demo Manage Demo" at bounding box center [395, 708] width 89 height 19
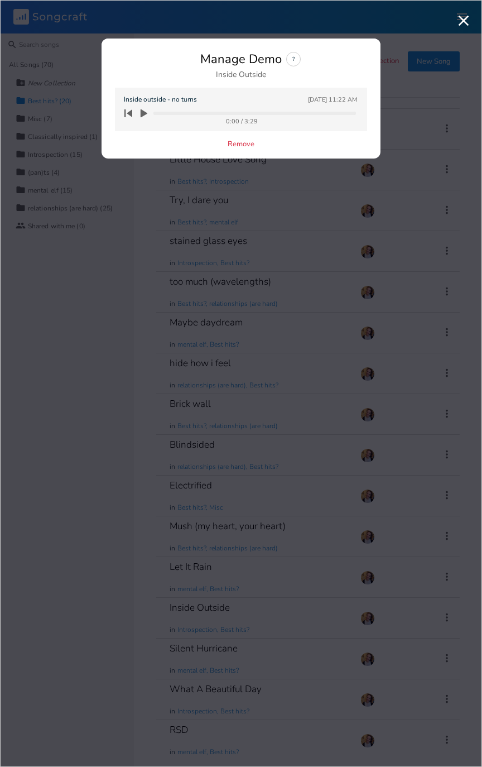
click at [147, 109] on icon "button" at bounding box center [144, 113] width 10 height 10
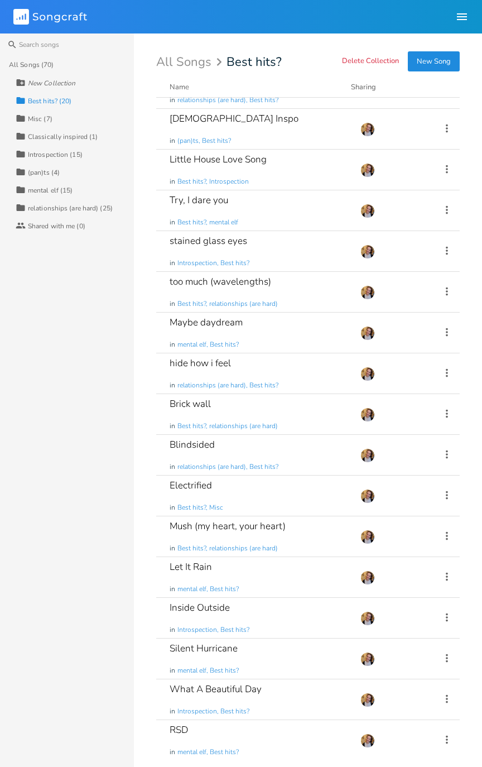
click at [299, 388] on div "What A Beautiful Day in Introspection, Best hits?" at bounding box center [259, 700] width 178 height 40
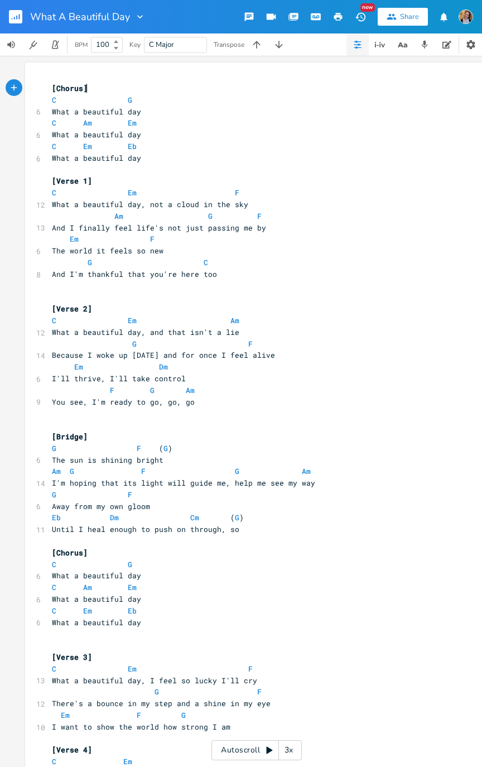
click at [260, 388] on pre "​" at bounding box center [251, 739] width 403 height 12
click at [248, 388] on div "Autoscroll 3x" at bounding box center [257, 750] width 90 height 20
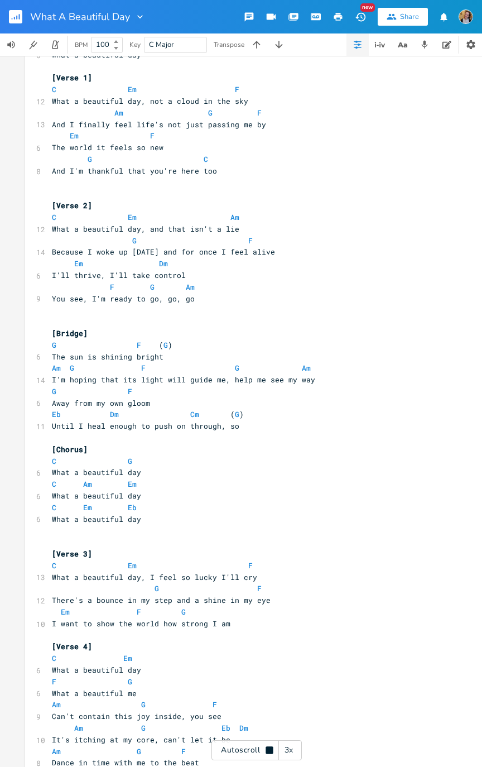
click at [10, 8] on button "button" at bounding box center [20, 16] width 22 height 27
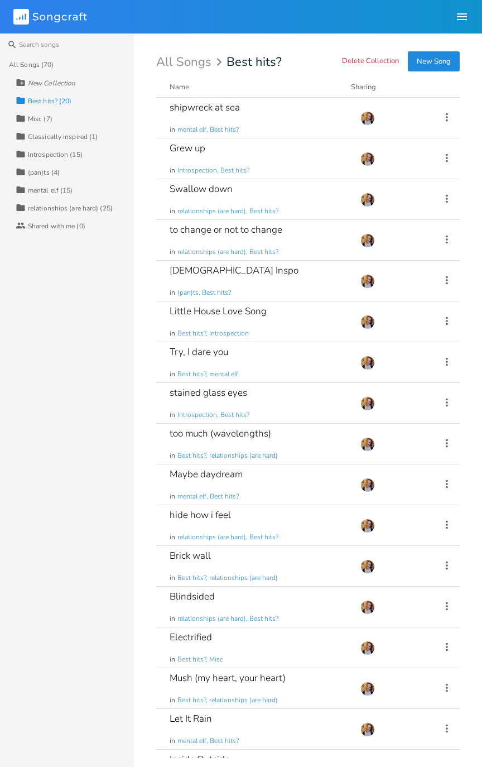
click at [311, 247] on div "to change or not to change in relationships (are hard), Best hits?" at bounding box center [259, 240] width 178 height 40
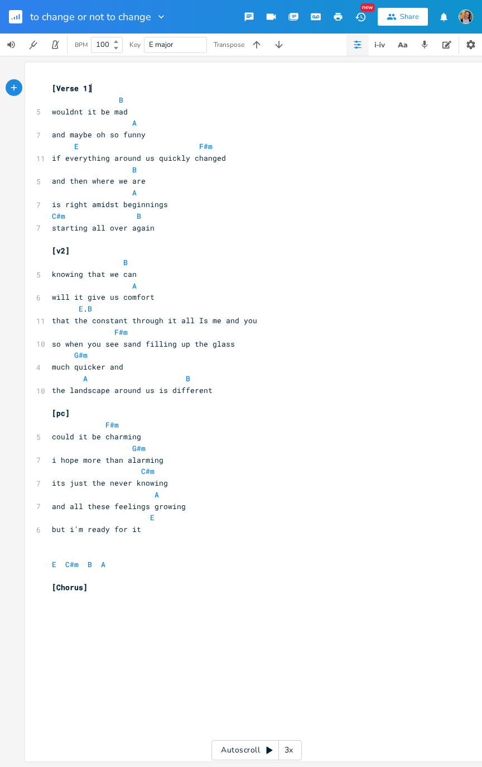
click at [9, 15] on rect "button" at bounding box center [15, 16] width 13 height 13
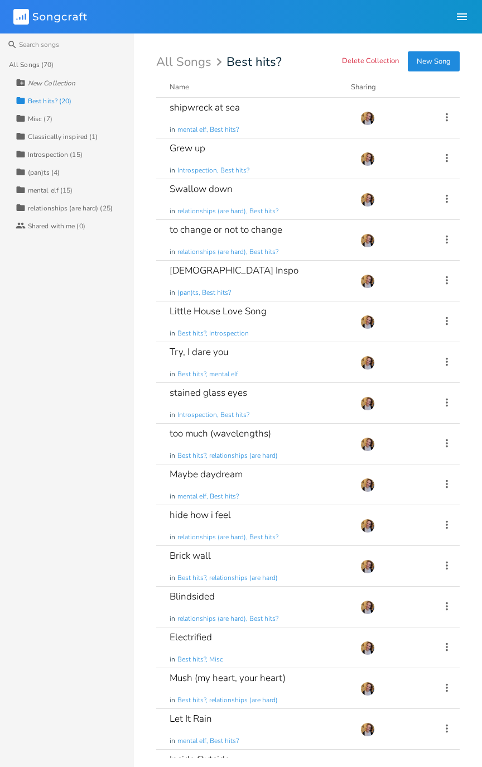
click at [38, 64] on div "All Songs (70)" at bounding box center [31, 64] width 45 height 7
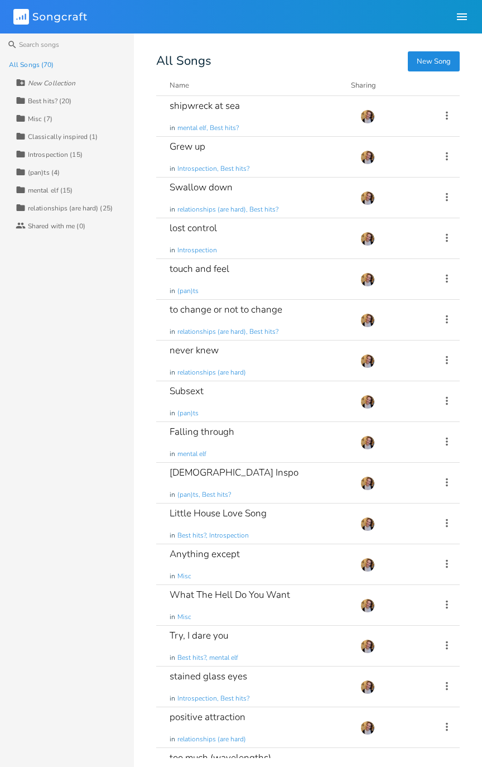
click at [444, 278] on icon at bounding box center [447, 278] width 12 height 12
click at [271, 276] on div "touch and feel in (pan)ts" at bounding box center [259, 279] width 178 height 40
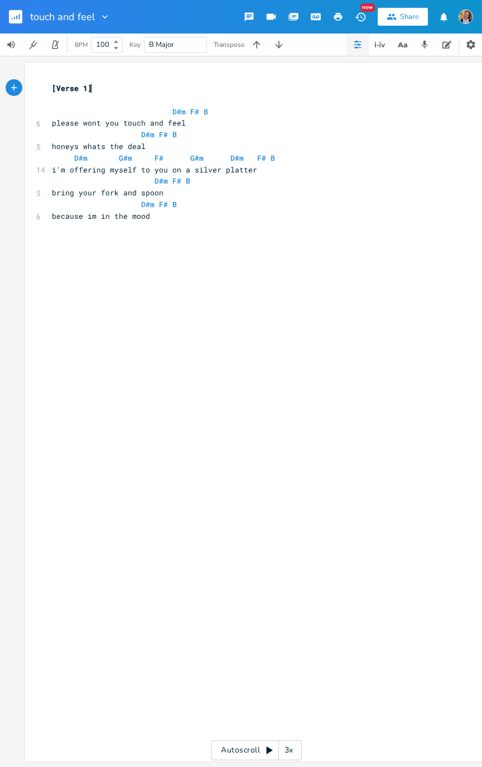
click at [12, 18] on icon "button" at bounding box center [12, 18] width 1 height 1
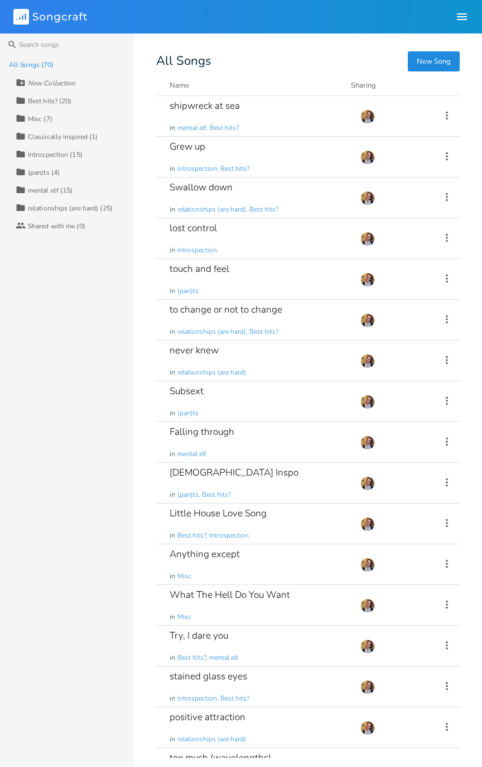
click at [299, 366] on div "never knew in relationships (are hard)" at bounding box center [259, 361] width 178 height 40
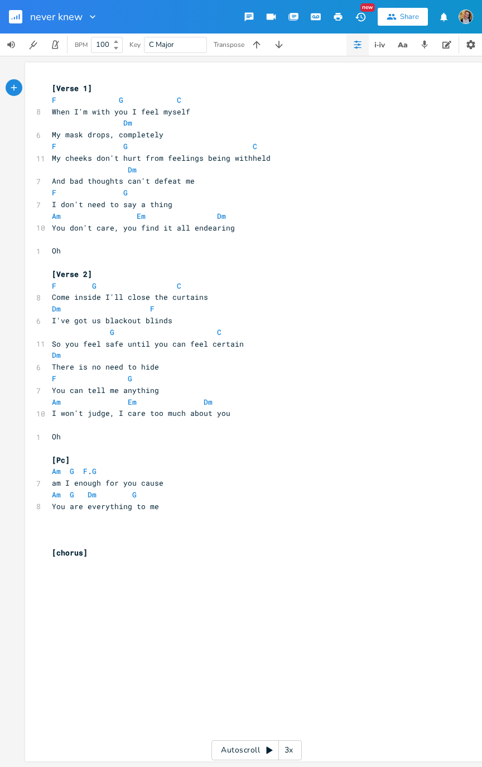
click at [13, 11] on rect "button" at bounding box center [15, 16] width 13 height 13
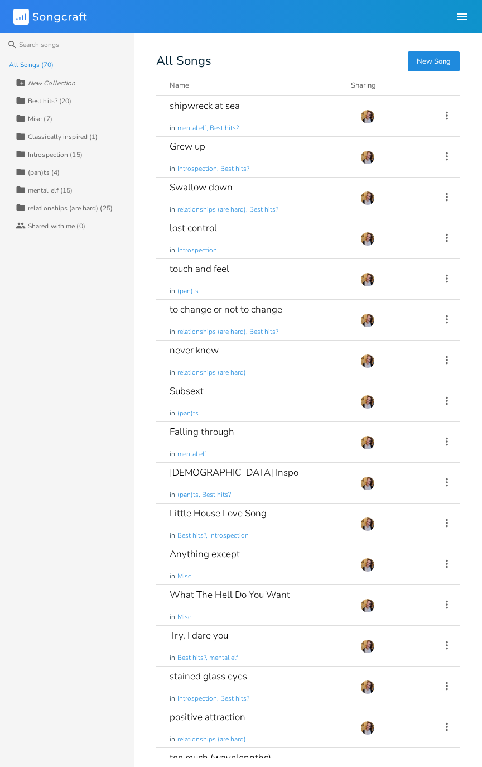
click at [288, 388] on div "Falling through in mental elf" at bounding box center [259, 442] width 178 height 40
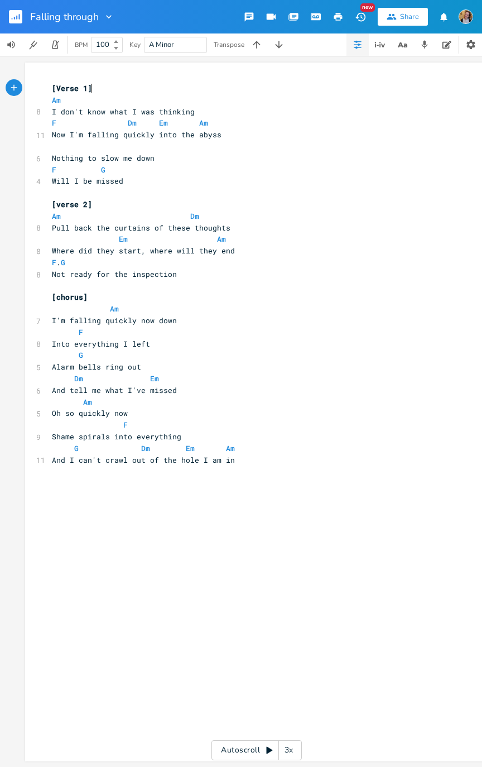
click at [317, 17] on icon "button" at bounding box center [316, 17] width 10 height 10
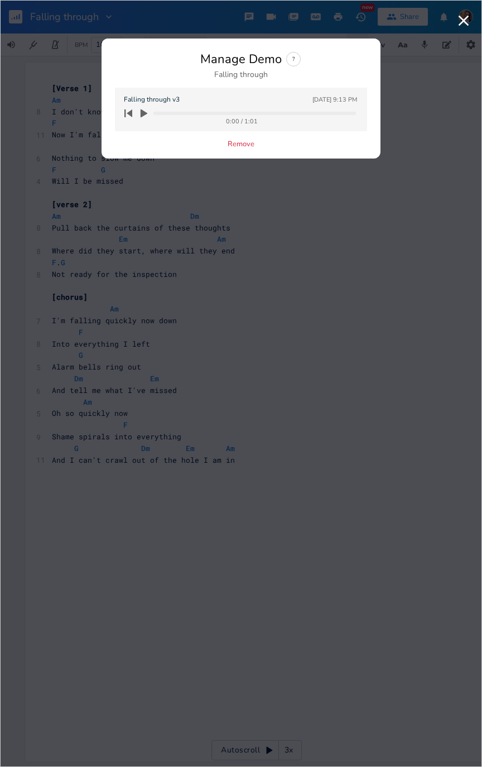
click at [150, 112] on button "button" at bounding box center [144, 113] width 16 height 18
click at [462, 18] on icon "button" at bounding box center [464, 21] width 18 height 18
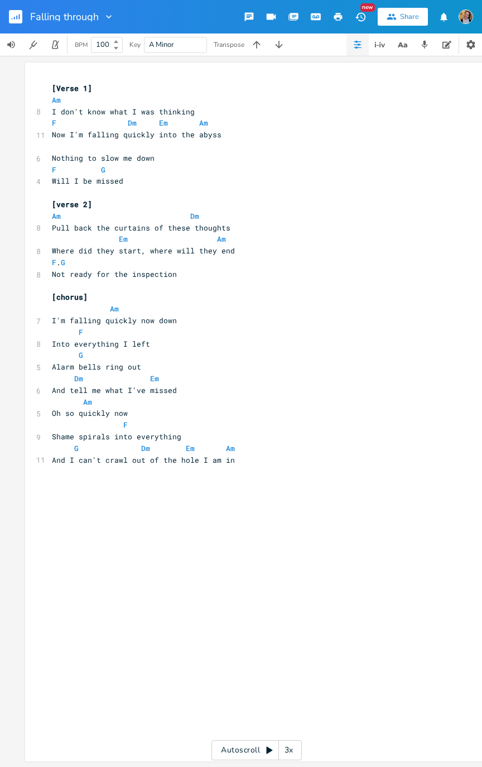
click at [108, 16] on icon "button" at bounding box center [108, 16] width 11 height 11
click at [136, 51] on span "Collection Collections" at bounding box center [125, 51] width 45 height 8
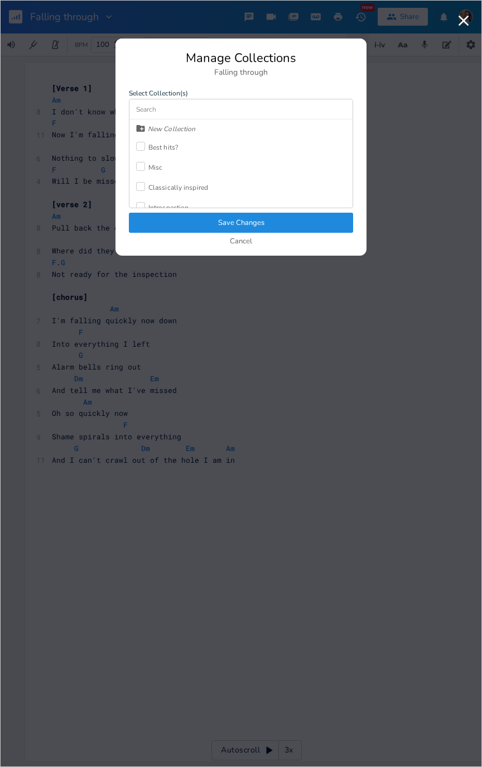
click at [165, 144] on div "Best hits?" at bounding box center [164, 147] width 30 height 7
click at [224, 221] on button "Save Changes" at bounding box center [241, 223] width 224 height 20
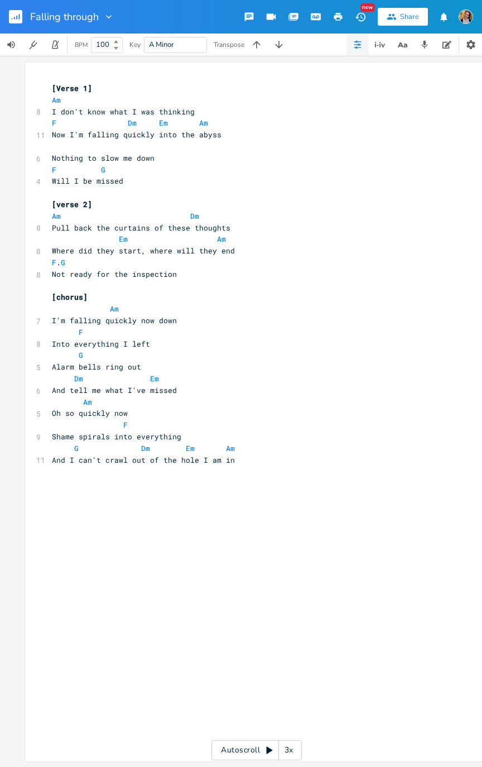
click at [10, 20] on rect "button" at bounding box center [15, 16] width 13 height 13
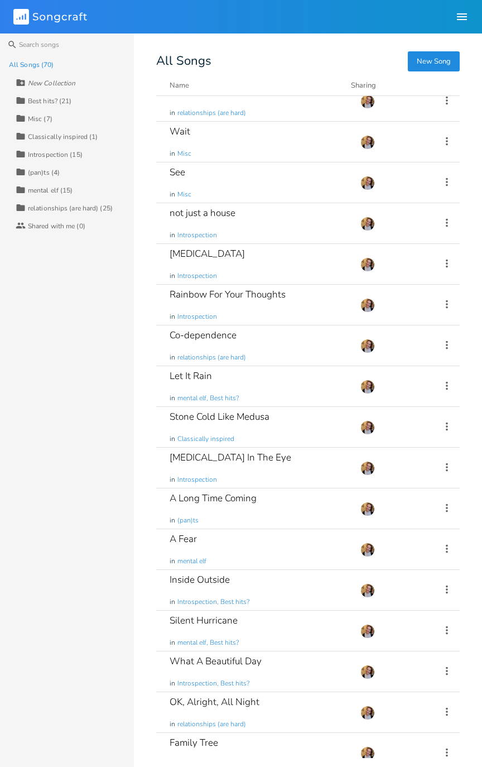
scroll to position [2183, 0]
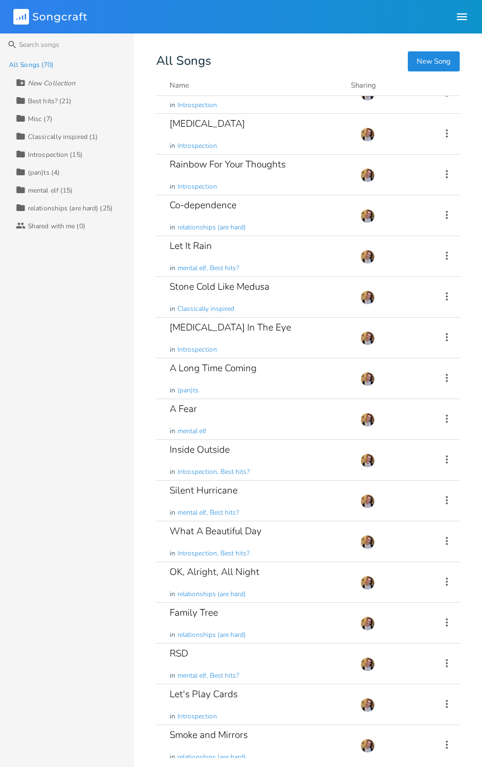
click at [441, 388] on icon at bounding box center [447, 745] width 12 height 12
click at [377, 388] on li "Demo Manage Demo" at bounding box center [395, 705] width 89 height 19
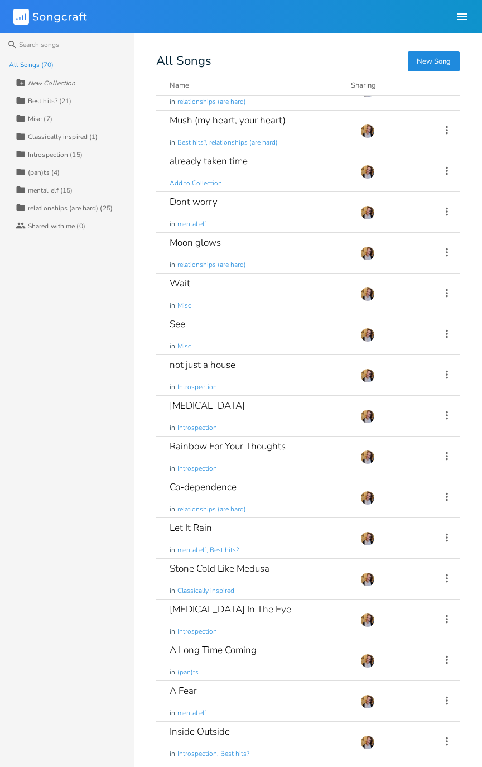
scroll to position [1899, 0]
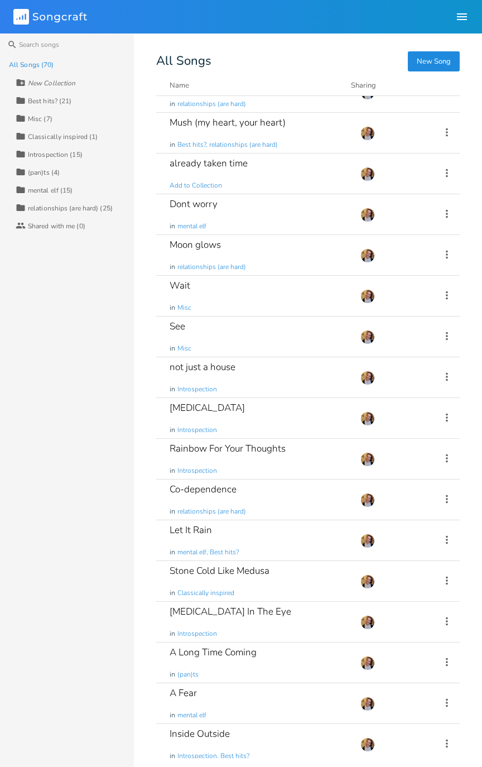
click at [441, 388] on icon at bounding box center [447, 540] width 12 height 12
click at [408, 388] on span "Demo Manage Demo" at bounding box center [382, 627] width 54 height 8
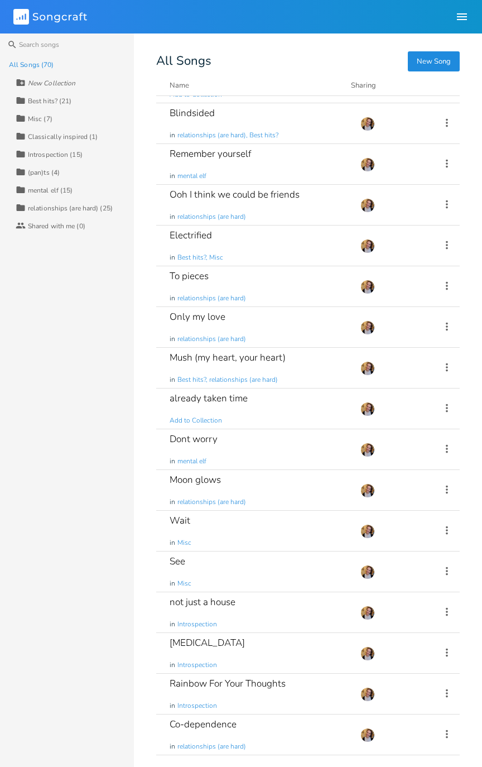
scroll to position [1651, 0]
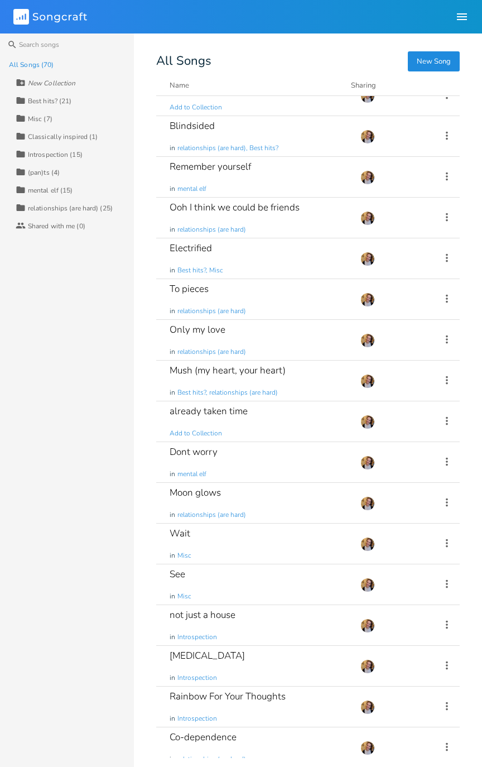
click at [441, 388] on icon at bounding box center [447, 543] width 12 height 12
click at [446, 388] on icon at bounding box center [447, 543] width 2 height 8
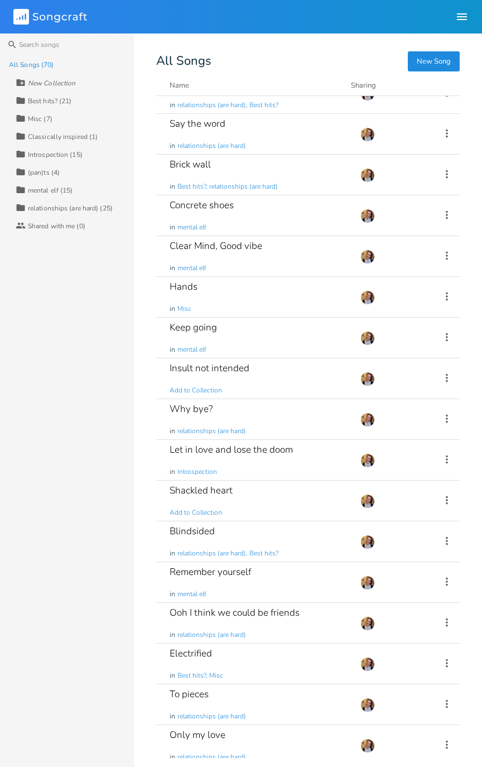
scroll to position [1233, 0]
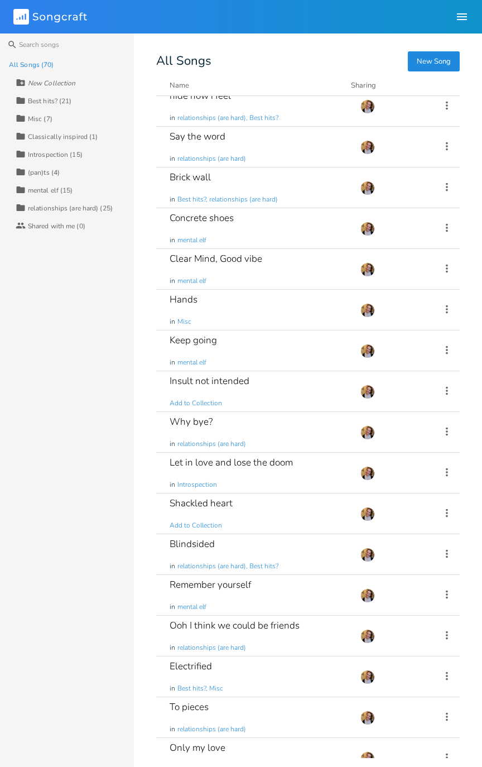
click at [441, 388] on icon at bounding box center [447, 554] width 12 height 12
click at [403, 388] on li "Demo Manage Demo" at bounding box center [395, 642] width 89 height 19
click at [307, 388] on div "Let in love and lose the doom in Introspection" at bounding box center [259, 473] width 178 height 40
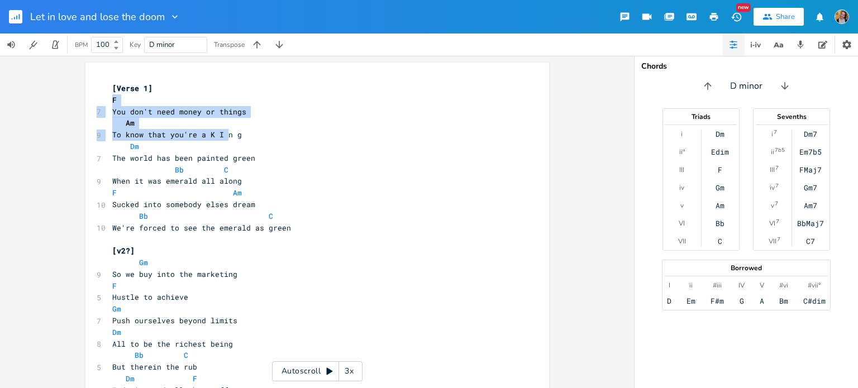
drag, startPoint x: 106, startPoint y: 101, endPoint x: 223, endPoint y: 134, distance: 122.3
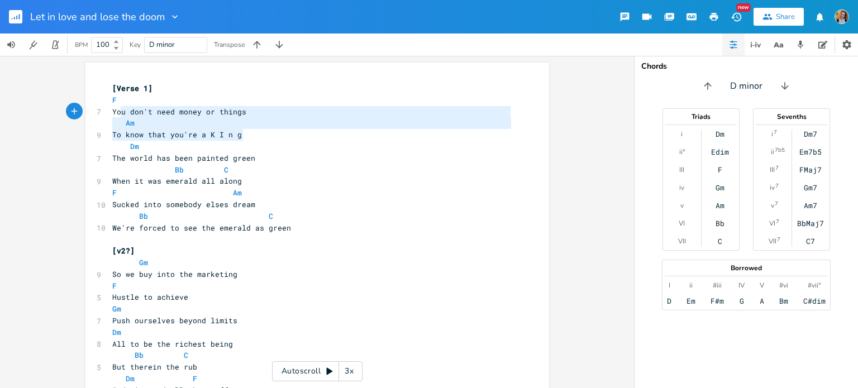
type textarea "F You don't need money or things Am To know that you're a K I n g"
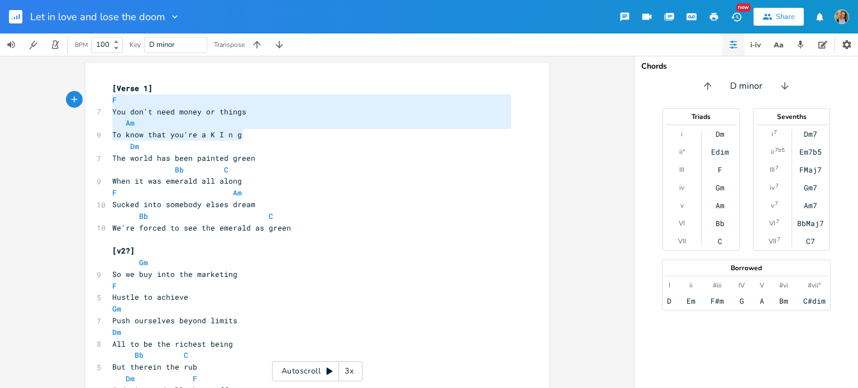
drag, startPoint x: 240, startPoint y: 138, endPoint x: 104, endPoint y: 102, distance: 140.5
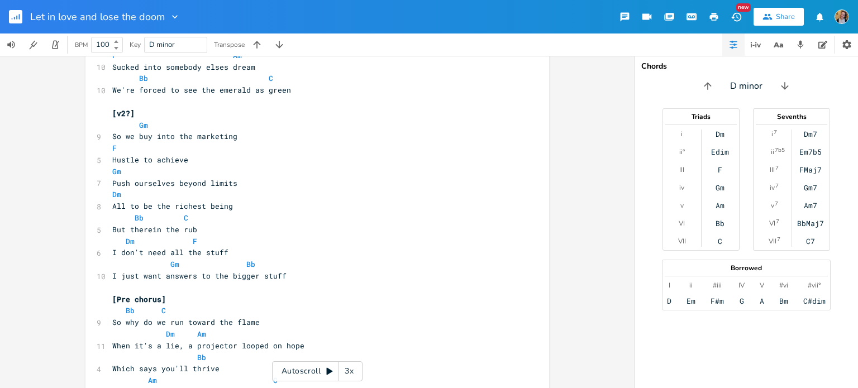
scroll to position [108, 0]
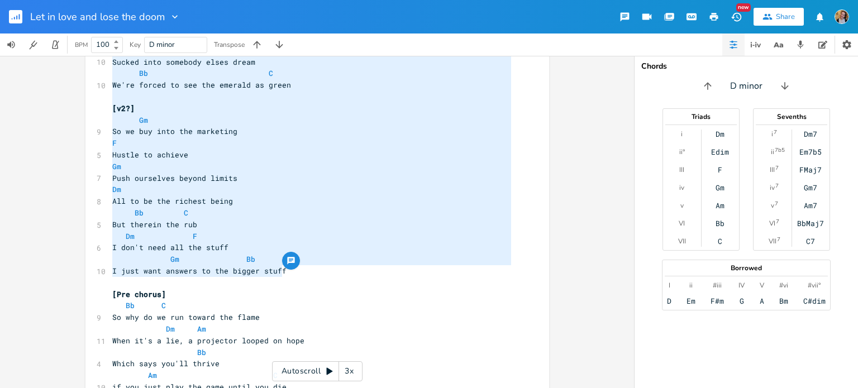
type textarea "Bb C When it was emerald all along F Am Sucked into somebody elses dream Bb C W…"
drag, startPoint x: 288, startPoint y: 272, endPoint x: 79, endPoint y: 31, distance: 319.5
click at [79, 31] on div "Let in love and lose the doom New Share BPM 100 Key D minor Transpose Bb C When…" at bounding box center [429, 194] width 858 height 388
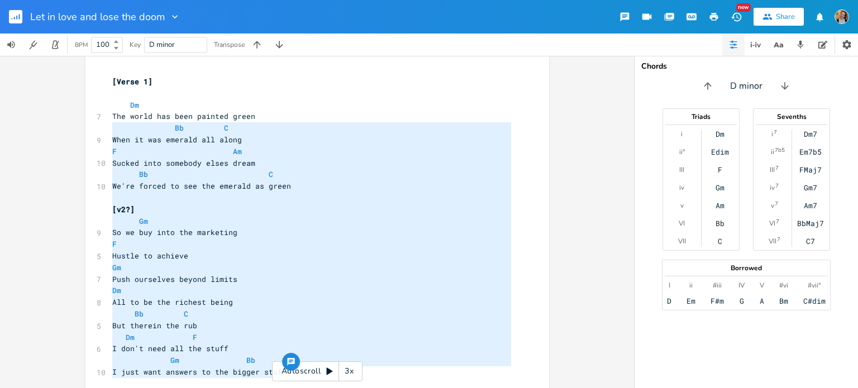
scroll to position [0, 0]
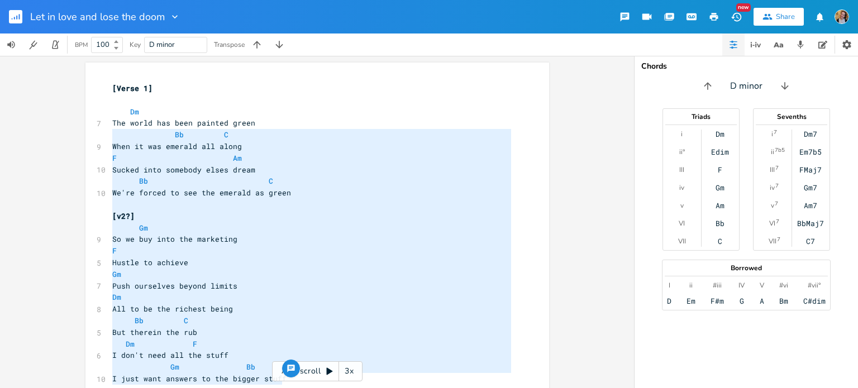
click at [215, 249] on pre "F" at bounding box center [311, 251] width 403 height 12
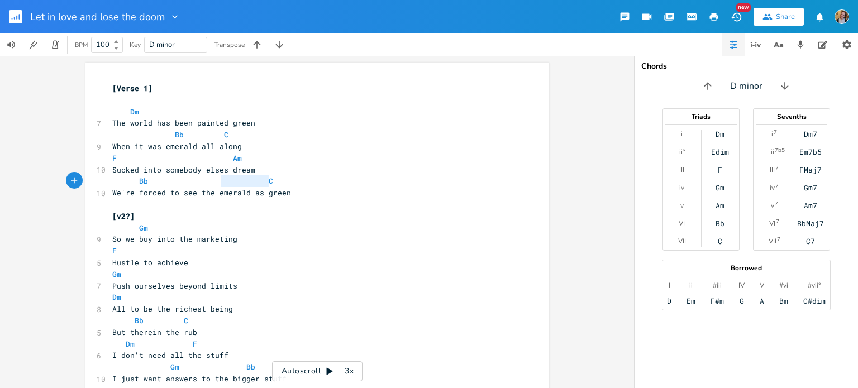
type textarea "C"
drag, startPoint x: 308, startPoint y: 186, endPoint x: 193, endPoint y: 183, distance: 115.6
click at [193, 183] on pre "Bb C" at bounding box center [311, 181] width 403 height 12
click at [272, 187] on pre "We're forced to see the emerald as green" at bounding box center [311, 193] width 403 height 12
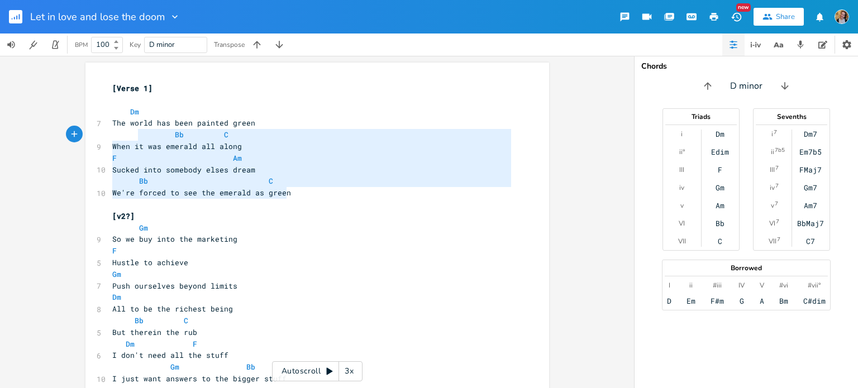
type textarea "Dm The world has been painted green Bb C When it was emerald all along F Am Suc…"
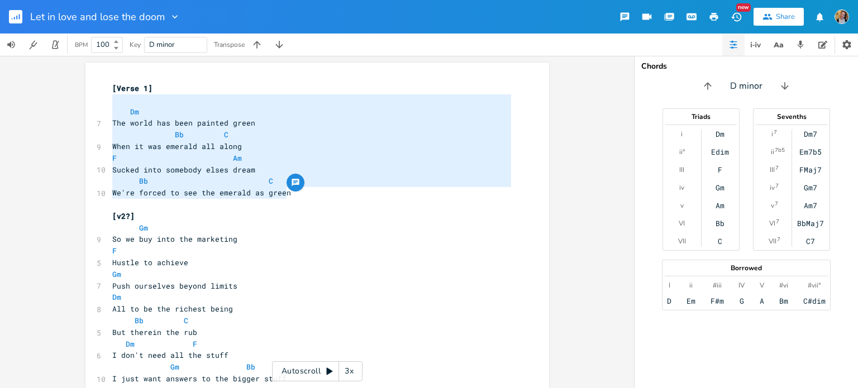
drag, startPoint x: 327, startPoint y: 189, endPoint x: 109, endPoint y: 102, distance: 234.3
click at [137, 104] on pre "​" at bounding box center [311, 100] width 403 height 12
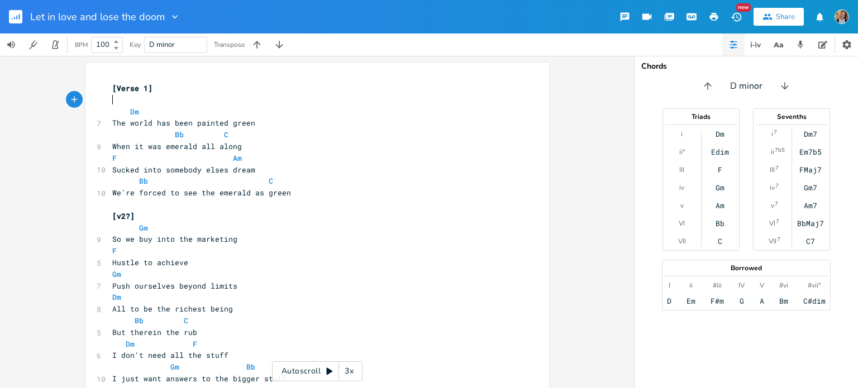
click at [122, 146] on span "When it was emerald all along" at bounding box center [177, 146] width 130 height 10
type textarea "When"
click at [122, 146] on span "When it was emerald all along" at bounding box center [177, 146] width 130 height 10
type textarea "#"
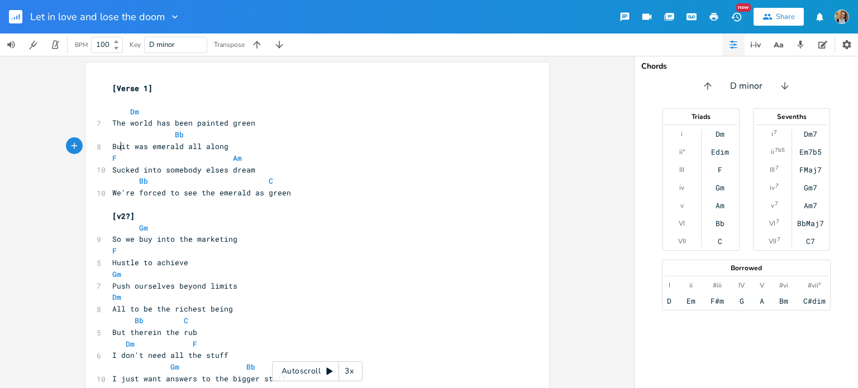
type textarea "But"
click at [264, 143] on pre "But it was emerald all along" at bounding box center [311, 147] width 403 height 12
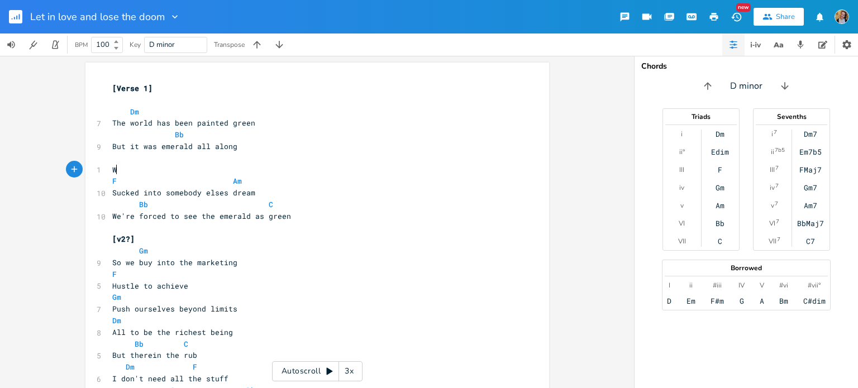
type textarea "W="
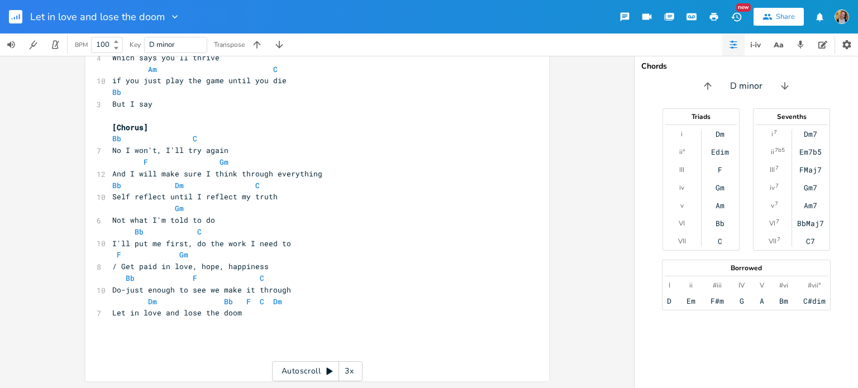
scroll to position [0, 0]
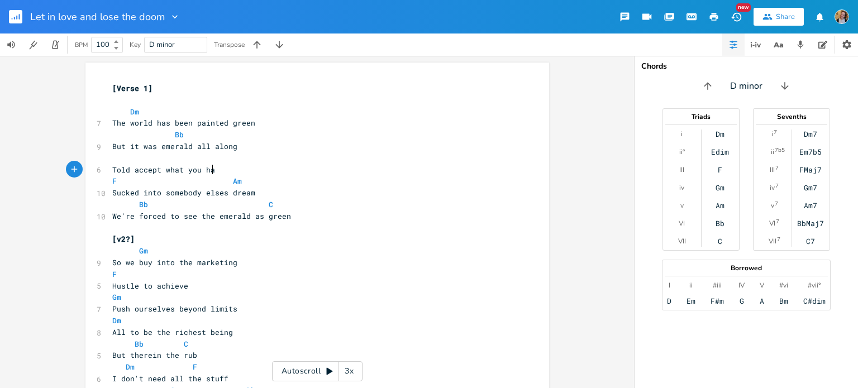
type textarea "Told accept what you have"
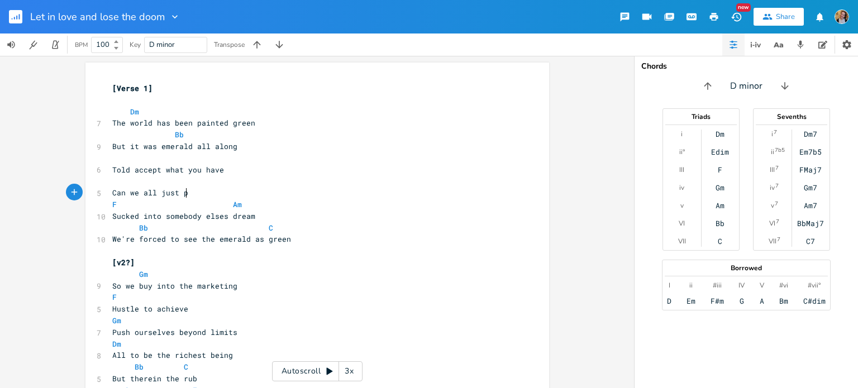
type textarea "Can we all just pl"
type textarea "do our part"
click at [114, 221] on pre "Sucked into somebody elses dream" at bounding box center [311, 217] width 403 height 12
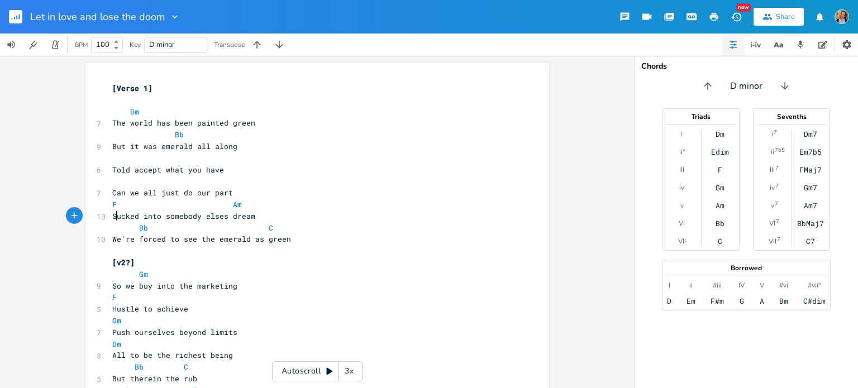
click at [114, 221] on pre "Sucked into somebody elses dream" at bounding box center [311, 217] width 403 height 12
type textarea "And we're u"
type textarea "sucked"
click at [220, 205] on span "F Am" at bounding box center [177, 204] width 130 height 10
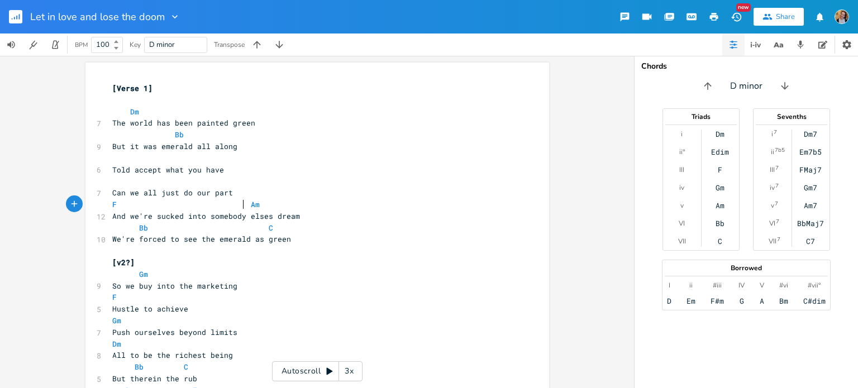
scroll to position [0, 9]
click at [318, 233] on pre "Bb C" at bounding box center [311, 228] width 403 height 12
click at [333, 244] on pre "We're forced to see the emerald as green" at bounding box center [311, 239] width 403 height 12
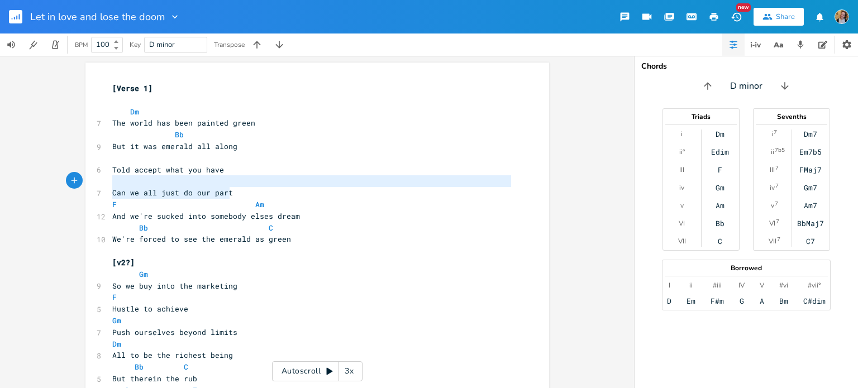
type textarea "Told accept what you have Can we all just do our part"
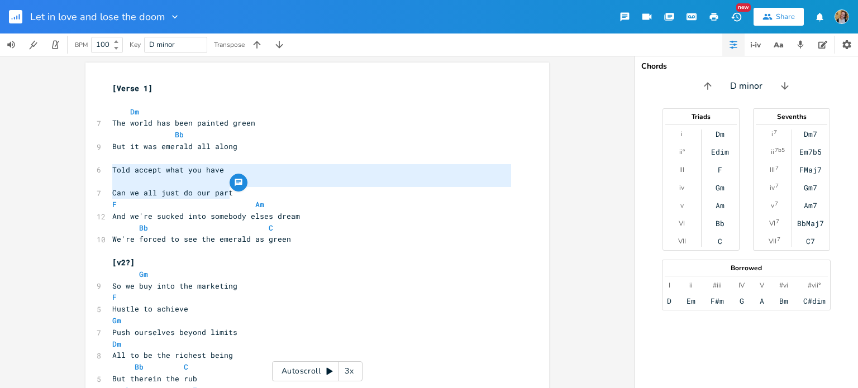
drag, startPoint x: 228, startPoint y: 192, endPoint x: 108, endPoint y: 167, distance: 123.1
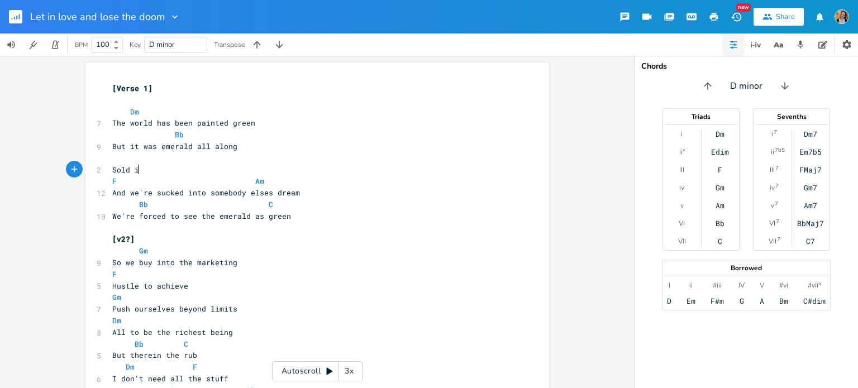
type textarea "Sold into"
type textarea "almost everything"
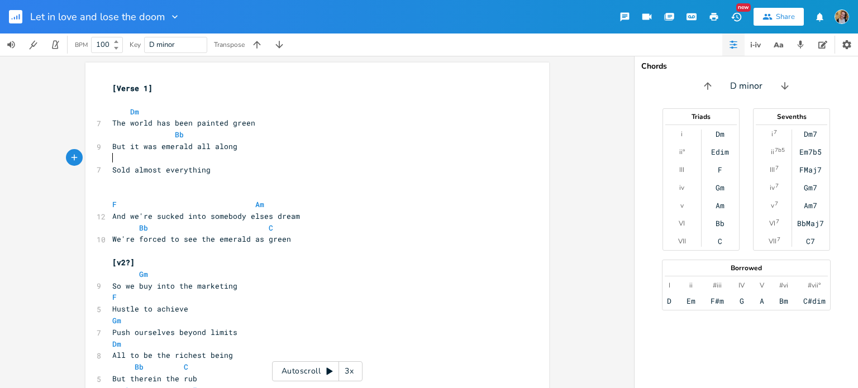
click at [118, 158] on pre "​" at bounding box center [311, 158] width 403 height 12
type textarea "C"
click at [155, 187] on pre "​" at bounding box center [311, 193] width 403 height 12
click at [163, 191] on pre "​" at bounding box center [311, 193] width 403 height 12
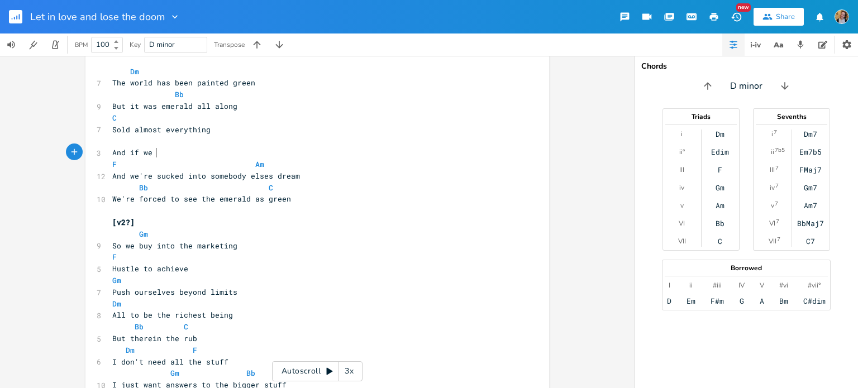
scroll to position [0, 42]
type textarea "And if we don't buy, wwe"
type textarea "e can;t"
type textarea "'t play along"
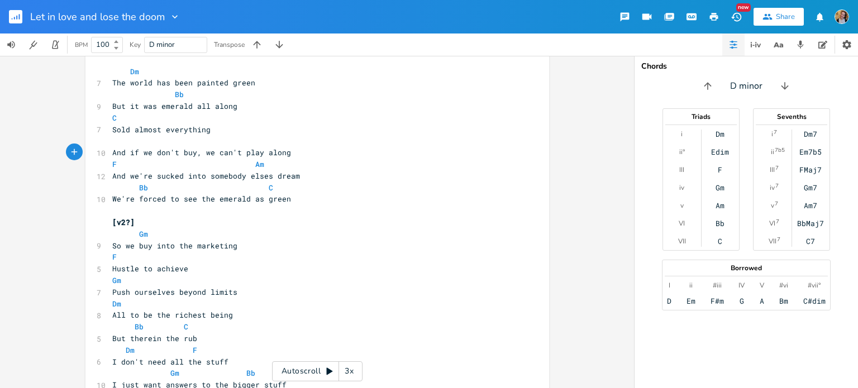
click at [400, 176] on pre "And we're sucked into somebody elses dream" at bounding box center [311, 176] width 403 height 12
click at [189, 140] on pre "​" at bounding box center [311, 141] width 403 height 12
type textarea "Bb C"
click at [241, 101] on pre "But it was emerald all along" at bounding box center [311, 107] width 403 height 12
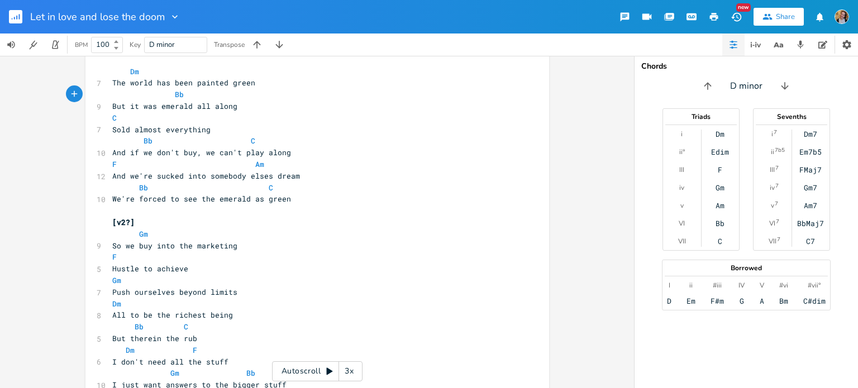
click at [112, 178] on span "And we're sucked into somebody elses dream" at bounding box center [206, 176] width 188 height 10
type textarea "And"
click at [112, 178] on span "And we're sucked into somebody elses dream" at bounding box center [206, 176] width 188 height 10
type textarea "W"
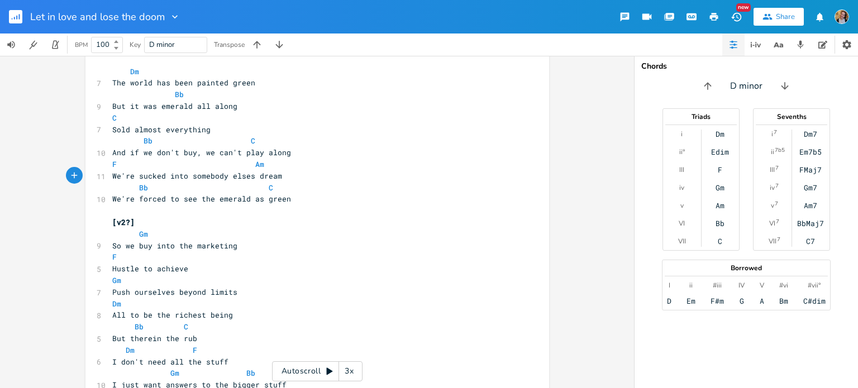
click at [118, 161] on span "F Am" at bounding box center [188, 164] width 152 height 10
type textarea "Dm"
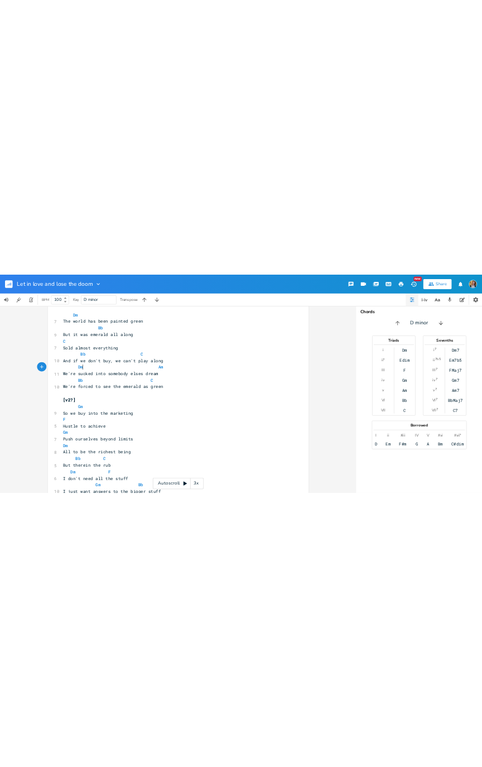
scroll to position [0, 22]
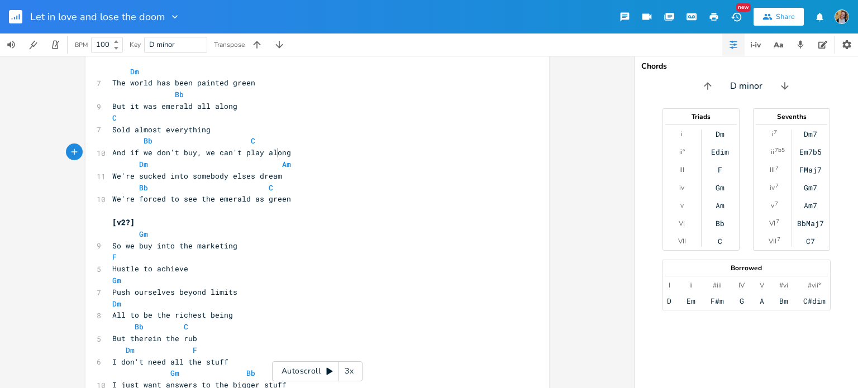
click at [273, 156] on span "And if we don't buy, we can't play along" at bounding box center [201, 152] width 179 height 10
click at [272, 166] on span "Dm Am" at bounding box center [201, 164] width 179 height 10
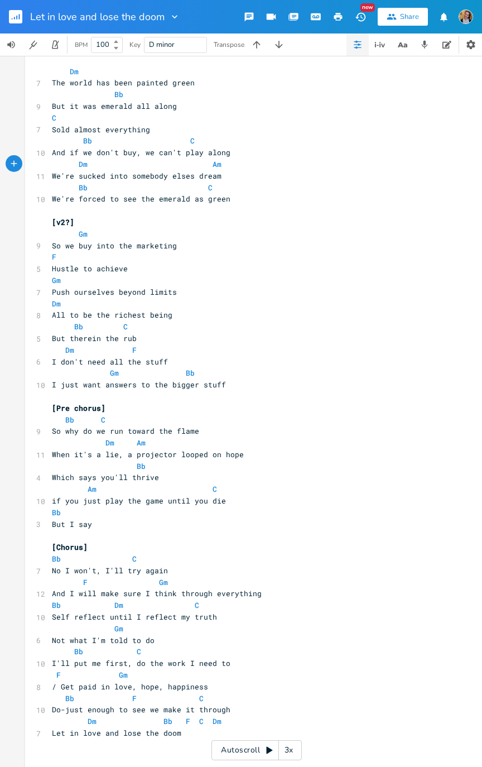
click at [389, 214] on pre "​" at bounding box center [251, 211] width 403 height 12
click at [82, 152] on span "And if we don't buy, we can't play along" at bounding box center [141, 152] width 179 height 10
click at [104, 156] on pre "And if we don't buy, we can't play along" at bounding box center [251, 153] width 403 height 12
click at [145, 163] on span "Dm Am" at bounding box center [137, 164] width 170 height 10
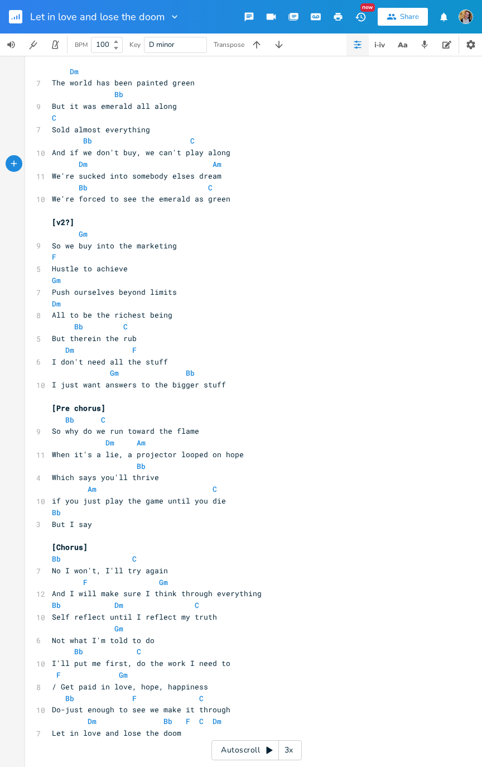
type textarea "G"
type textarea "F"
click at [217, 163] on span "Am" at bounding box center [221, 164] width 9 height 10
click at [233, 170] on pre "We're sucked into somebody elses dream" at bounding box center [251, 176] width 403 height 12
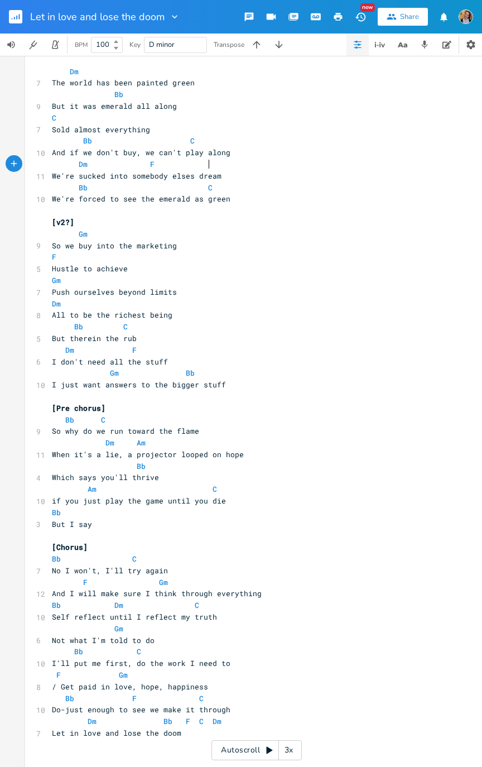
type textarea "C"
click at [324, 111] on pre "But it was emerald all along" at bounding box center [251, 107] width 403 height 12
click at [150, 163] on span "F" at bounding box center [152, 164] width 4 height 10
type textarea "Bb"
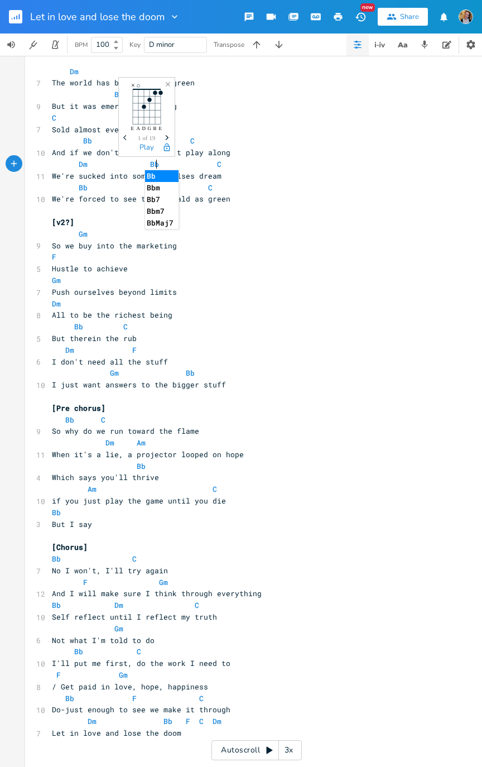
click at [217, 163] on span "C" at bounding box center [219, 164] width 4 height 10
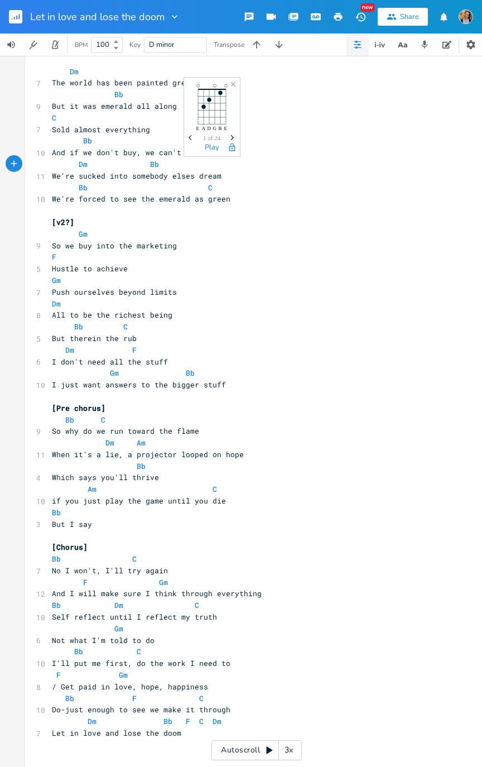
type textarea "G"
click at [320, 188] on pre "Bb C" at bounding box center [251, 188] width 403 height 12
click at [83, 188] on span "Bb" at bounding box center [83, 188] width 9 height 10
type textarea "F."
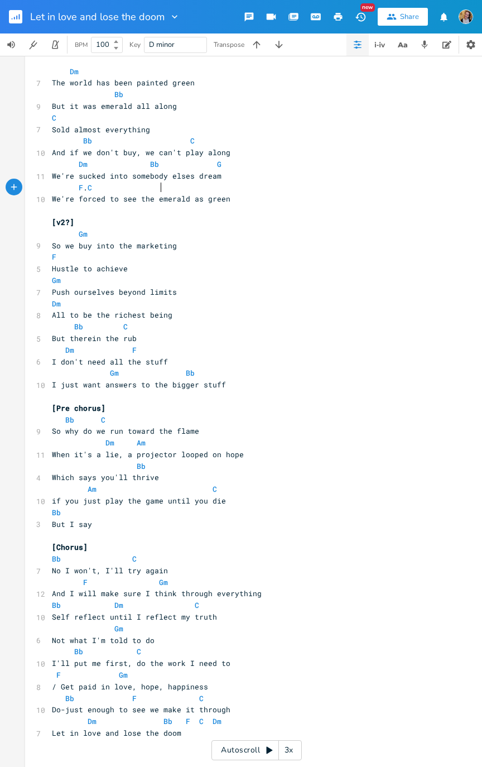
scroll to position [0, 37]
click at [92, 188] on span "F . C" at bounding box center [72, 188] width 40 height 10
type textarea "Am"
click at [308, 188] on pre "F . Am C" at bounding box center [251, 188] width 403 height 12
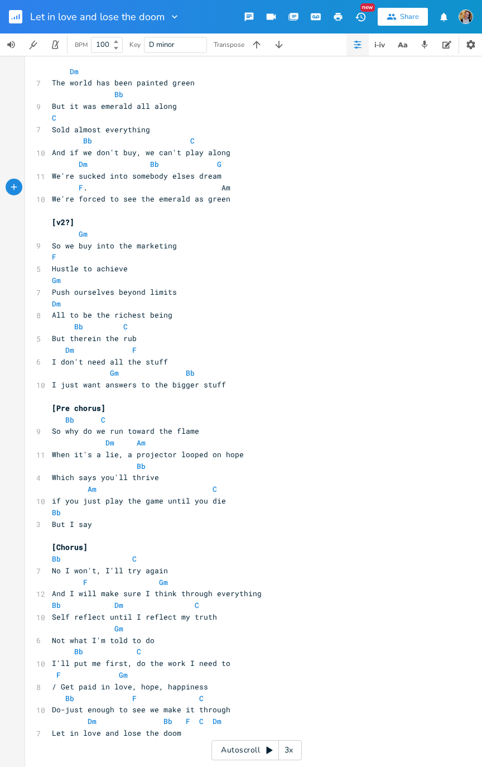
click at [79, 185] on span "F . Am" at bounding box center [141, 188] width 179 height 10
click at [90, 183] on span "F . Am" at bounding box center [141, 188] width 179 height 10
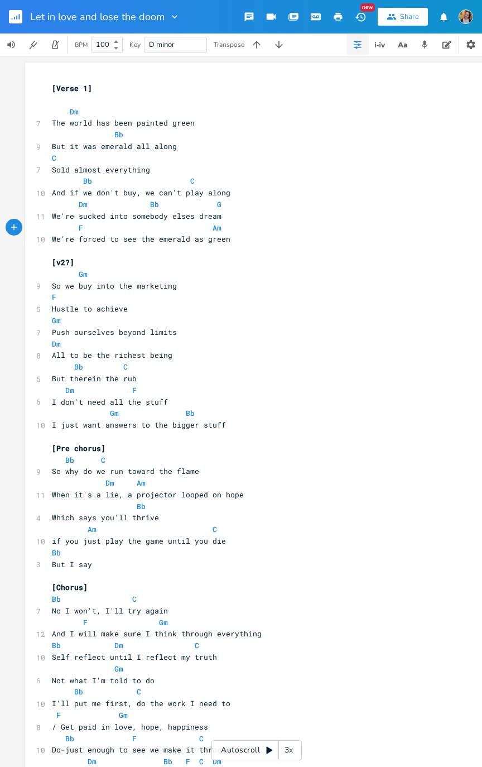
click at [73, 98] on pre "​" at bounding box center [251, 100] width 403 height 12
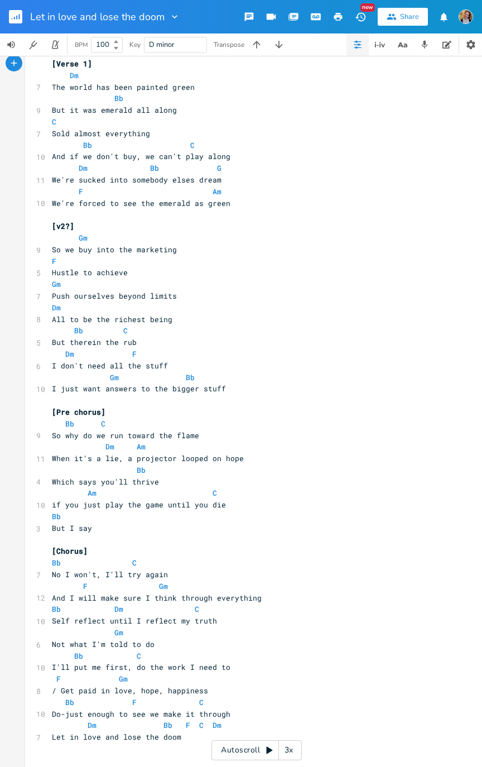
scroll to position [23, 0]
click at [190, 146] on span "C" at bounding box center [192, 146] width 4 height 10
click at [199, 118] on pre "C" at bounding box center [251, 123] width 403 height 12
click at [193, 106] on pre "But it was emerald all along" at bounding box center [251, 112] width 403 height 12
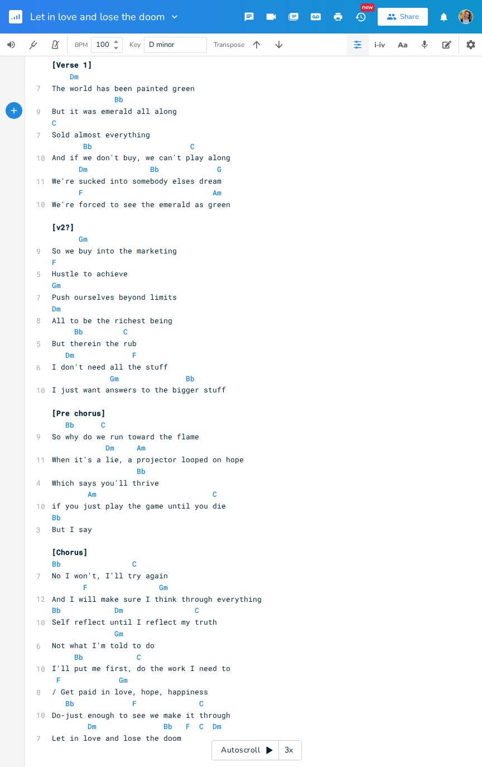
type textarea "/"
click at [63, 155] on span "And if we don't buy, we can't play along" at bounding box center [141, 157] width 179 height 10
click at [69, 156] on span "And if we don't buy, we can't play along" at bounding box center [141, 157] width 179 height 10
type textarea "i"
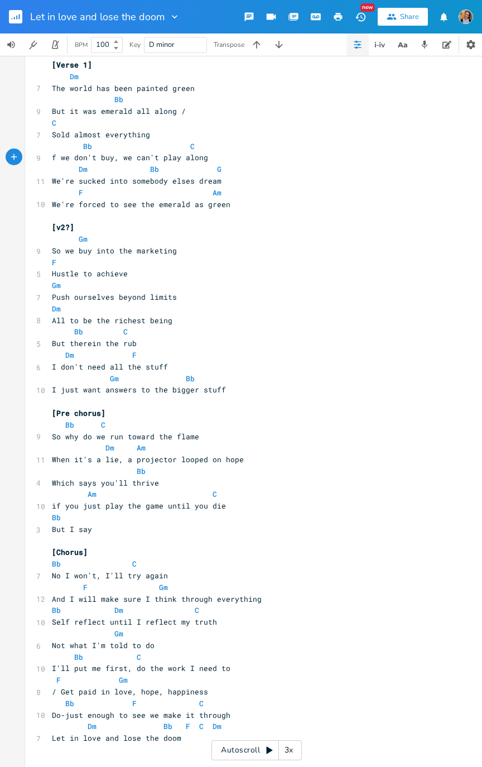
scroll to position [0, 2]
click at [83, 145] on span "Bb" at bounding box center [87, 146] width 9 height 10
click at [186, 137] on pre "Sold almost everything" at bounding box center [251, 135] width 403 height 12
type textarea "/"
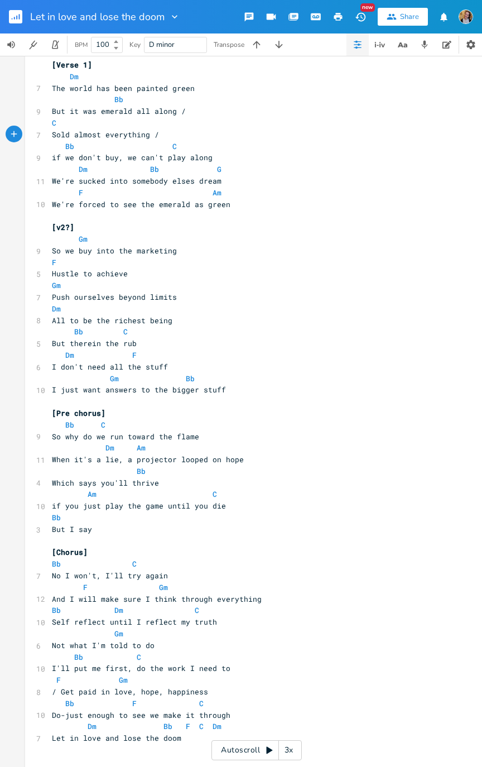
click at [72, 205] on span "We're forced to see the emerald as green" at bounding box center [141, 204] width 179 height 10
click at [56, 206] on span "forced to see the emerald as green" at bounding box center [128, 204] width 152 height 10
type textarea "f"
click at [68, 194] on span "F Am" at bounding box center [161, 193] width 219 height 10
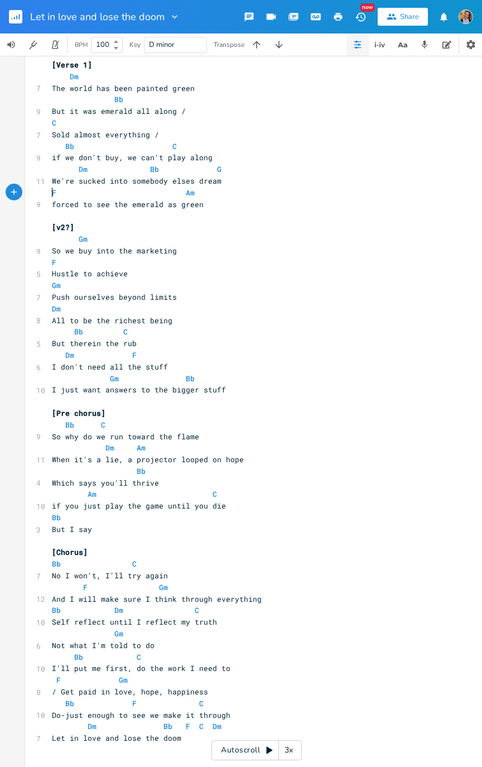
click at [234, 186] on pre "We're sucked into somebody elses dream" at bounding box center [251, 181] width 403 height 12
type textarea "/"
click at [315, 17] on icon "button" at bounding box center [316, 17] width 10 height 10
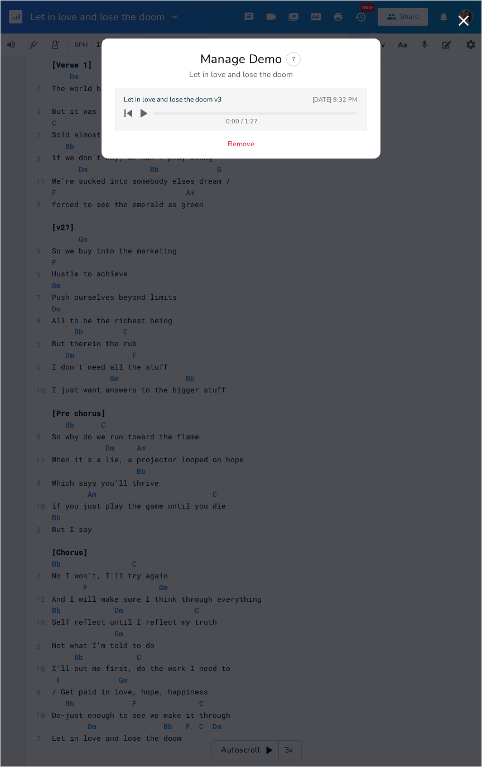
click at [141, 114] on icon "button" at bounding box center [144, 113] width 7 height 8
click at [169, 113] on progress at bounding box center [255, 113] width 203 height 3
click at [127, 109] on icon "button" at bounding box center [129, 114] width 16 height 16
click at [121, 109] on icon "button" at bounding box center [129, 114] width 16 height 16
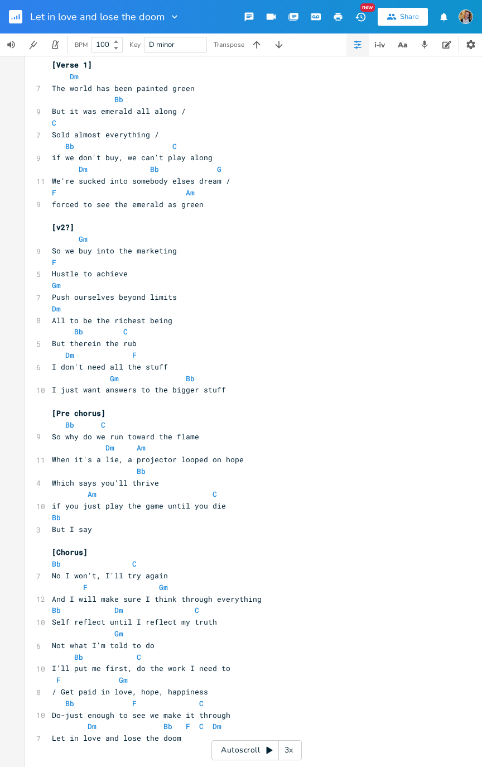
click at [170, 16] on icon "button" at bounding box center [174, 16] width 11 height 11
click at [192, 52] on span "Collection Collections" at bounding box center [189, 51] width 45 height 8
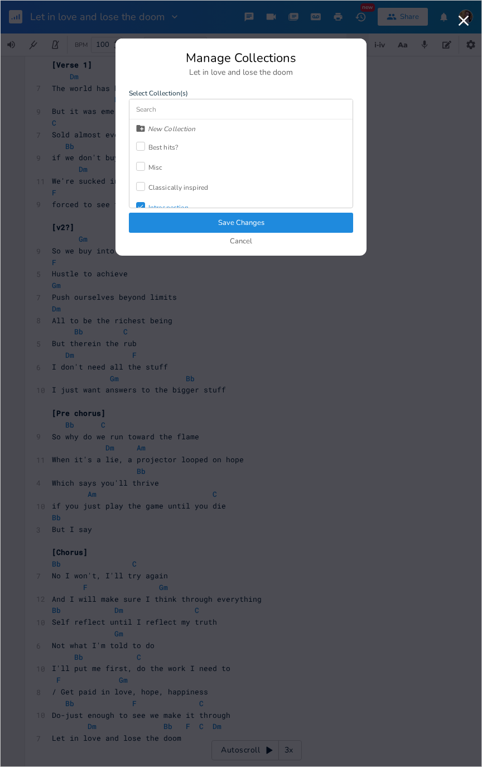
click at [165, 141] on div "Best hits?" at bounding box center [157, 147] width 42 height 20
click at [229, 213] on button "Save Changes" at bounding box center [241, 223] width 224 height 20
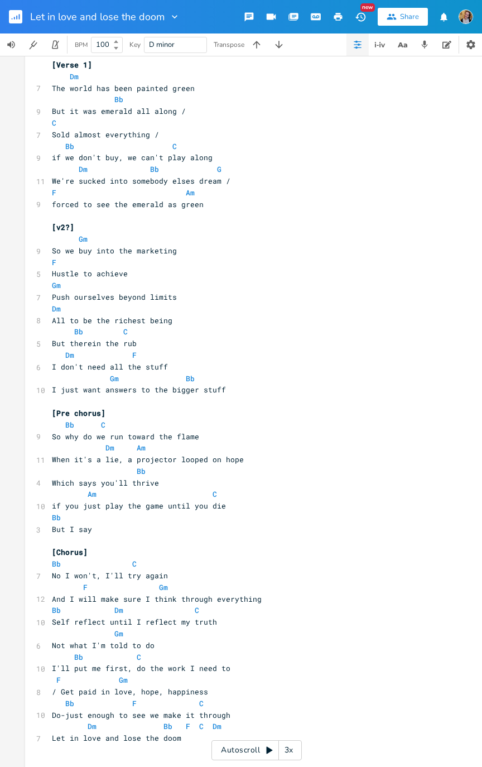
click at [172, 16] on icon "button" at bounding box center [175, 16] width 6 height 3
click at [198, 52] on span "Collection Collections" at bounding box center [189, 51] width 45 height 8
click at [12, 25] on button "button" at bounding box center [20, 16] width 22 height 27
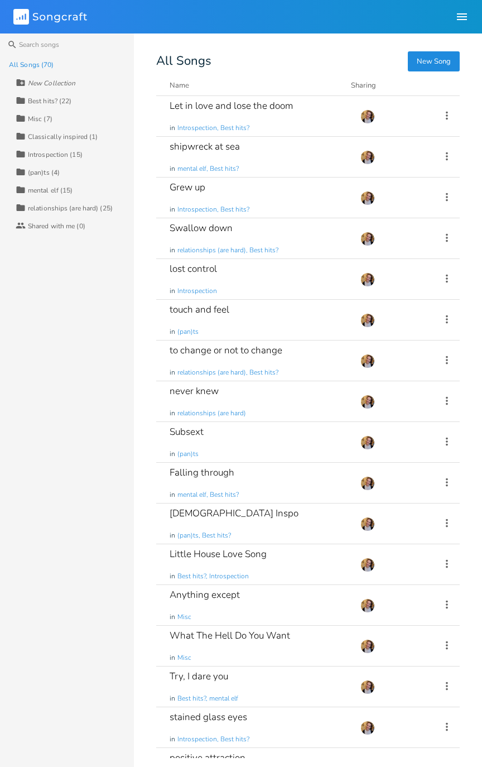
click at [67, 99] on div "Best hits? (22)" at bounding box center [50, 101] width 44 height 7
